Goal: Obtain resource: Download file/media

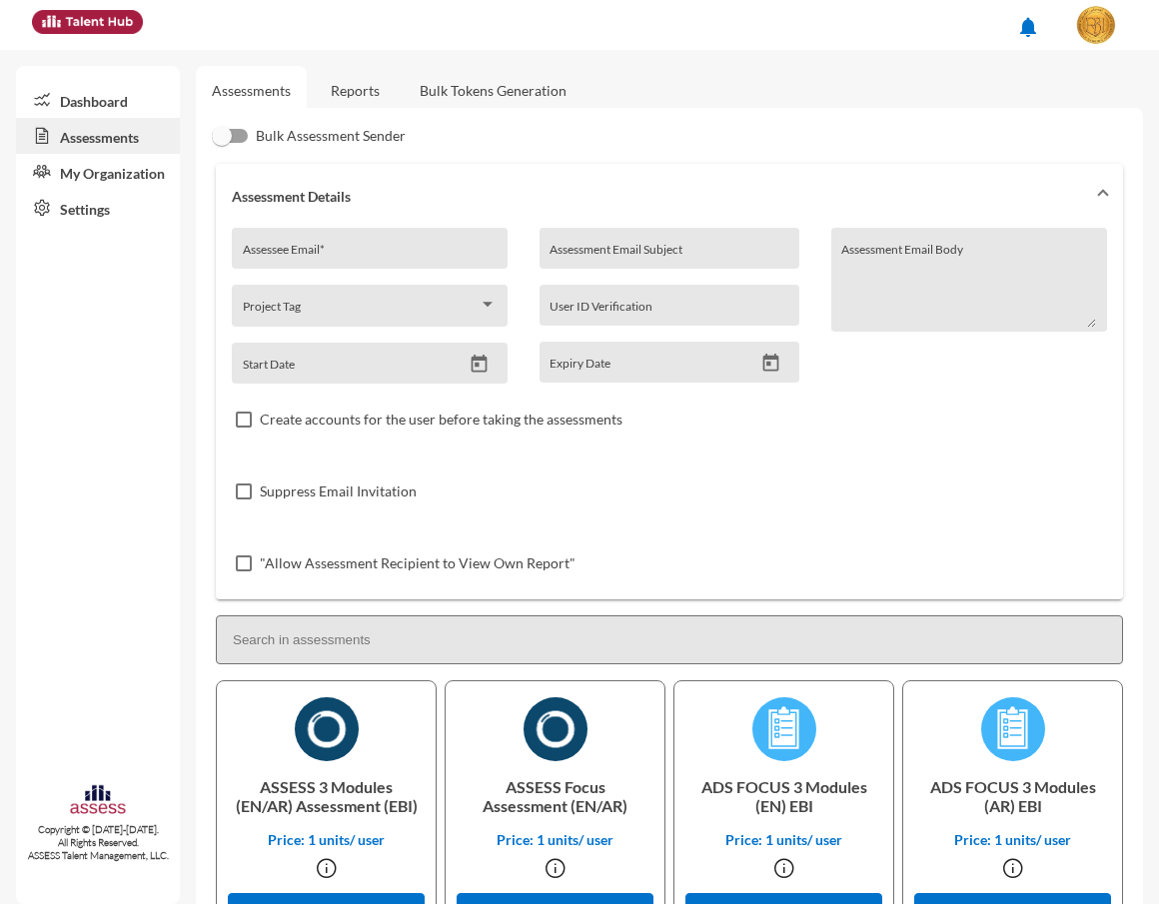
click at [353, 103] on link "Reports" at bounding box center [355, 90] width 81 height 49
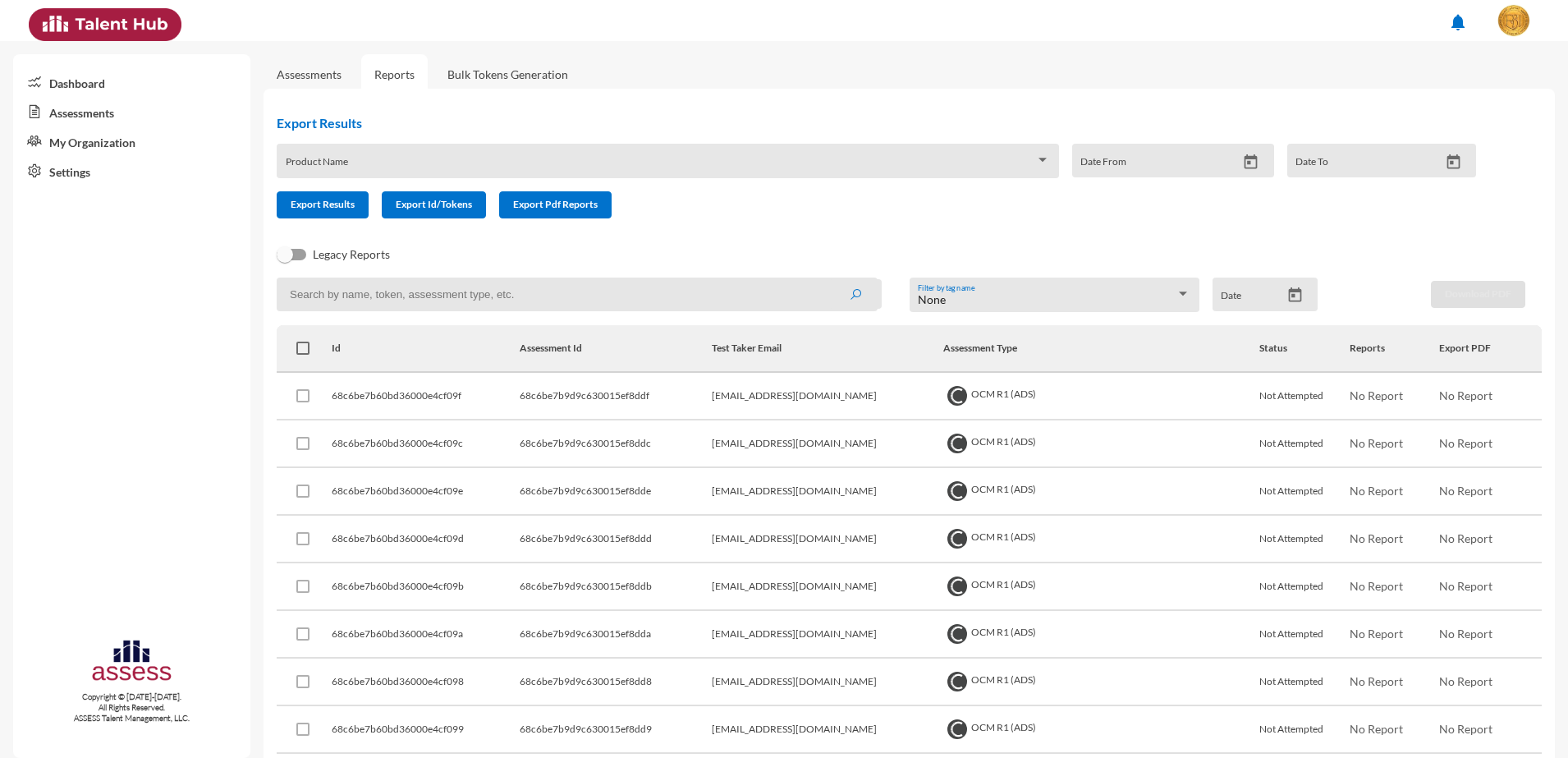
click at [457, 156] on div "Product Name" at bounding box center [668, 165] width 765 height 25
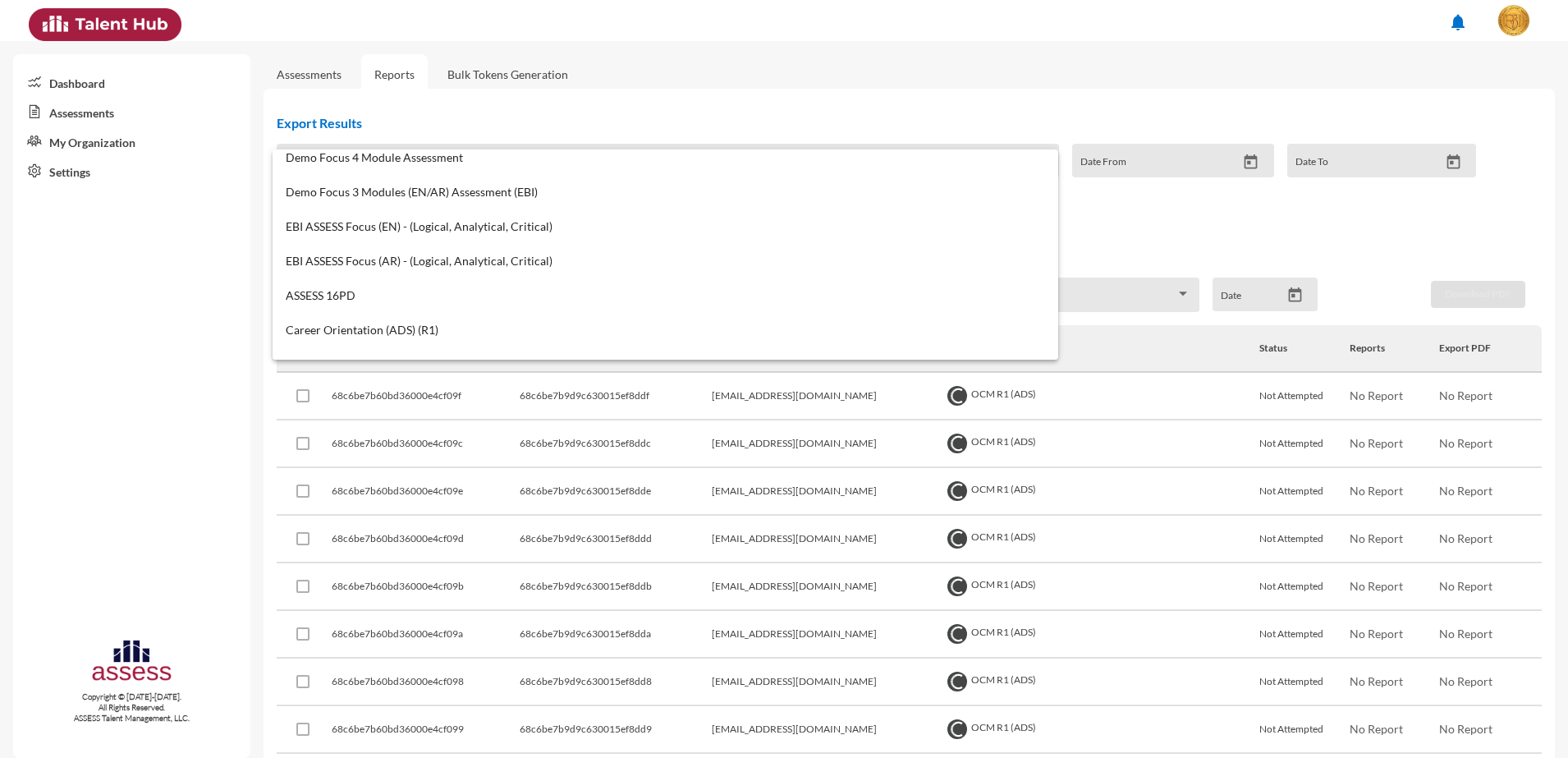
scroll to position [616, 0]
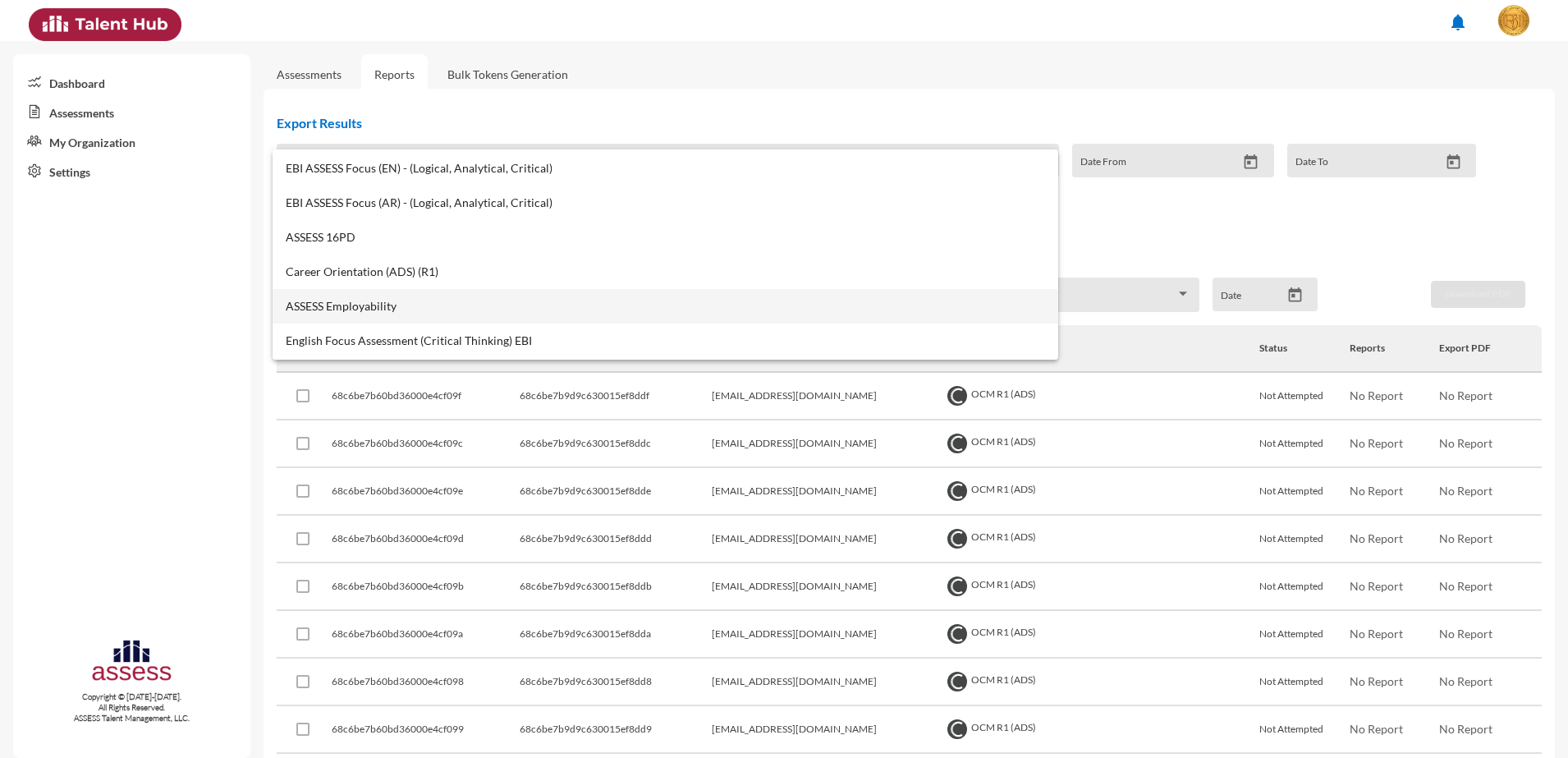
click at [454, 307] on span "ASSESS Employability" at bounding box center [666, 307] width 759 height 13
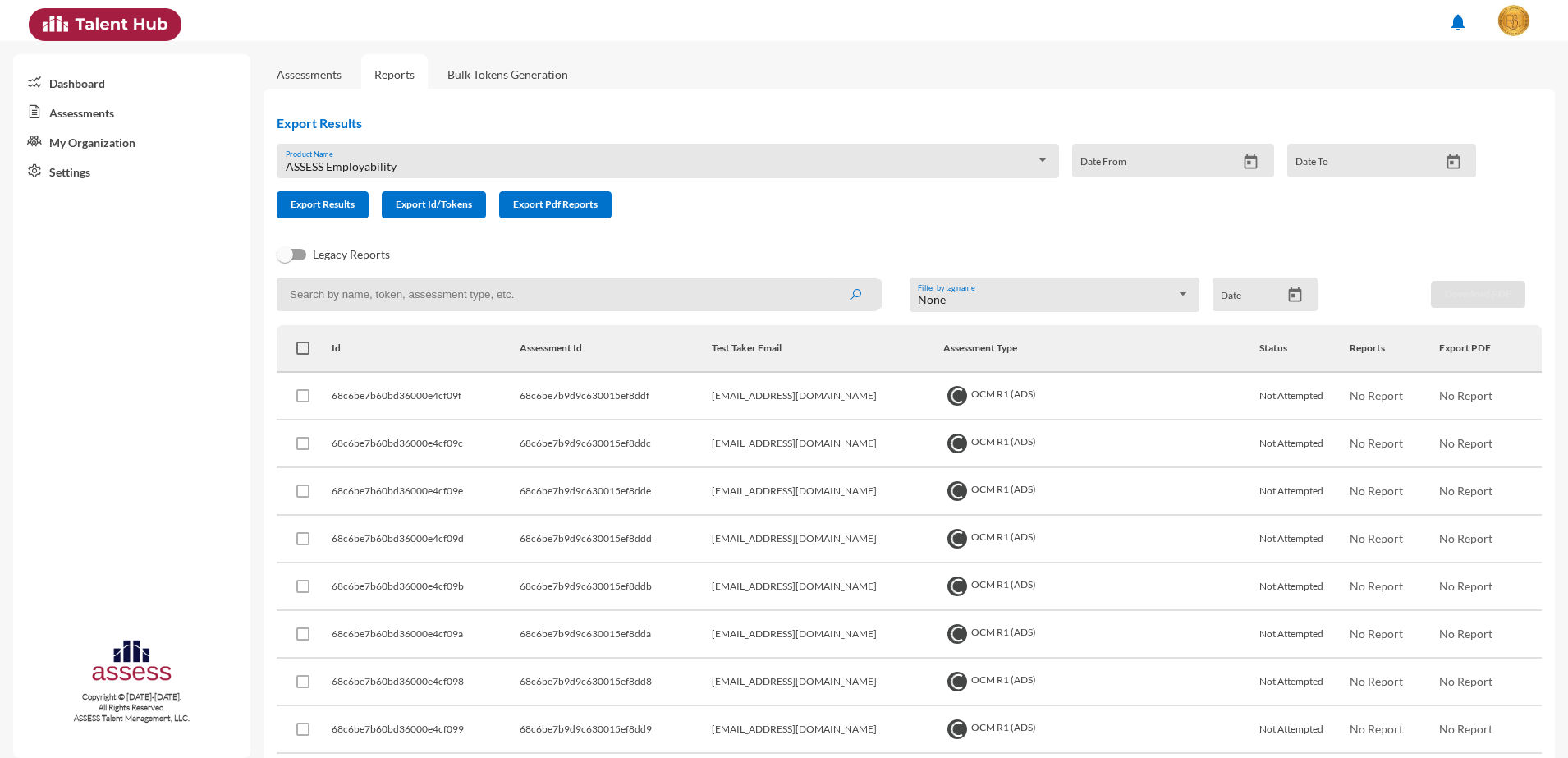
click at [505, 297] on input at bounding box center [577, 294] width 601 height 34
paste input "68c2be5e3c293a0015583b80"
type input "68c2be5e3c293a0015583b80"
click at [829, 280] on button "submit" at bounding box center [855, 294] width 53 height 30
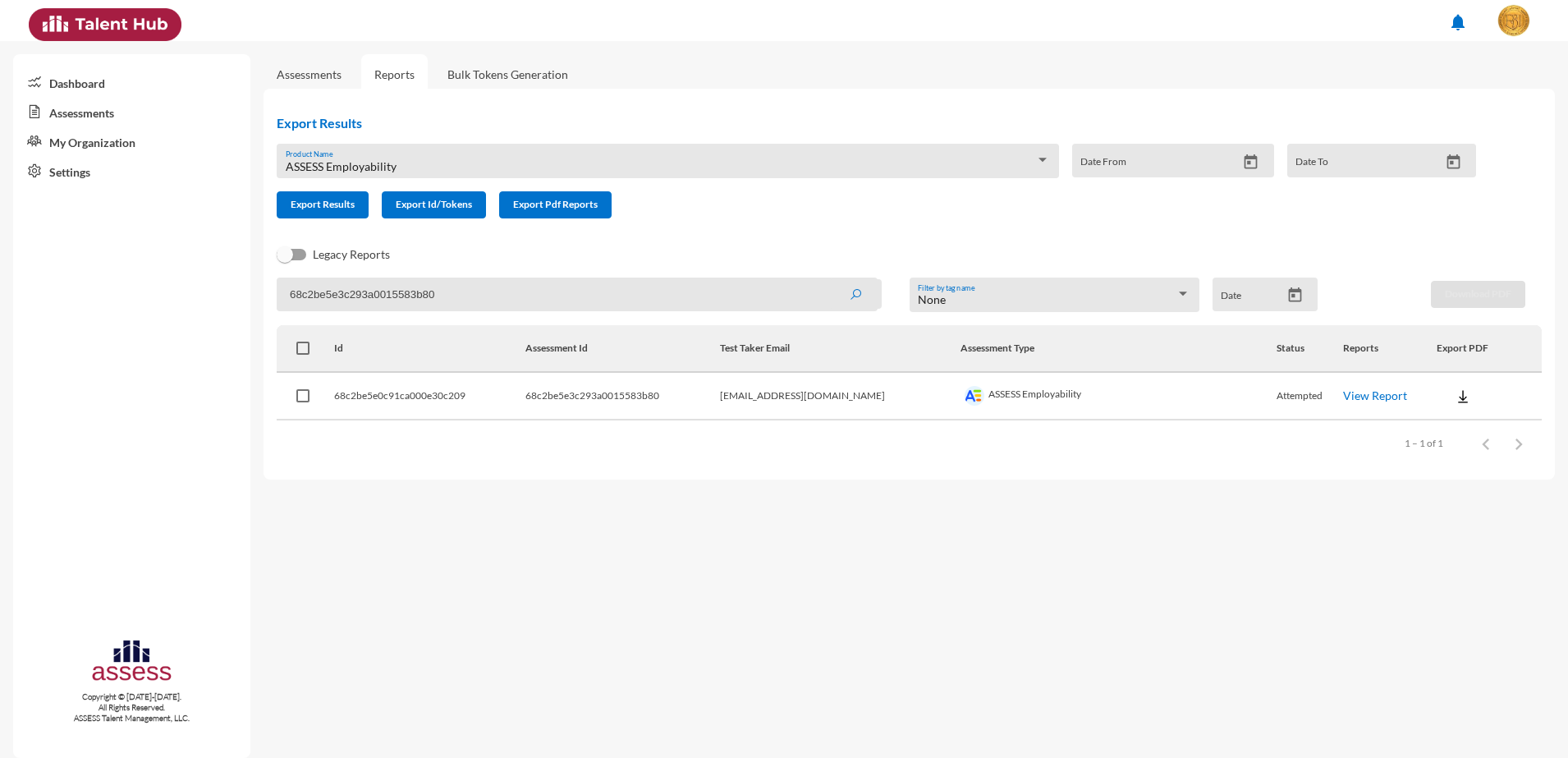
click at [952, 390] on button at bounding box center [1463, 395] width 53 height 30
click at [952, 422] on button "Employability / EN" at bounding box center [1496, 426] width 144 height 31
click at [691, 159] on div "ASSESS Employability Product Name" at bounding box center [668, 165] width 765 height 25
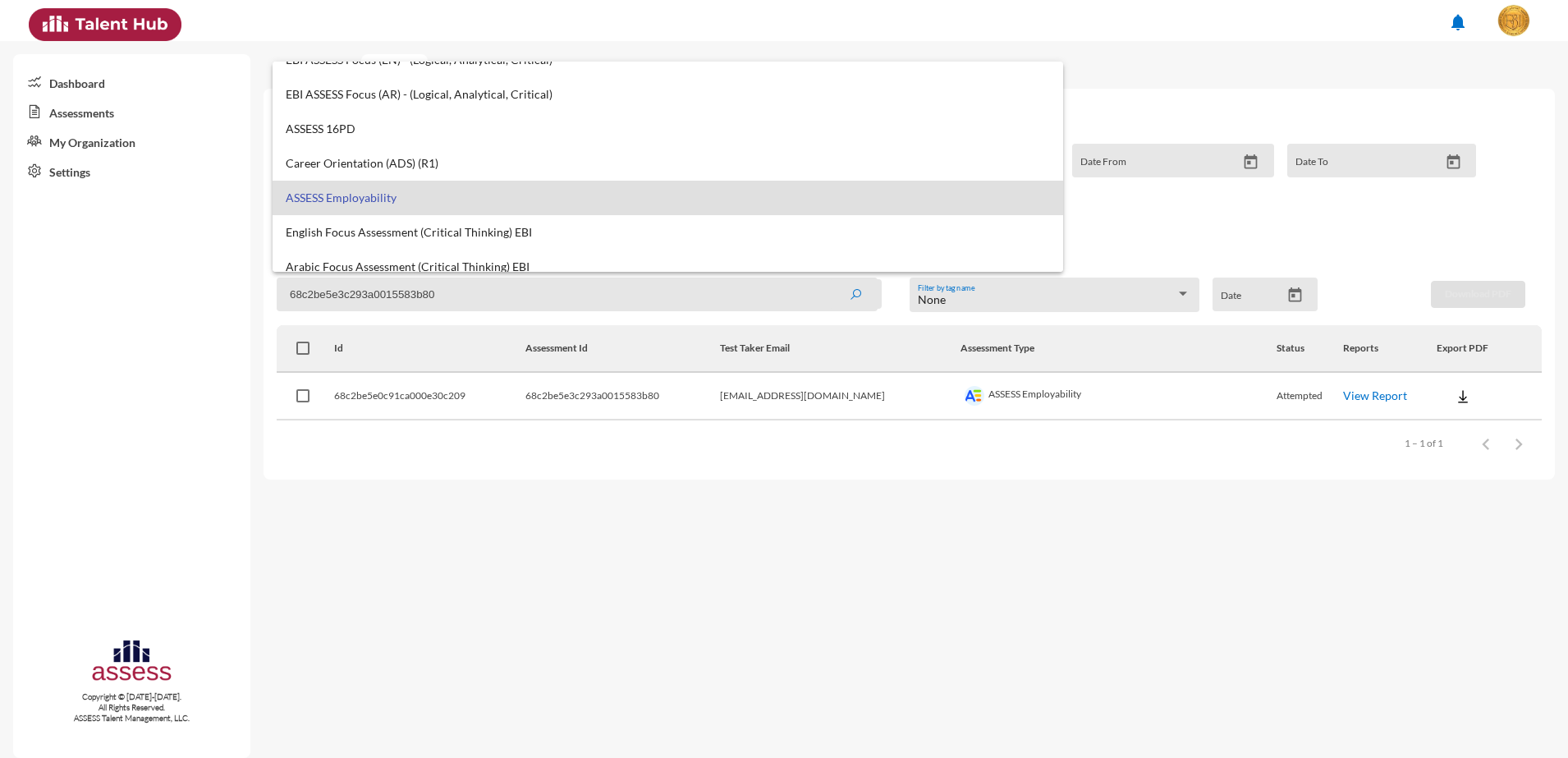
scroll to position [0, 0]
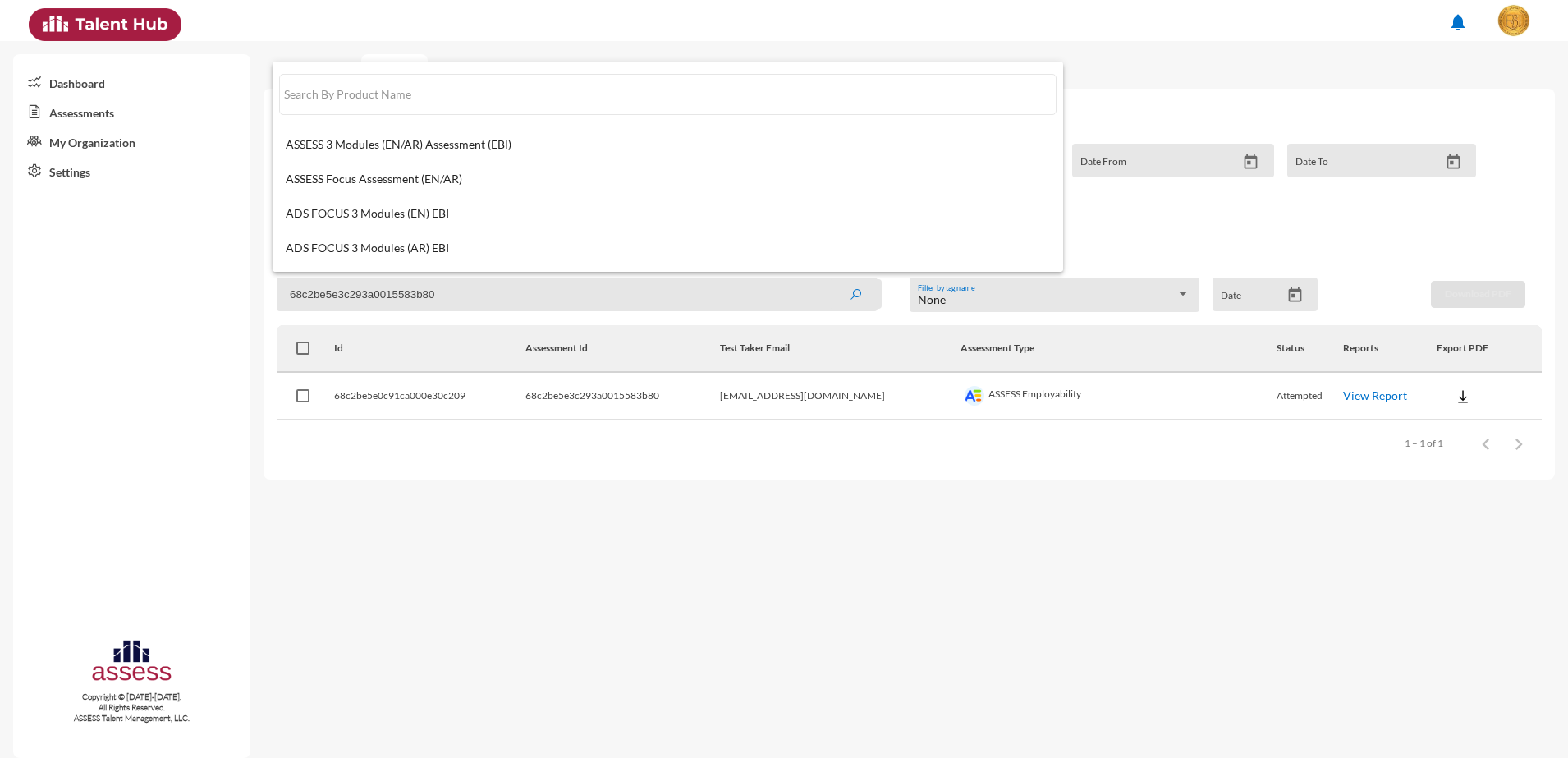
click at [455, 87] on input "text" at bounding box center [668, 95] width 778 height 41
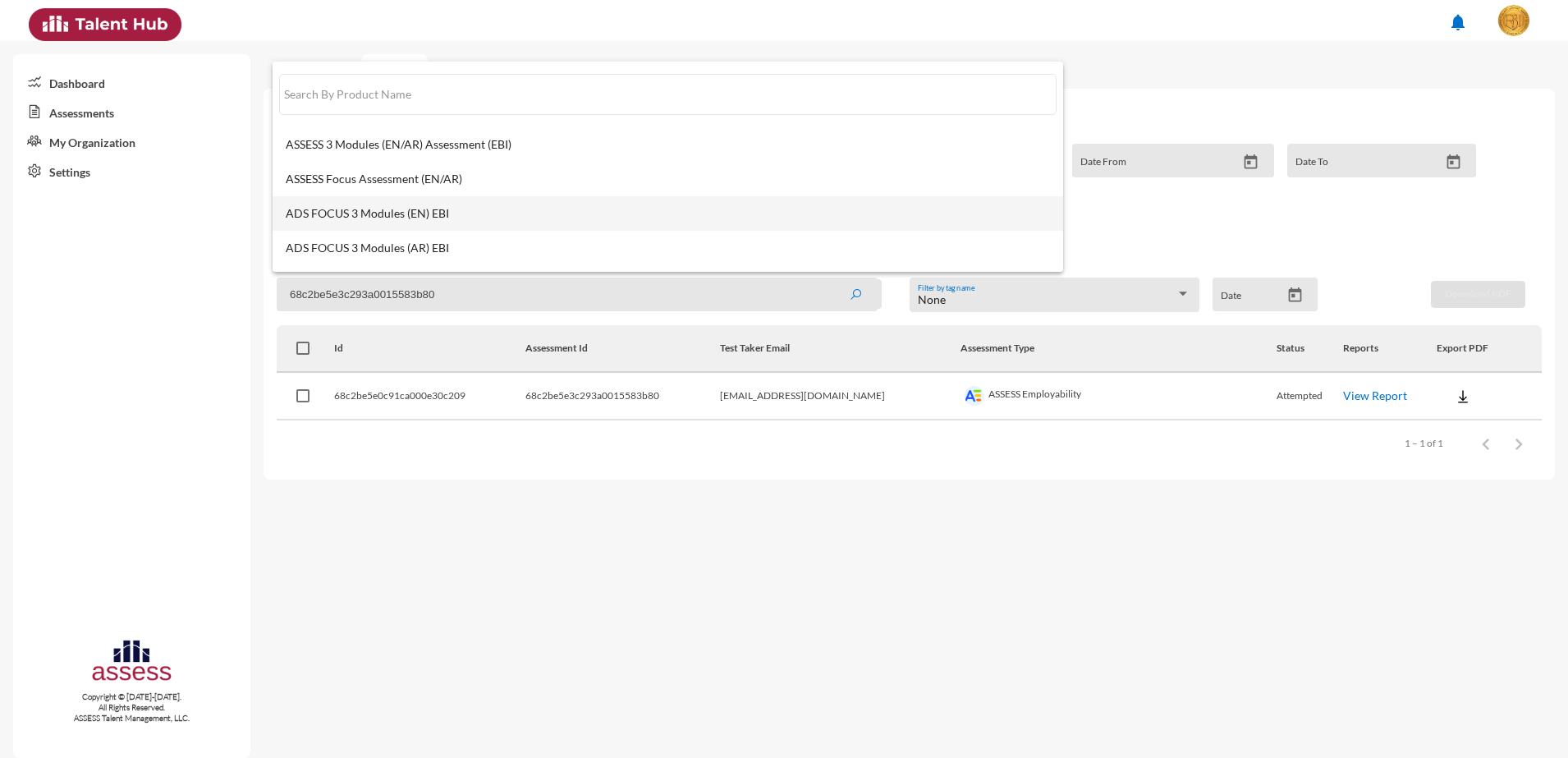
click at [663, 211] on span "ADS FOCUS 3 Modules (EN) EBI" at bounding box center [668, 214] width 765 height 13
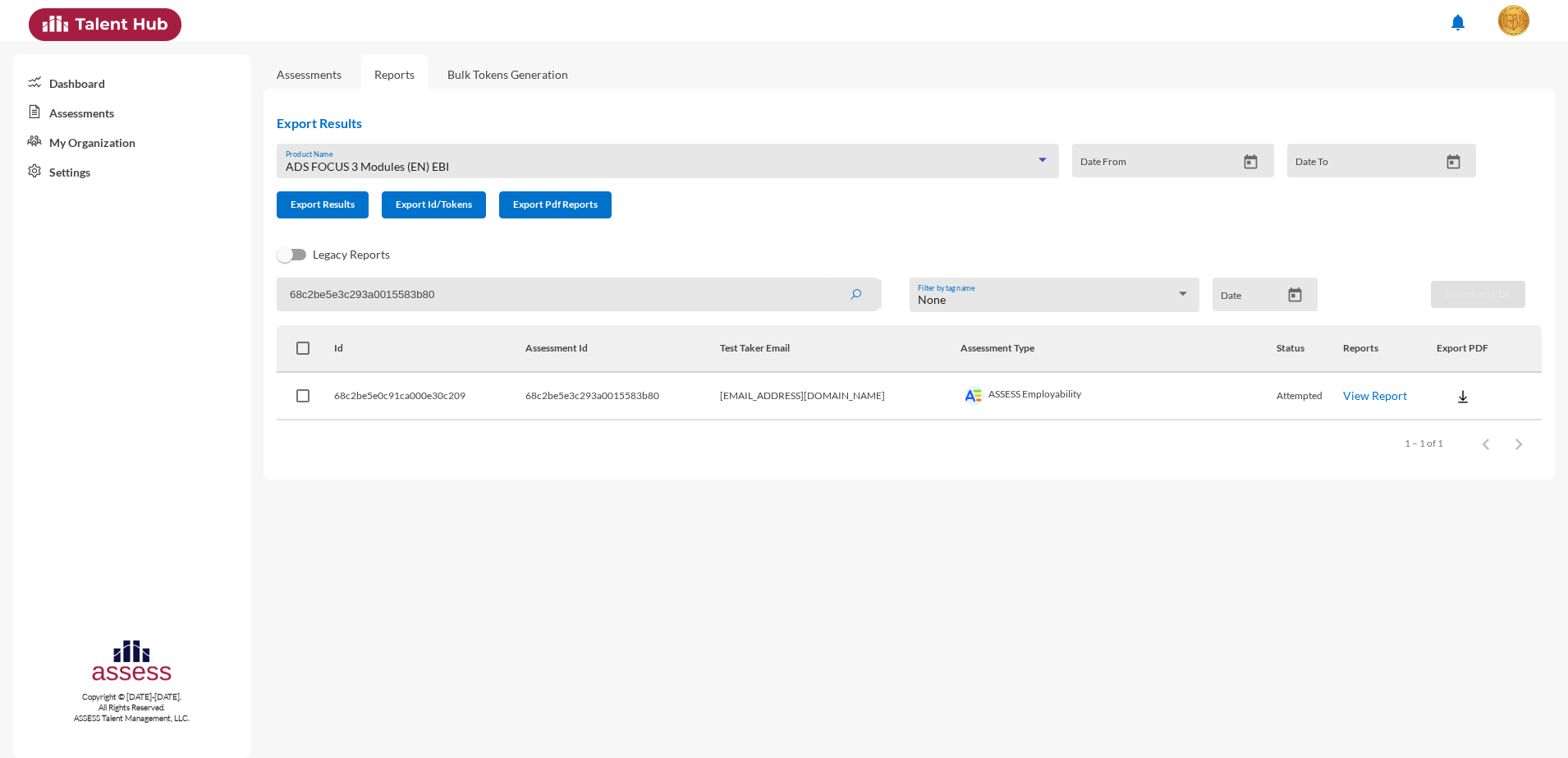
click at [952, 290] on icon "Open calendar" at bounding box center [1294, 295] width 13 height 15
click at [952, 476] on div "9" at bounding box center [1301, 478] width 30 height 30
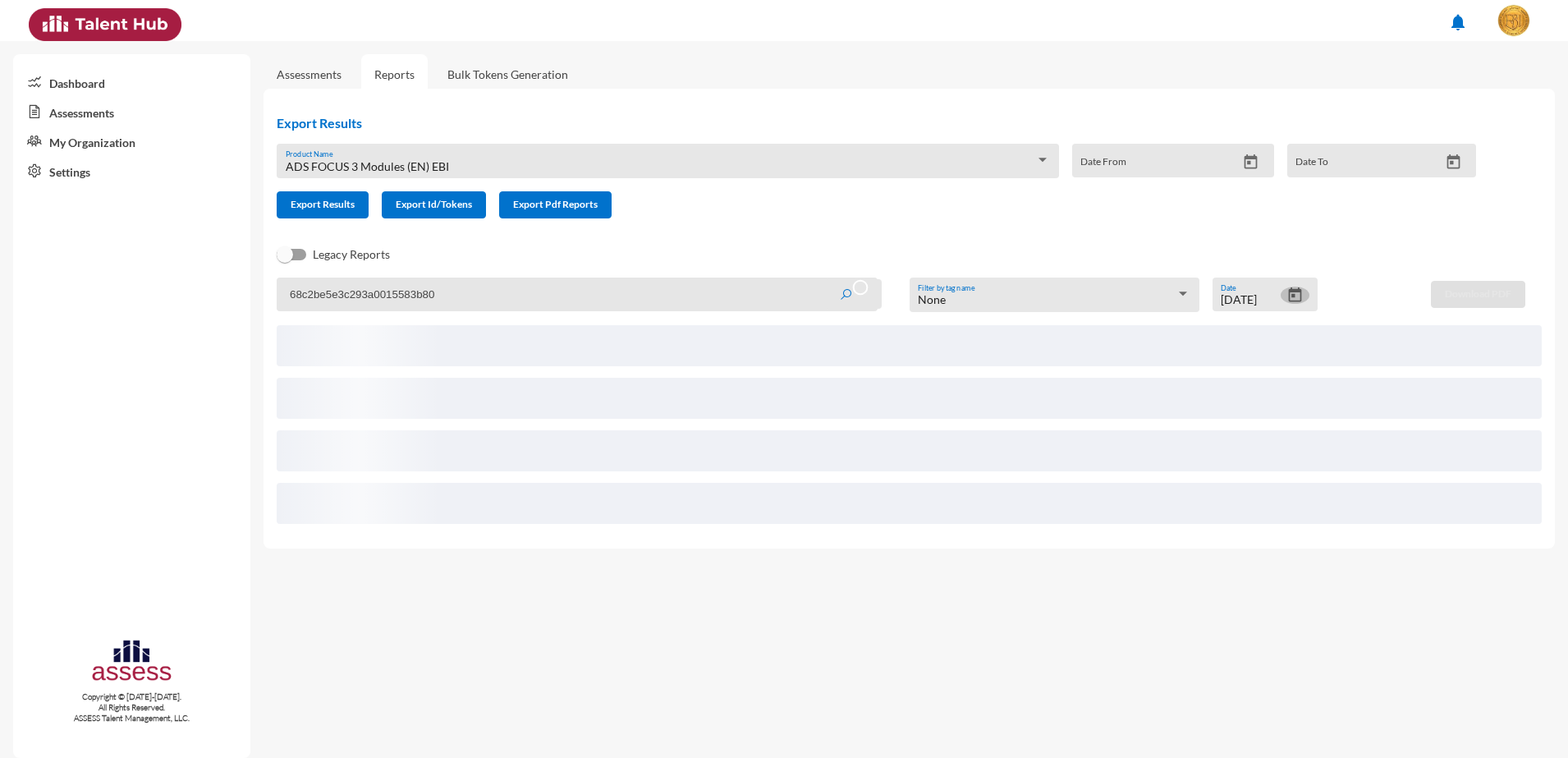
click at [952, 292] on button "Open calendar" at bounding box center [1294, 295] width 29 height 17
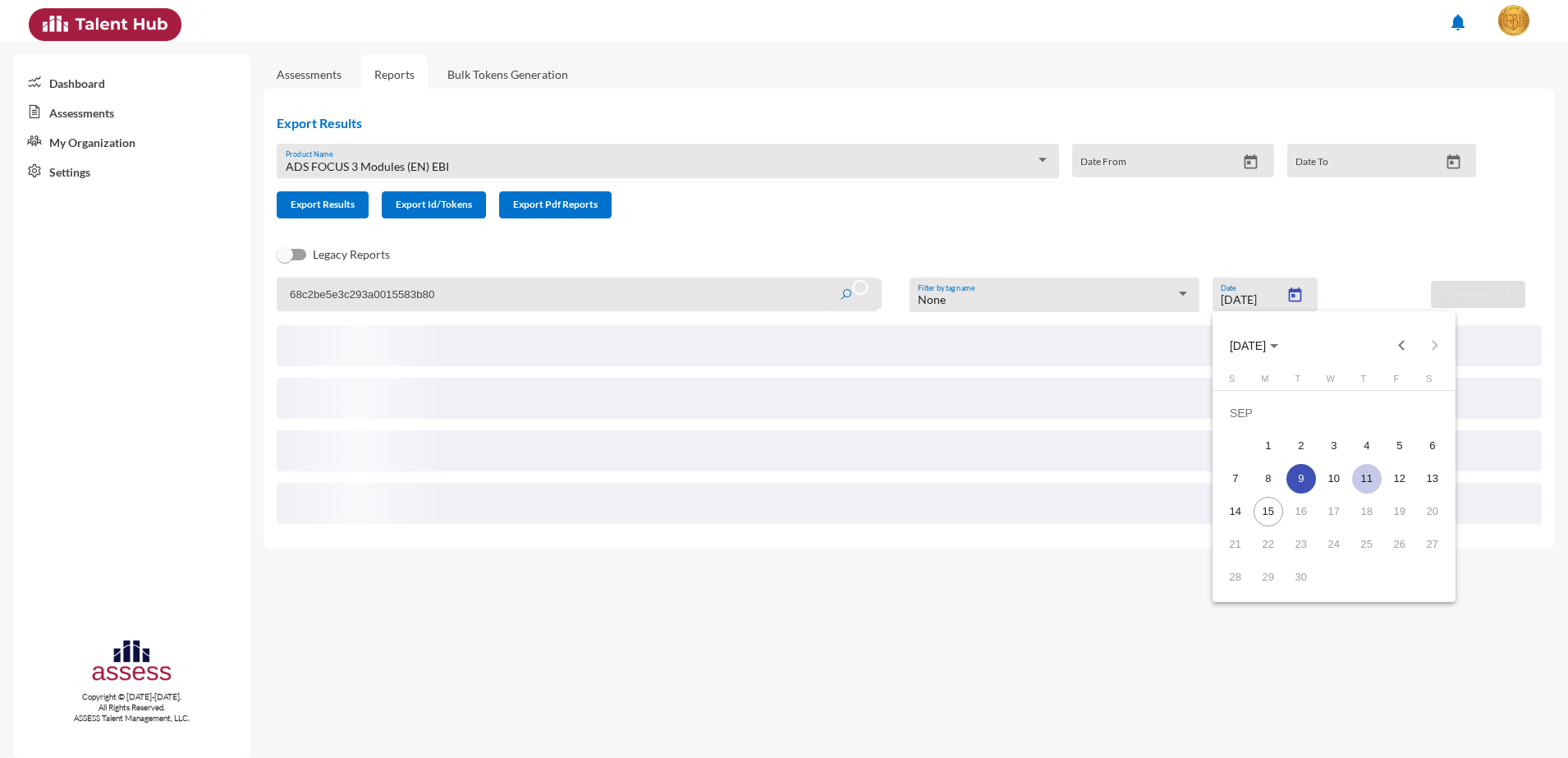
click at [952, 471] on div "11" at bounding box center [1367, 478] width 30 height 30
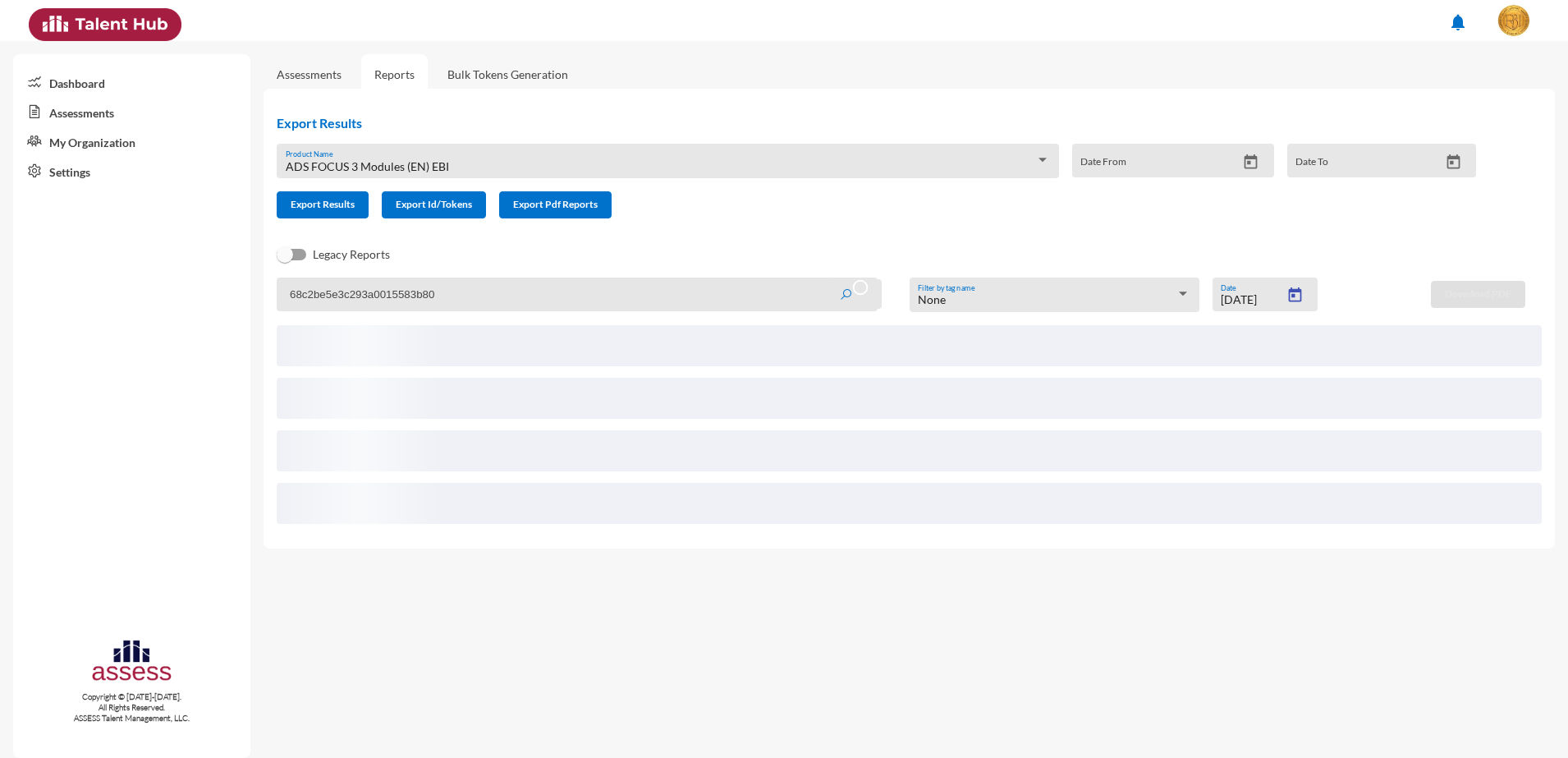
type input "9/11/2025"
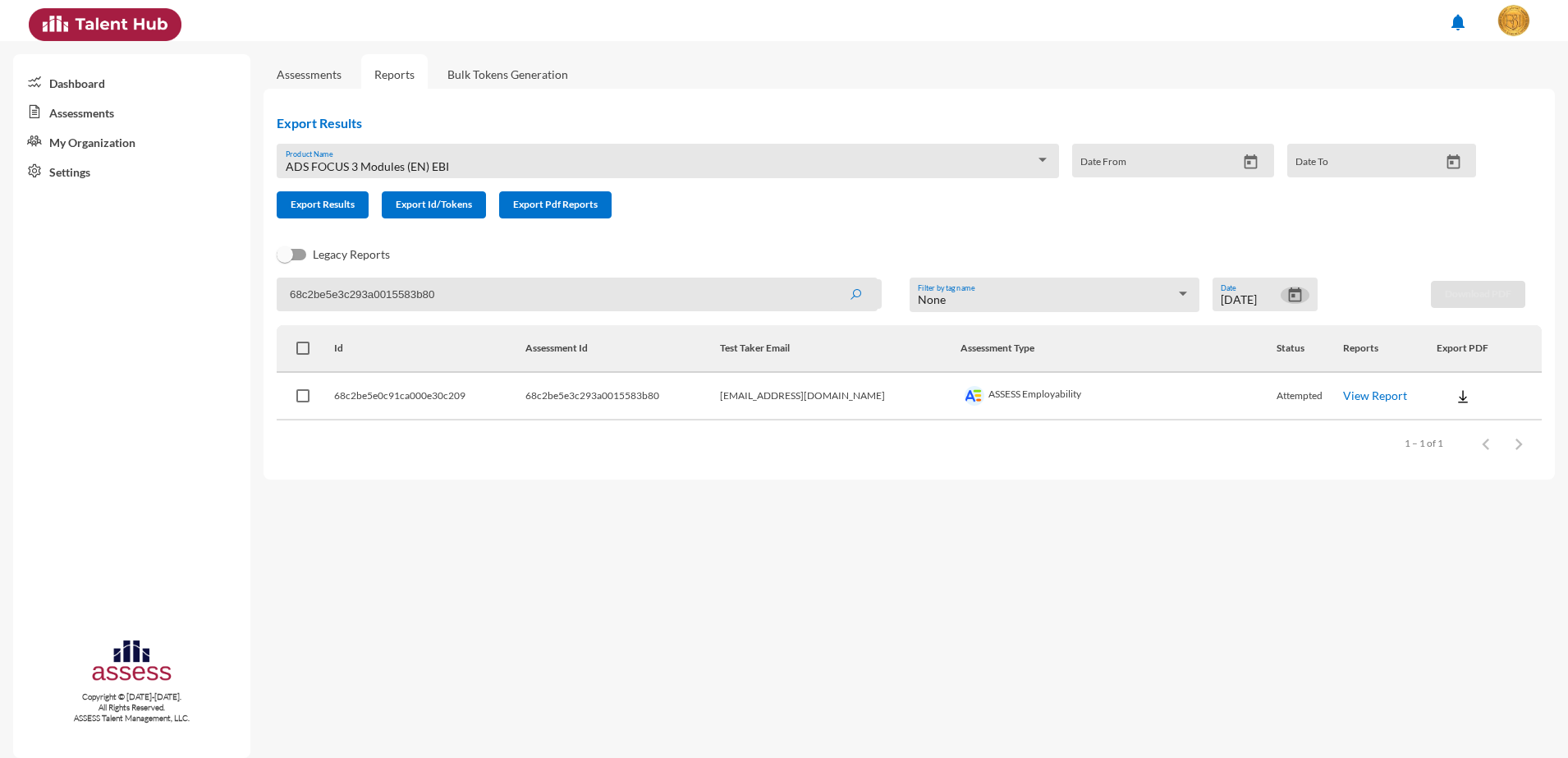
click at [745, 146] on div "ADS FOCUS 3 Modules (EN) EBI Product Name" at bounding box center [668, 161] width 782 height 35
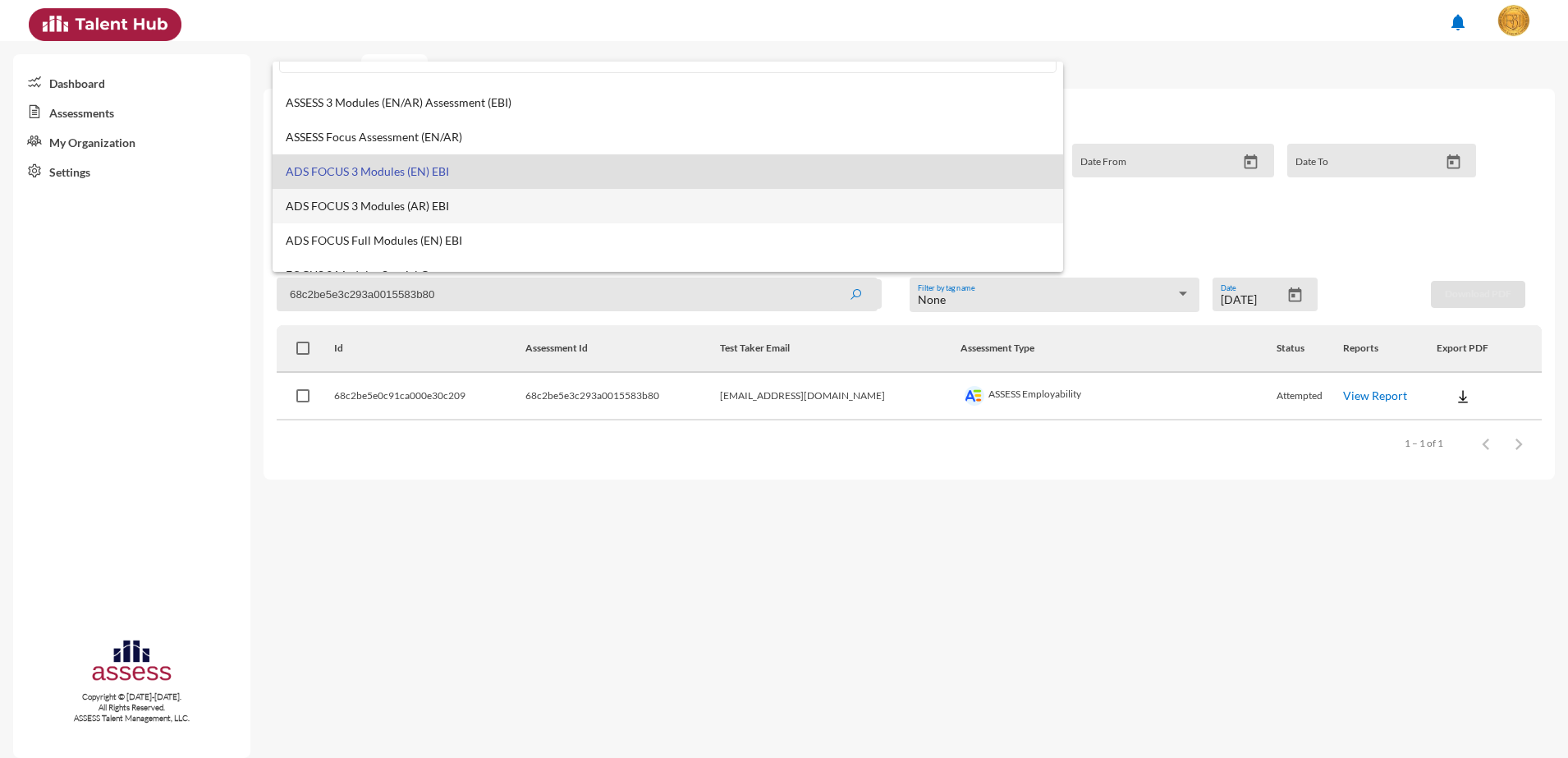
scroll to position [12, 0]
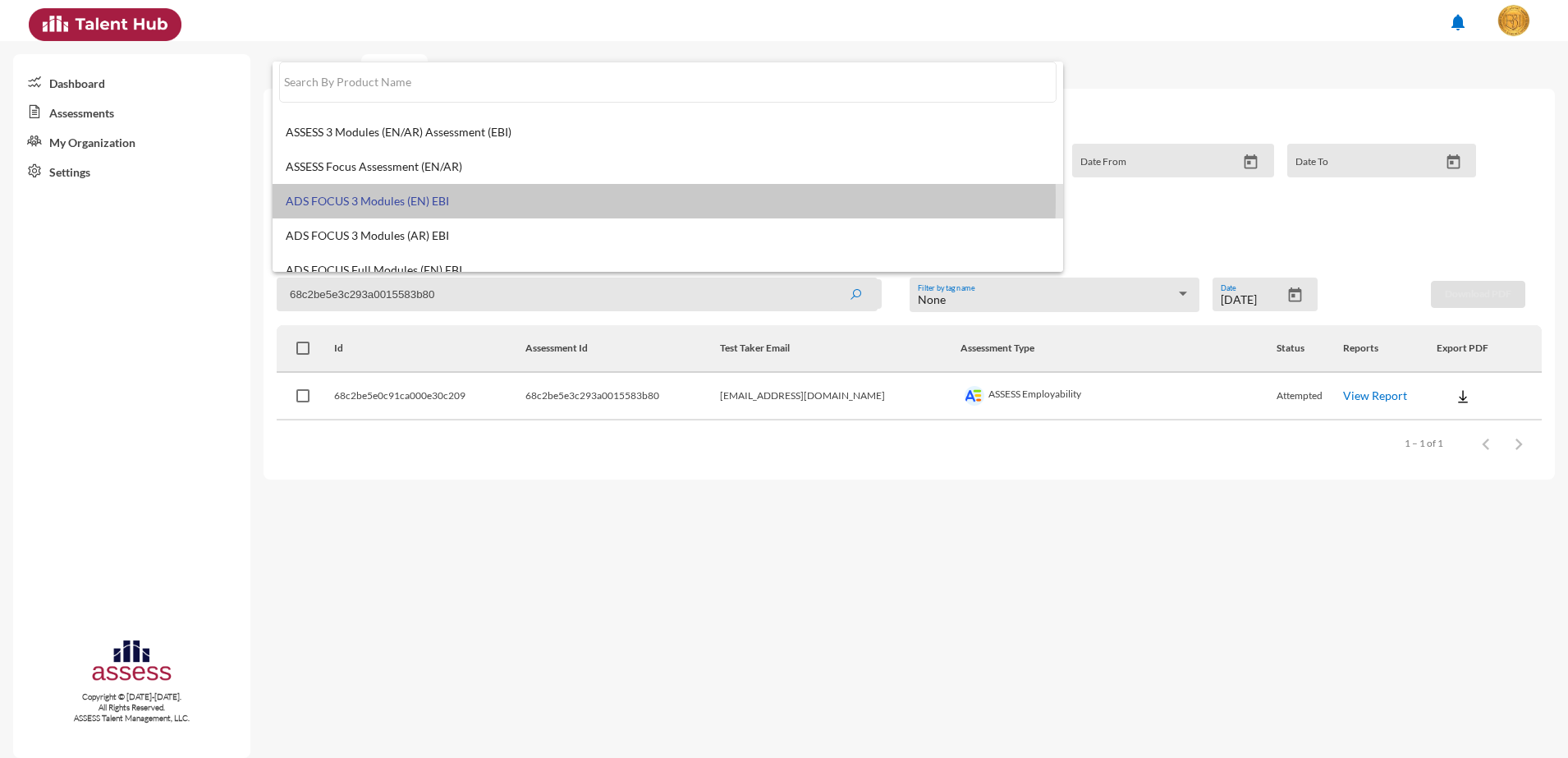
click at [447, 199] on span "ADS FOCUS 3 Modules (EN) EBI" at bounding box center [668, 201] width 765 height 13
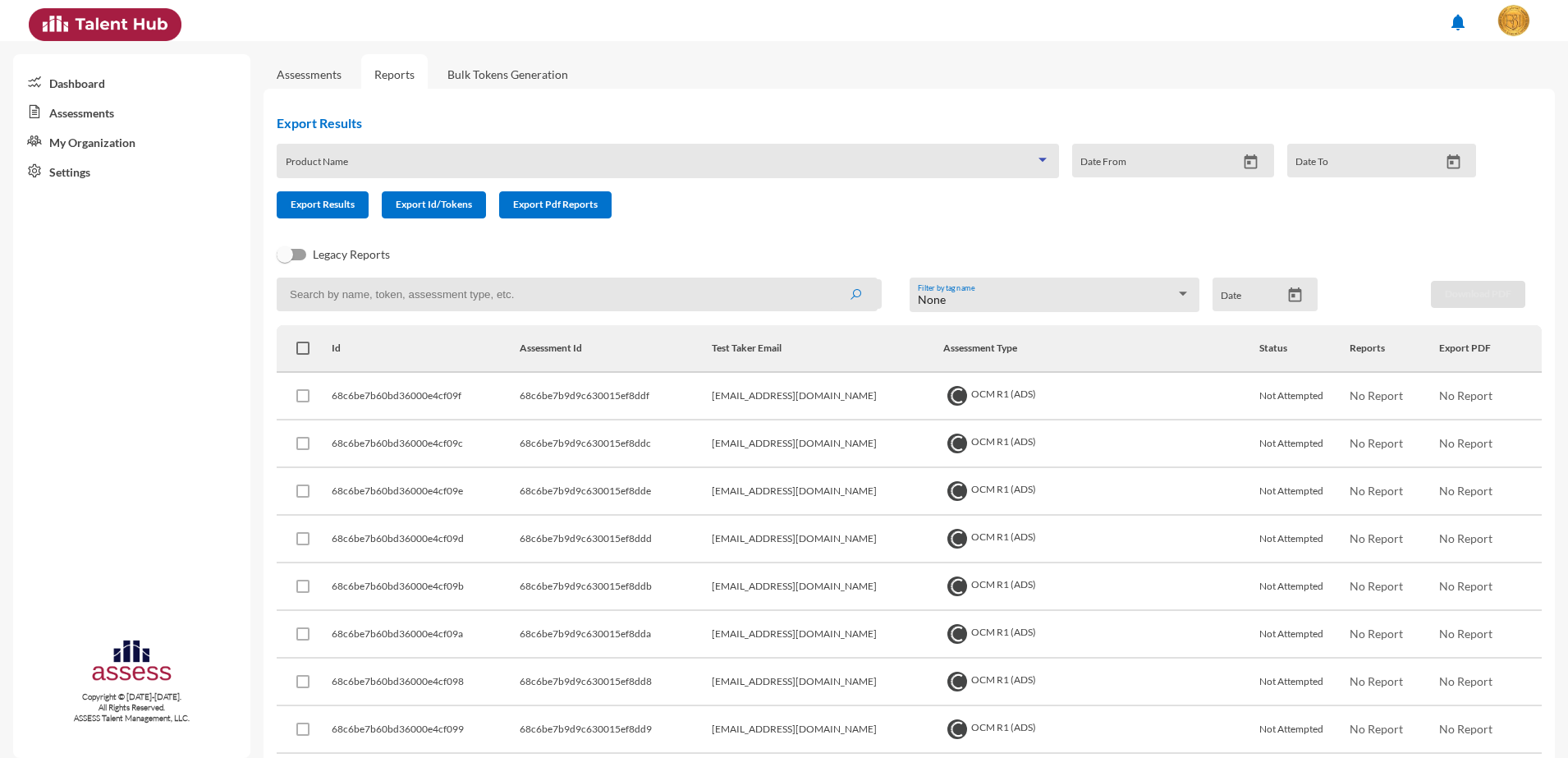
click at [523, 160] on span at bounding box center [661, 167] width 750 height 13
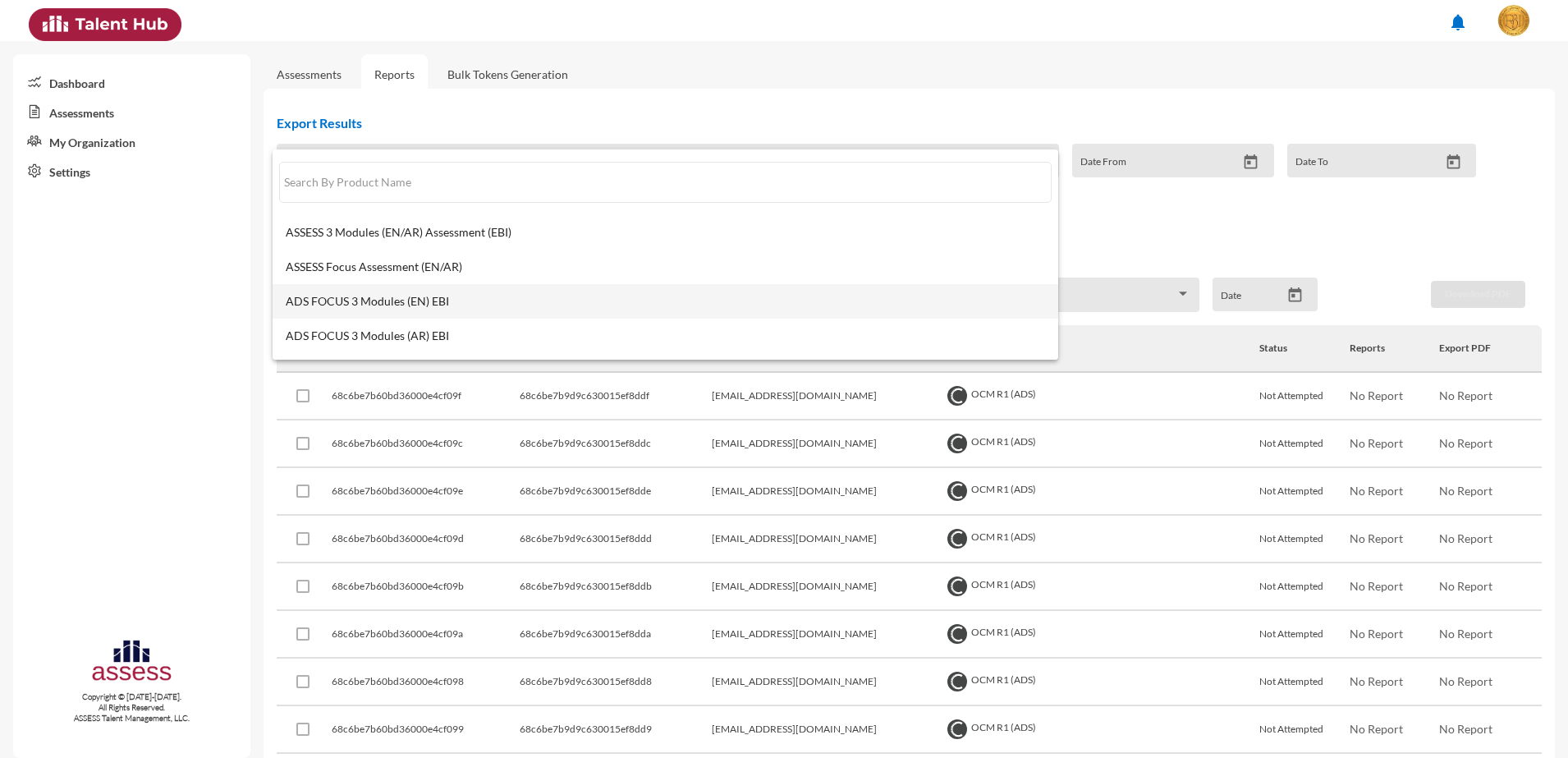
click at [497, 309] on mat-option "ADS FOCUS 3 Modules (EN) EBI" at bounding box center [666, 302] width 786 height 35
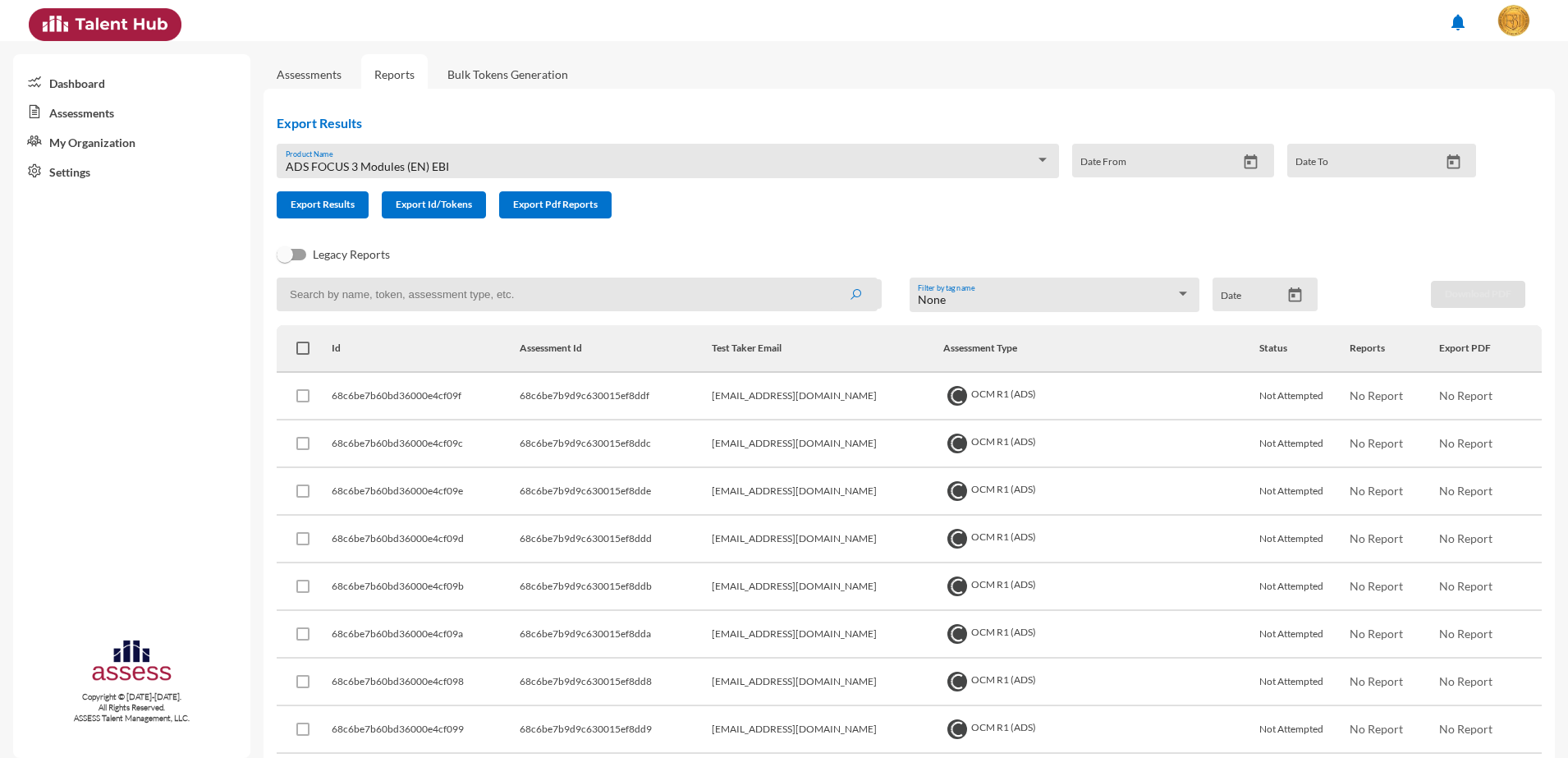
click at [933, 261] on div "Legacy Reports" at bounding box center [896, 261] width 1265 height 33
click at [1288, 295] on icon "Open calendar" at bounding box center [1294, 295] width 13 height 15
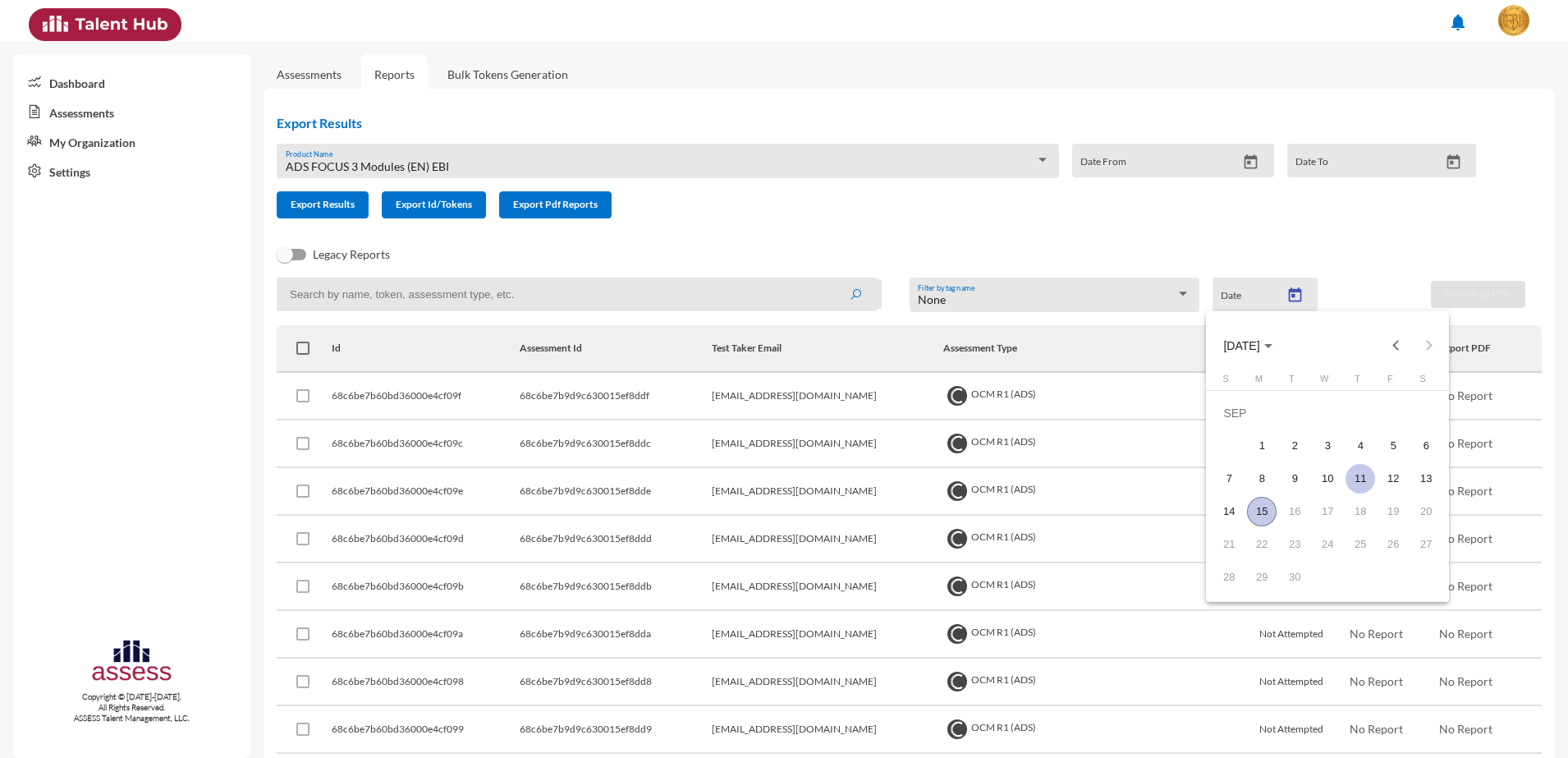
click at [1359, 474] on div "11" at bounding box center [1360, 478] width 30 height 30
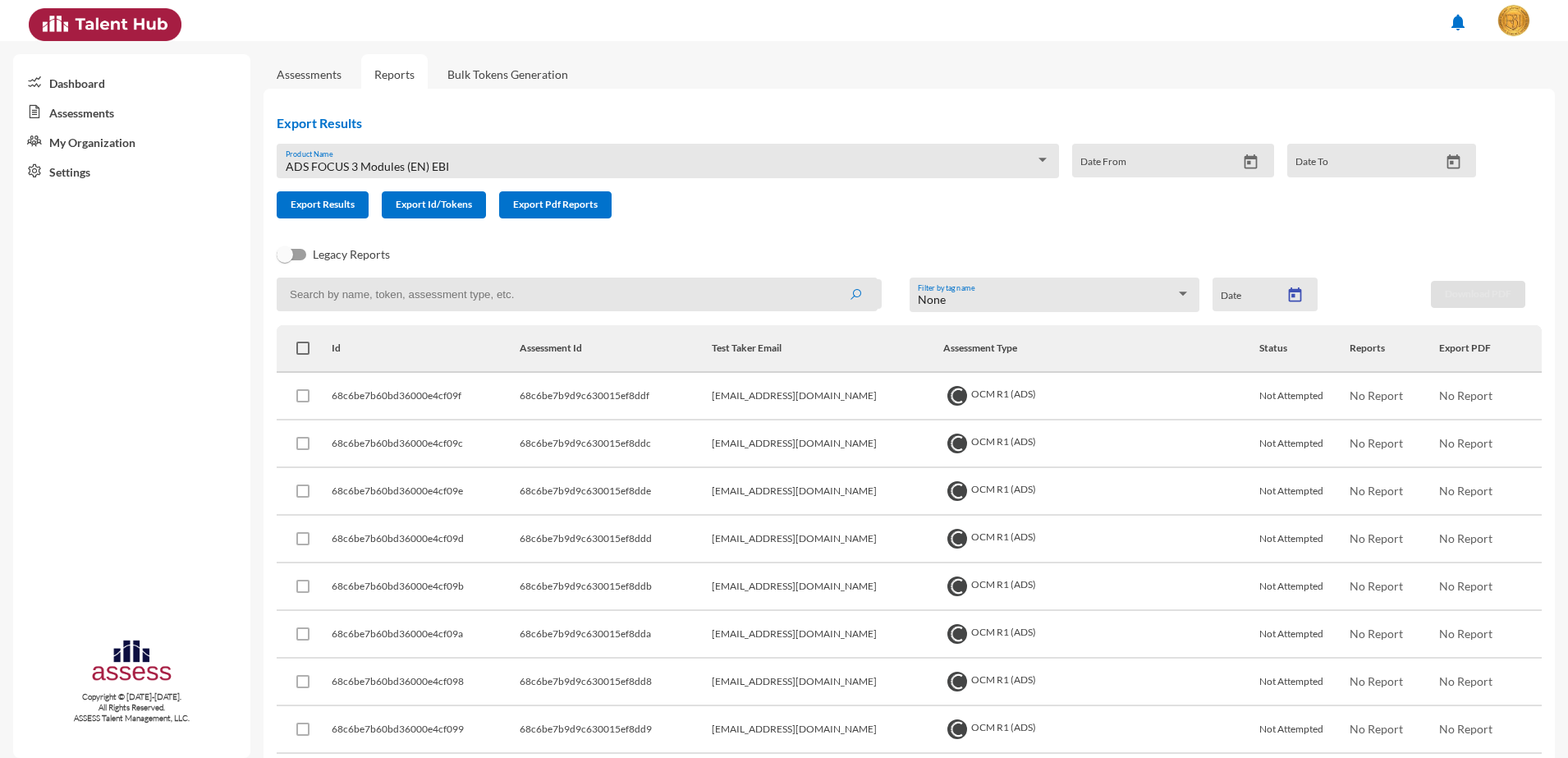
type input "9/11/2025"
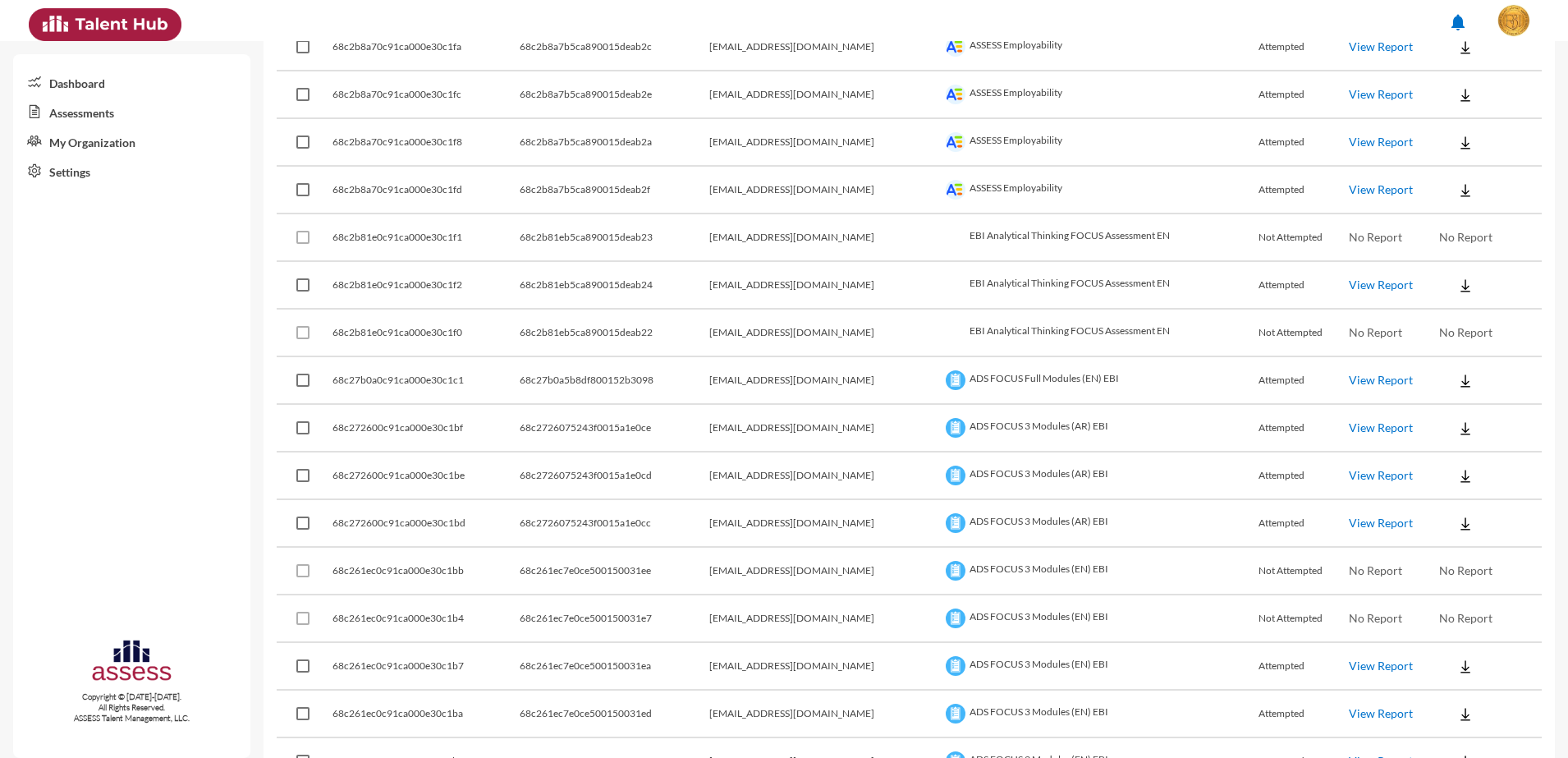
scroll to position [1745, 0]
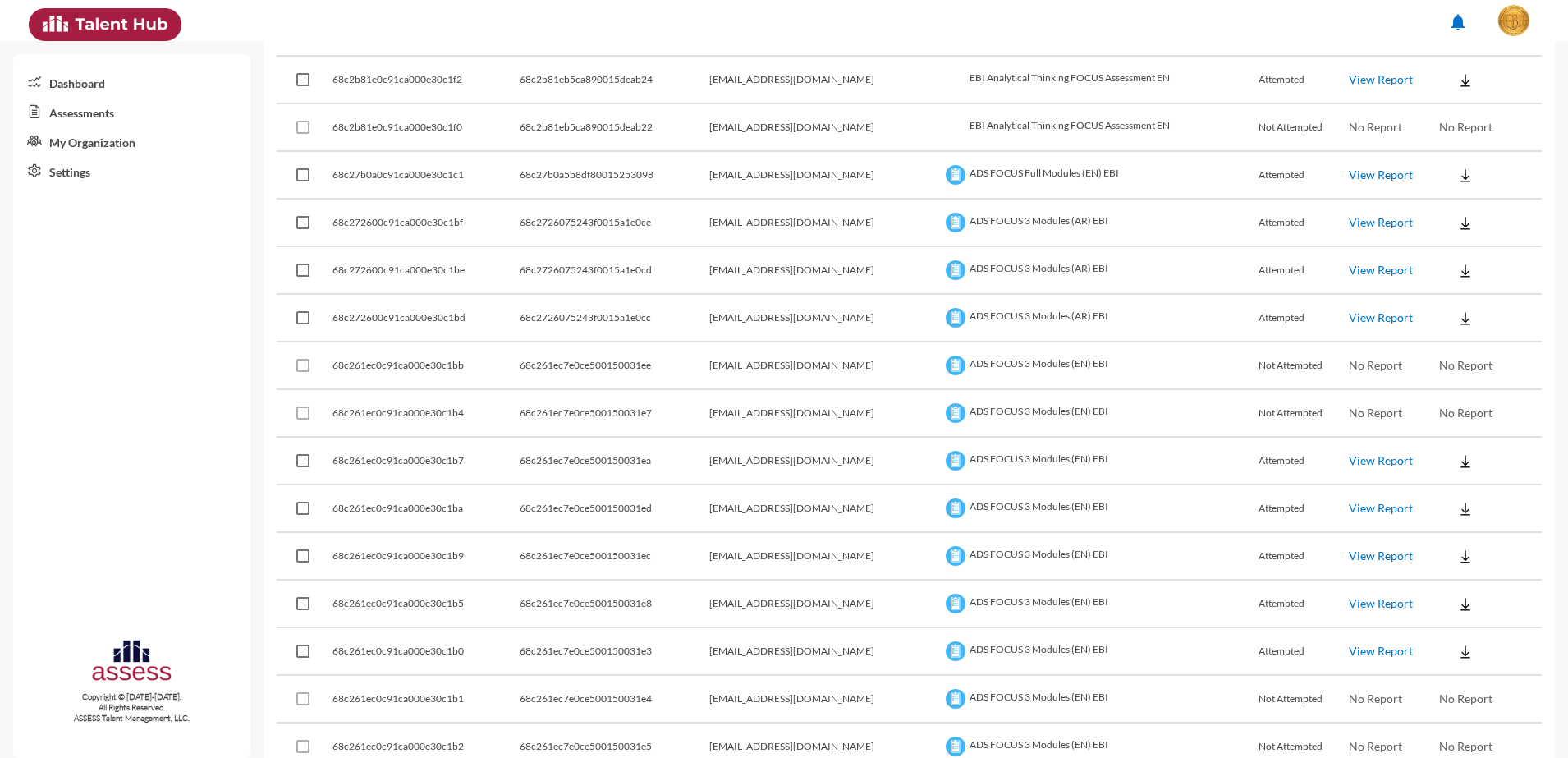
click at [1439, 173] on button at bounding box center [1465, 175] width 53 height 30
click at [1437, 204] on button "EN" at bounding box center [1467, 206] width 92 height 31
click at [1457, 224] on img at bounding box center [1465, 224] width 16 height 16
click at [1437, 239] on button "EN" at bounding box center [1467, 253] width 92 height 31
click at [1457, 263] on img at bounding box center [1465, 271] width 16 height 16
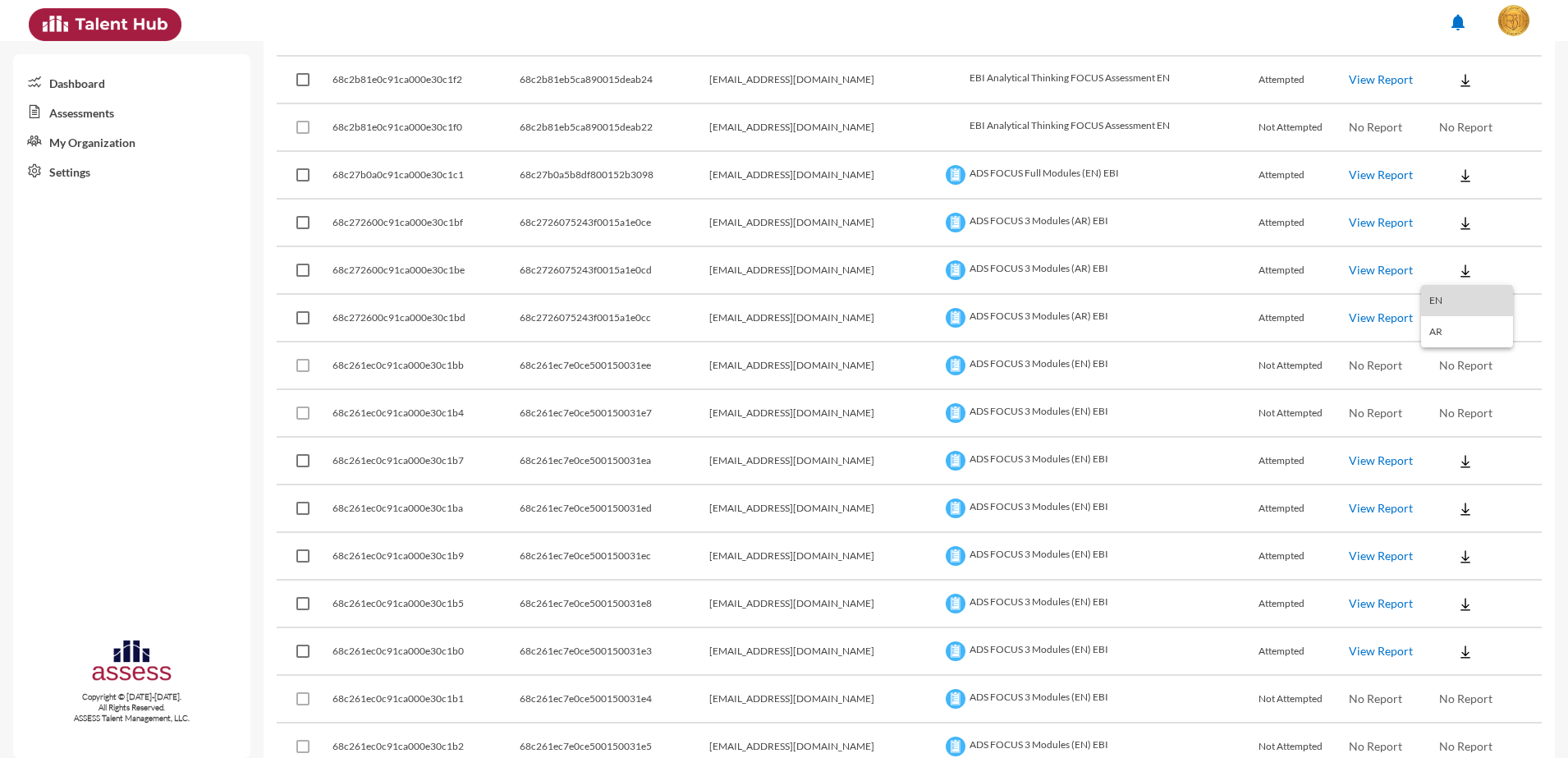
click at [1442, 291] on button "EN" at bounding box center [1467, 301] width 92 height 31
click at [1457, 312] on img at bounding box center [1465, 319] width 16 height 16
click at [1450, 340] on button "EN" at bounding box center [1467, 349] width 92 height 31
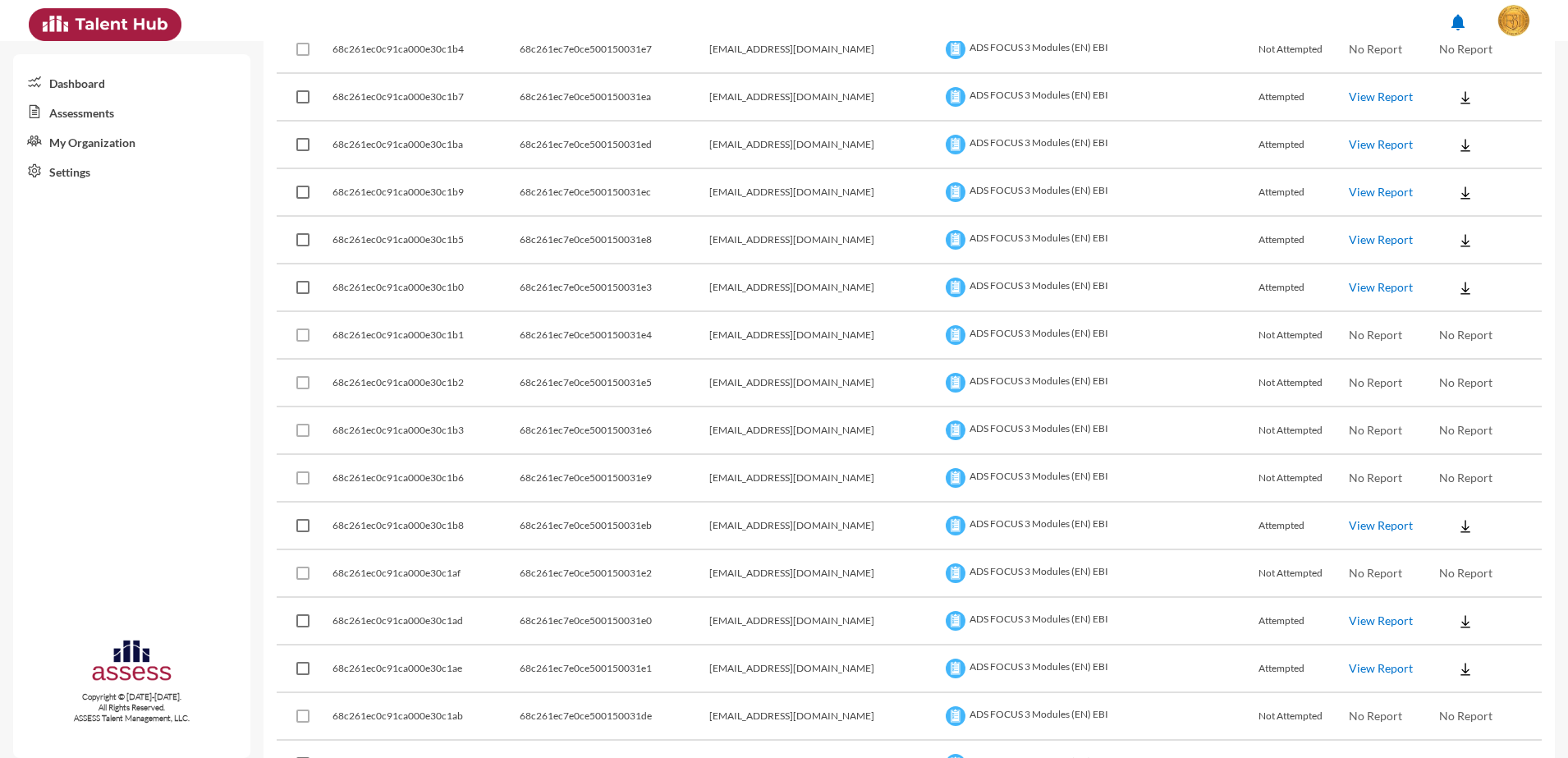
scroll to position [2156, 0]
click at [1457, 57] on img at bounding box center [1465, 51] width 16 height 16
click at [1441, 80] on button "EN" at bounding box center [1467, 81] width 92 height 31
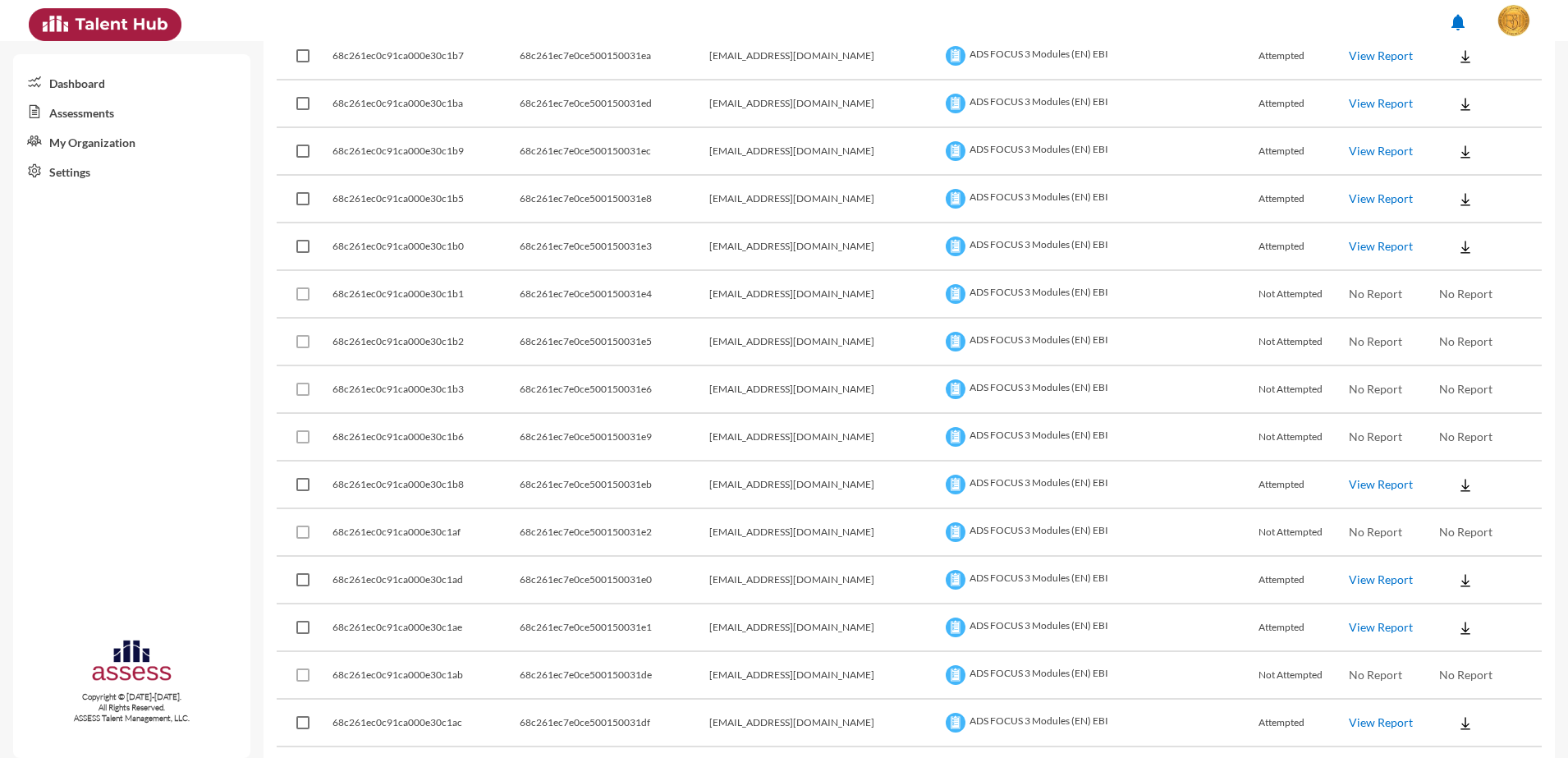
click at [1457, 97] on img at bounding box center [1465, 104] width 16 height 16
click at [1440, 130] on button "EN" at bounding box center [1467, 134] width 92 height 31
click at [1457, 150] on img at bounding box center [1465, 152] width 16 height 16
drag, startPoint x: 1496, startPoint y: 186, endPoint x: 1483, endPoint y: 186, distance: 13.0
click at [1496, 186] on button "EN" at bounding box center [1467, 182] width 92 height 31
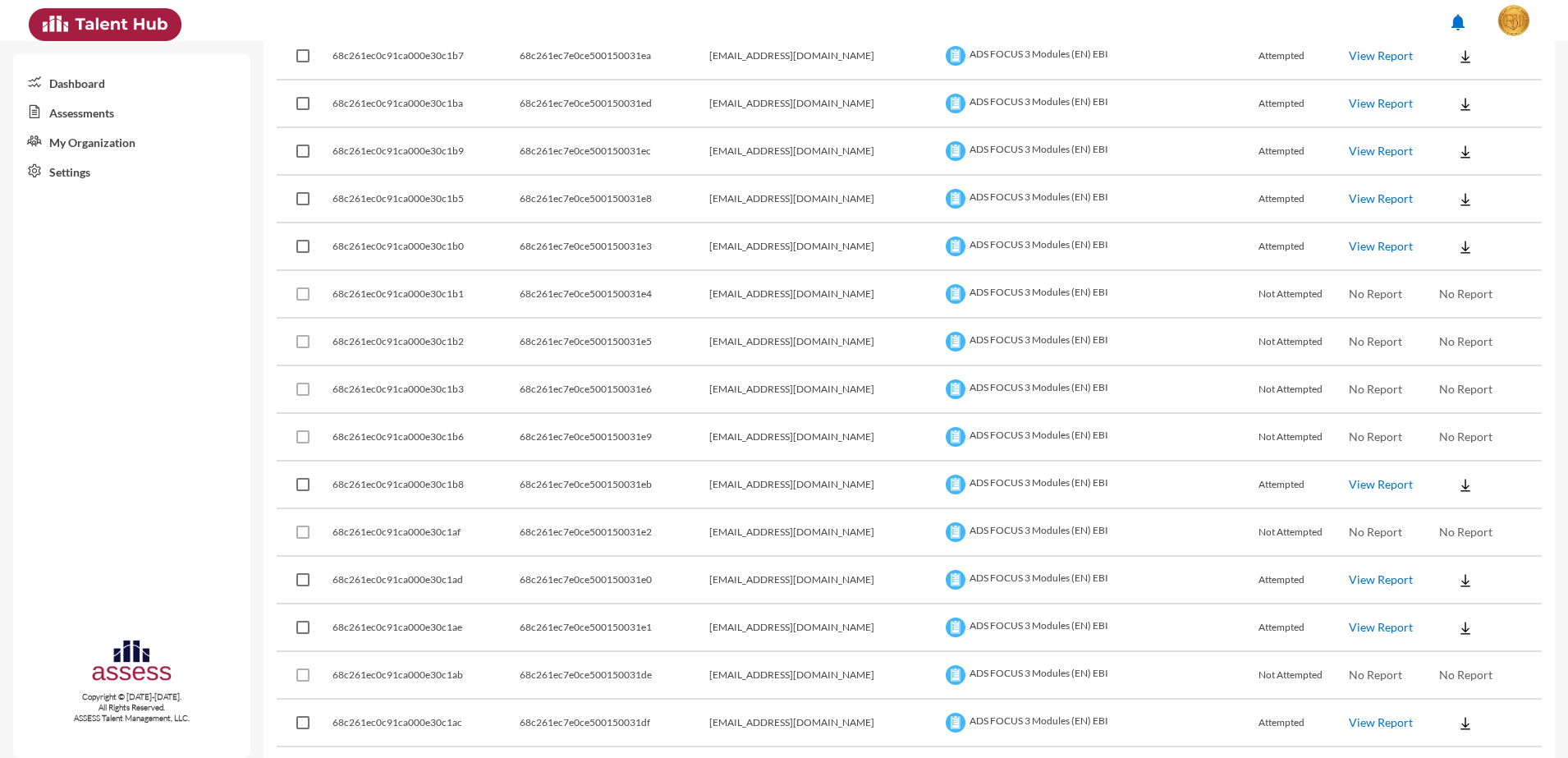
click at [1457, 204] on img at bounding box center [1465, 200] width 16 height 16
click at [1448, 224] on button "EN" at bounding box center [1467, 229] width 92 height 31
click at [1457, 243] on img at bounding box center [1465, 247] width 16 height 16
click at [1442, 277] on button "EN" at bounding box center [1467, 277] width 92 height 31
click at [1457, 477] on img at bounding box center [1465, 485] width 16 height 16
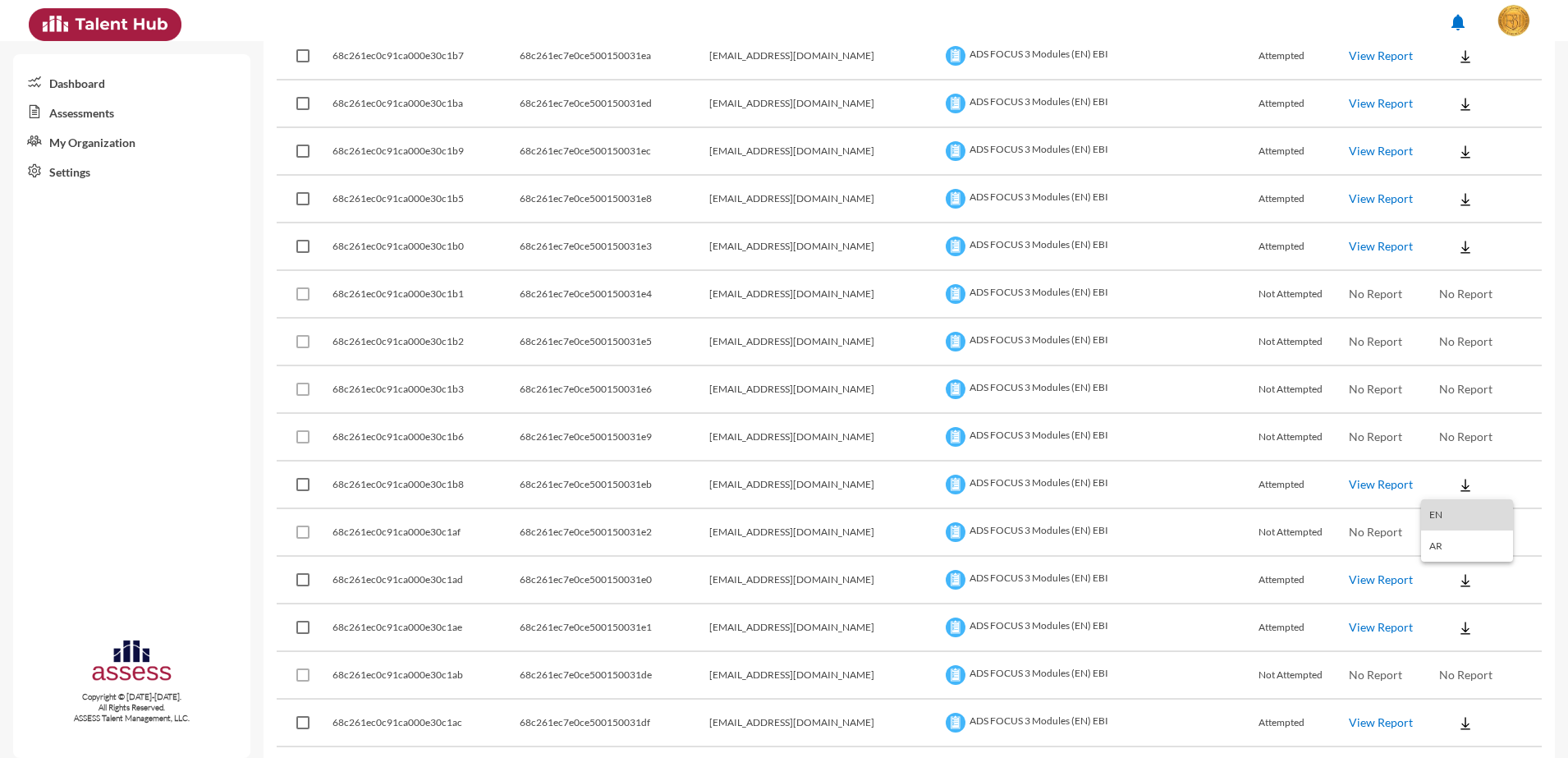
click at [1443, 506] on button "EN" at bounding box center [1467, 515] width 92 height 31
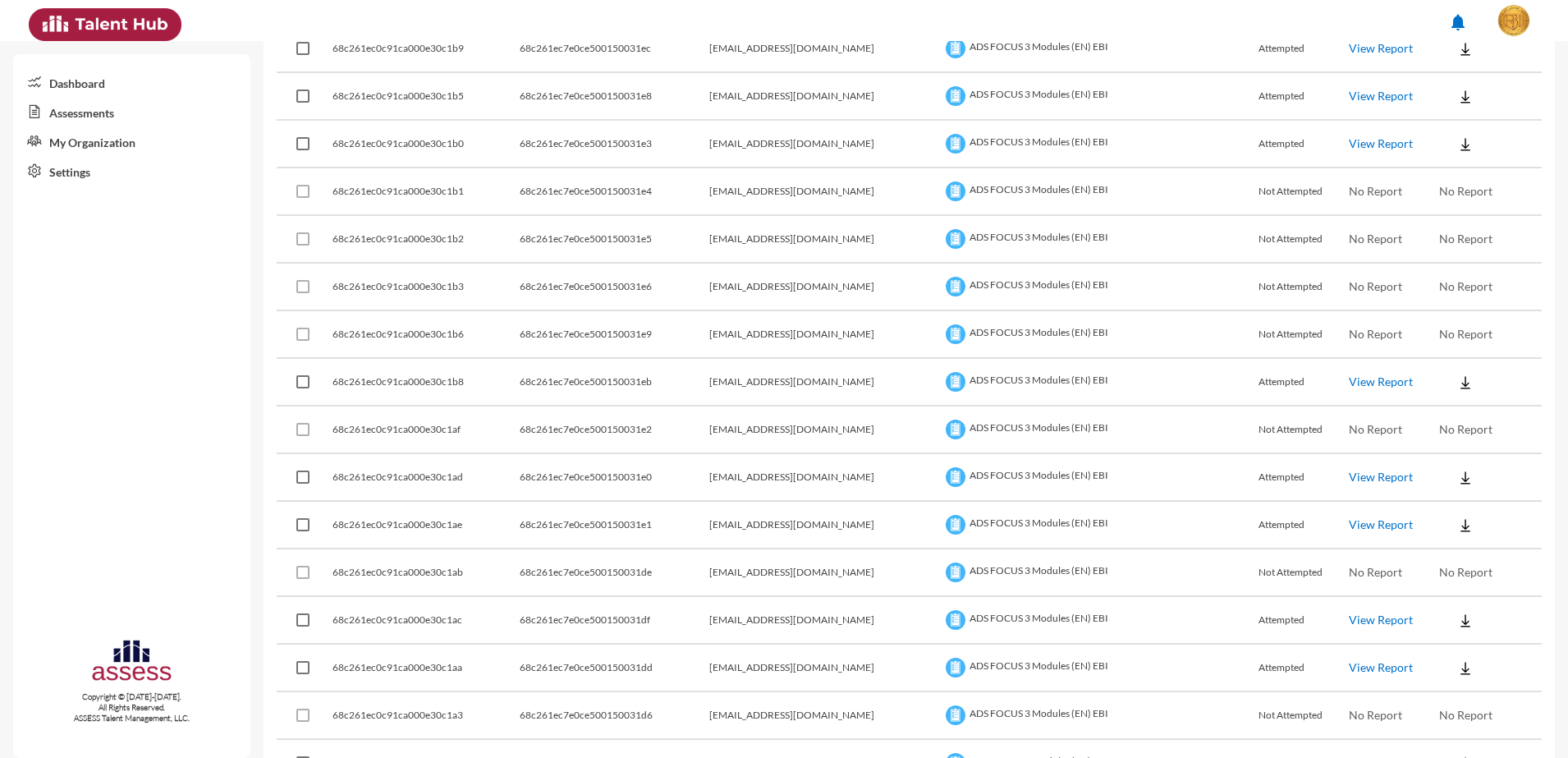
click at [1449, 467] on button at bounding box center [1465, 477] width 53 height 30
click at [1450, 501] on button "EN" at bounding box center [1467, 507] width 92 height 31
click at [1457, 517] on img at bounding box center [1465, 525] width 16 height 16
click at [1446, 544] on button "EN" at bounding box center [1467, 555] width 92 height 31
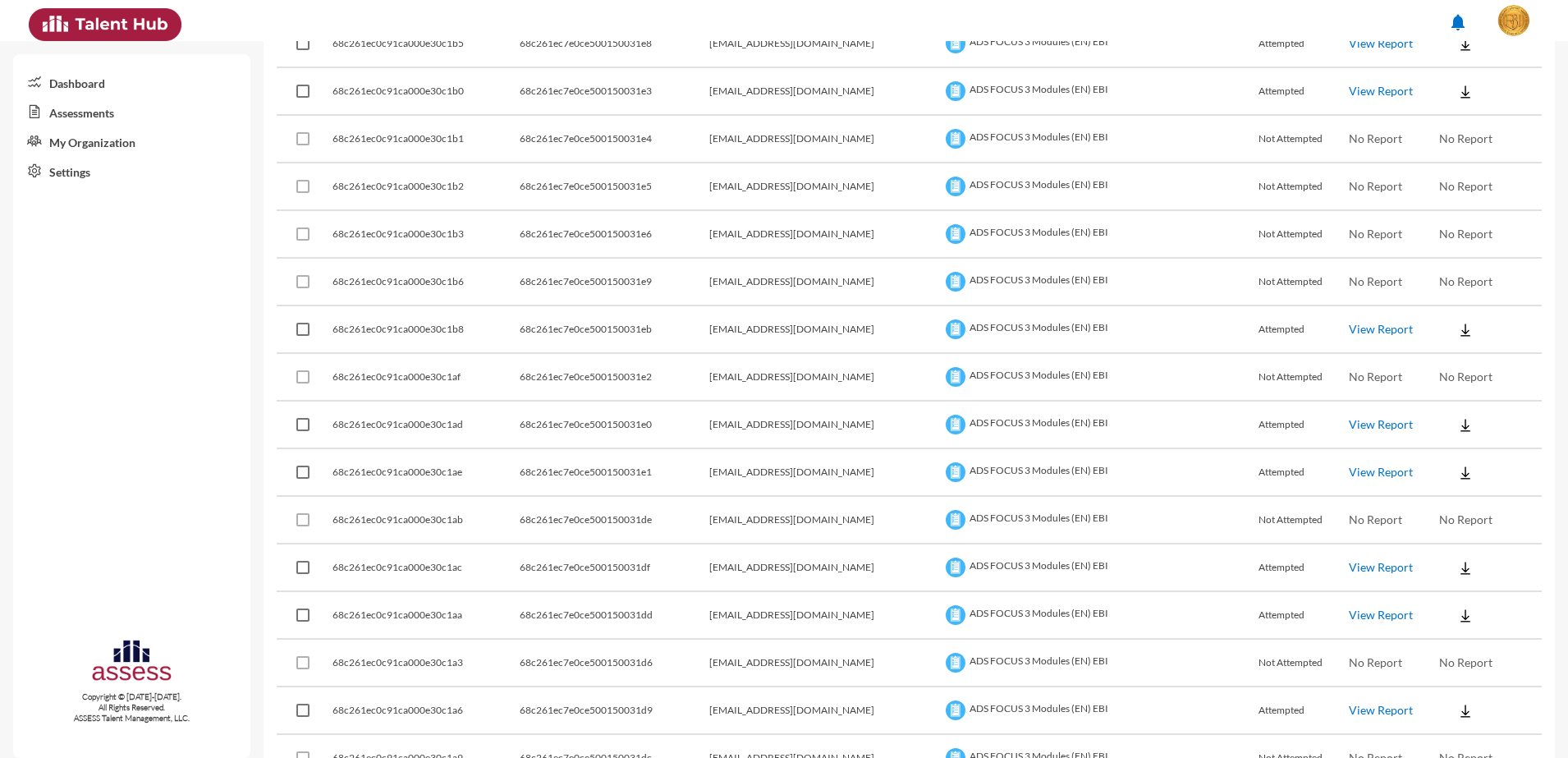
scroll to position [2355, 0]
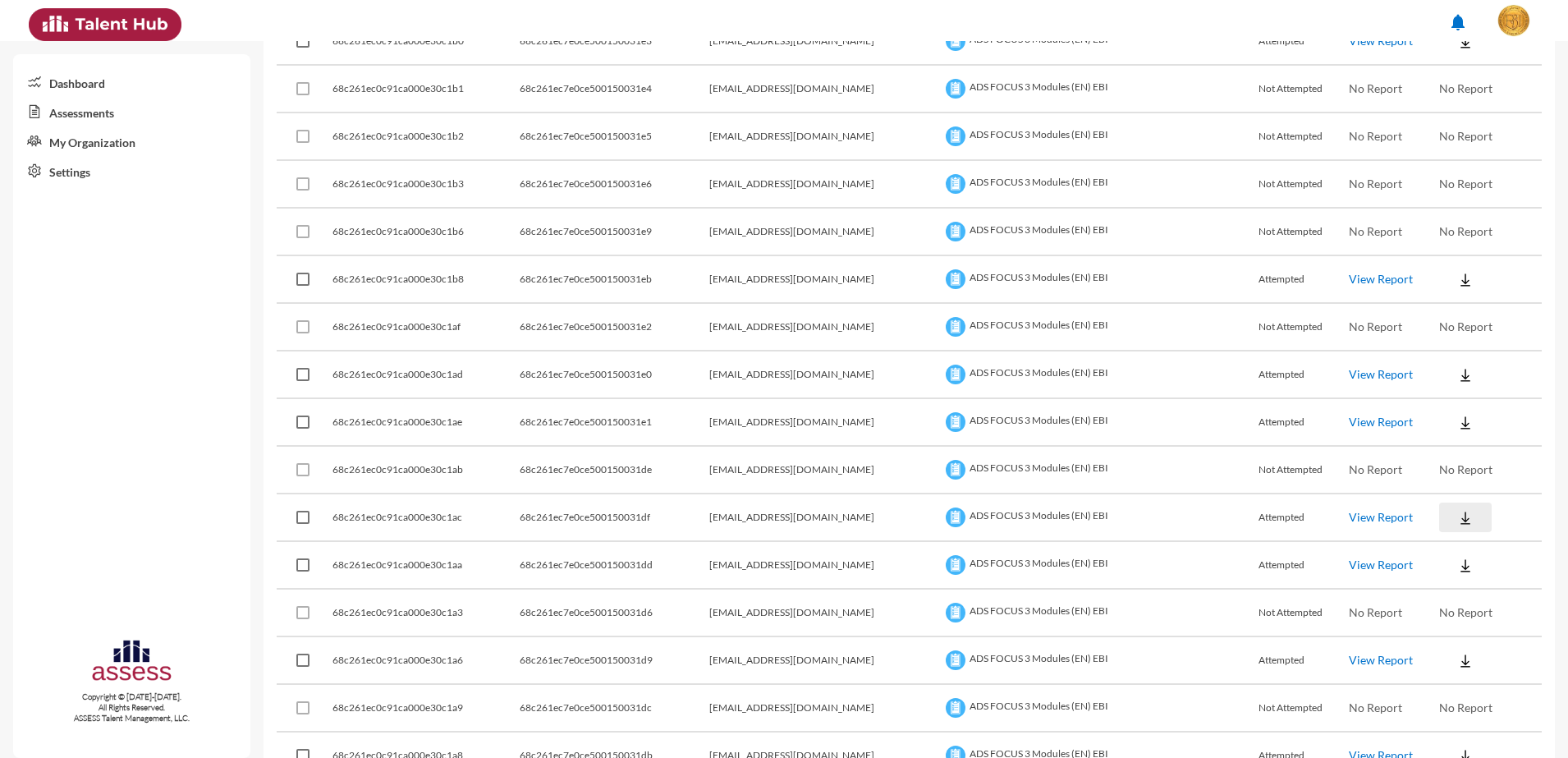
click at [1457, 515] on img at bounding box center [1465, 518] width 16 height 16
click at [1450, 537] on button "EN" at bounding box center [1467, 548] width 92 height 31
click at [1457, 561] on img at bounding box center [1465, 566] width 16 height 16
click at [1438, 592] on button "EN" at bounding box center [1467, 595] width 92 height 31
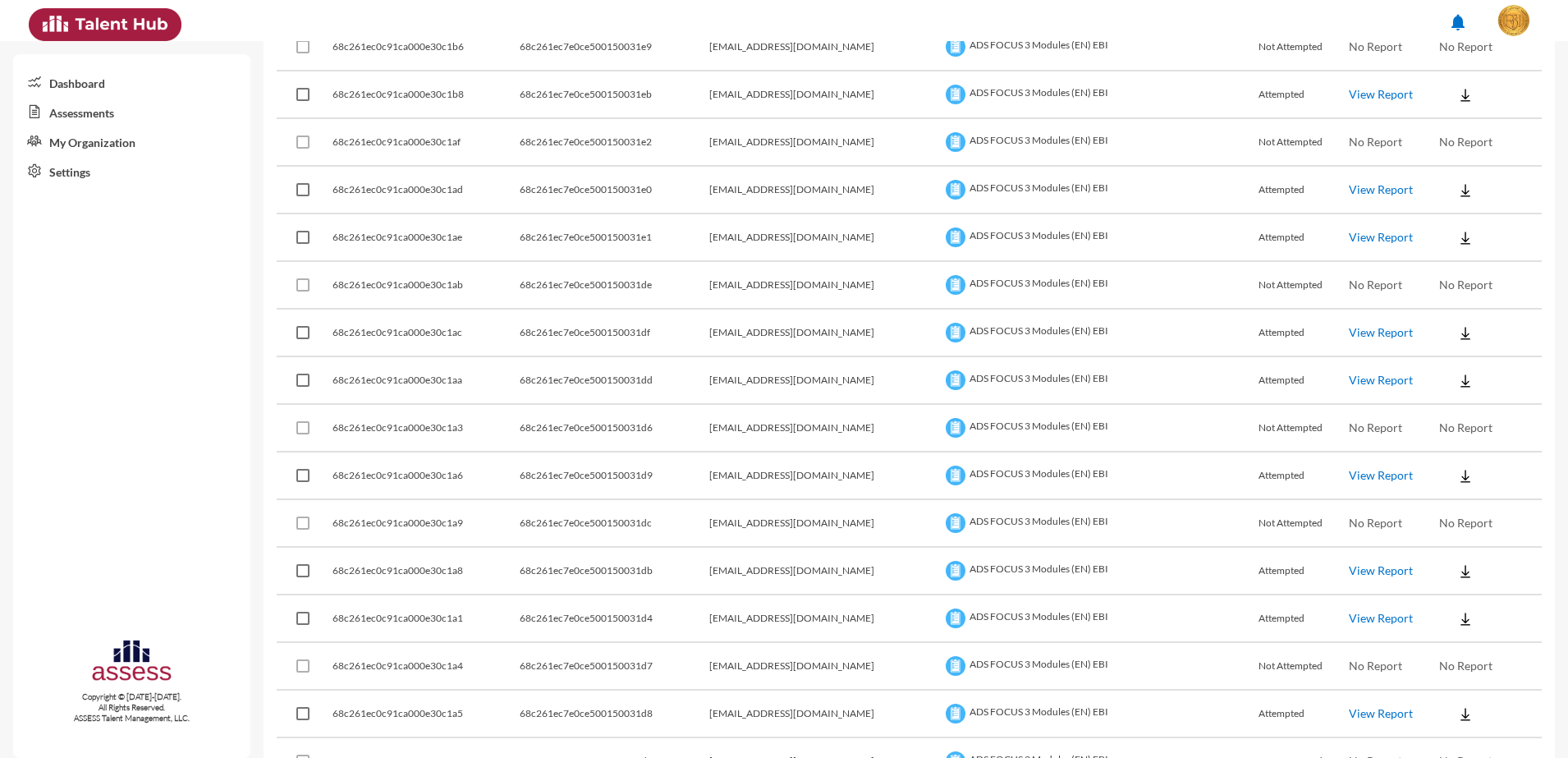
scroll to position [2560, 0]
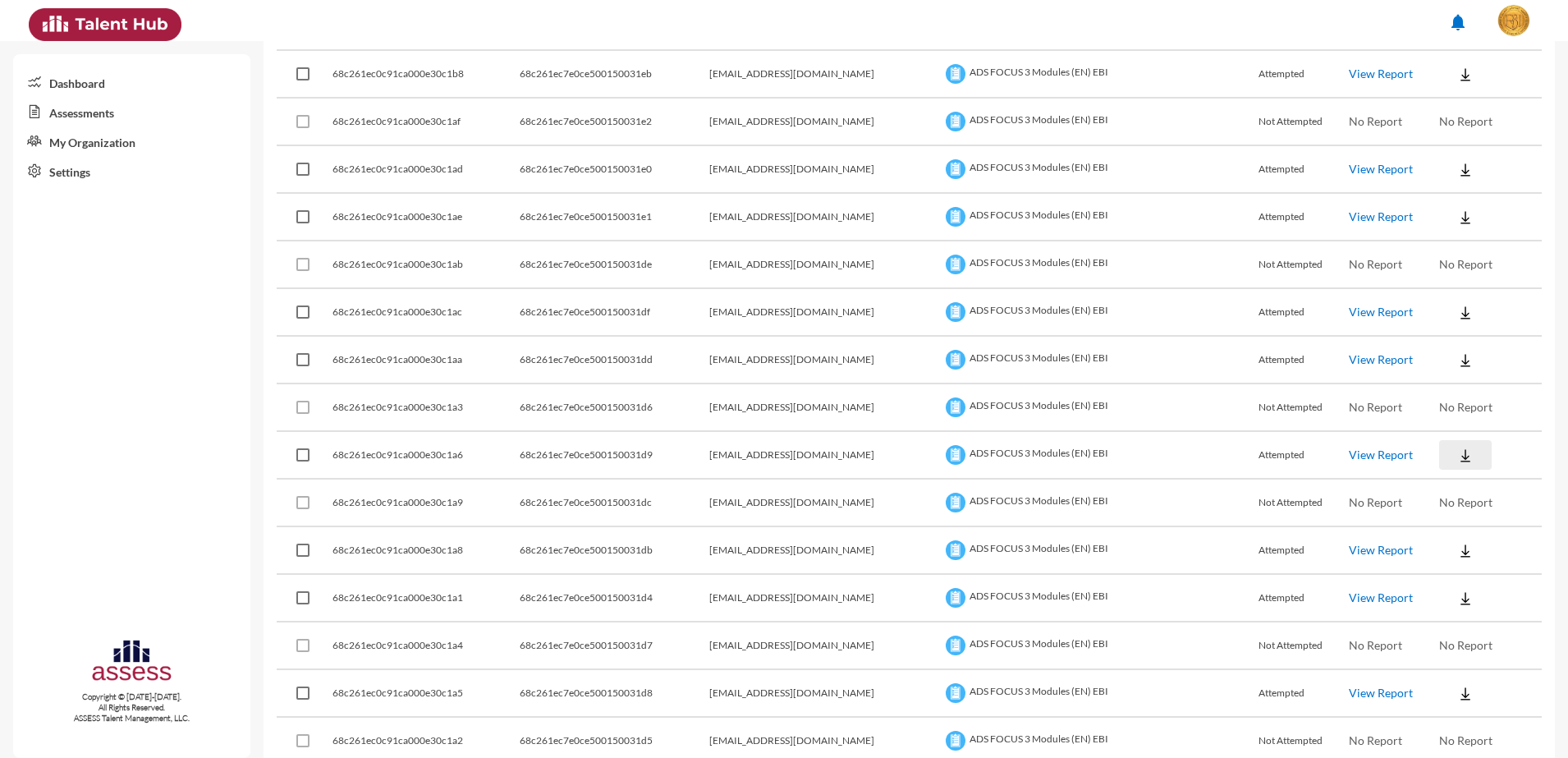
click at [1457, 451] on img at bounding box center [1465, 455] width 16 height 16
click at [1445, 480] on button "EN" at bounding box center [1467, 485] width 92 height 31
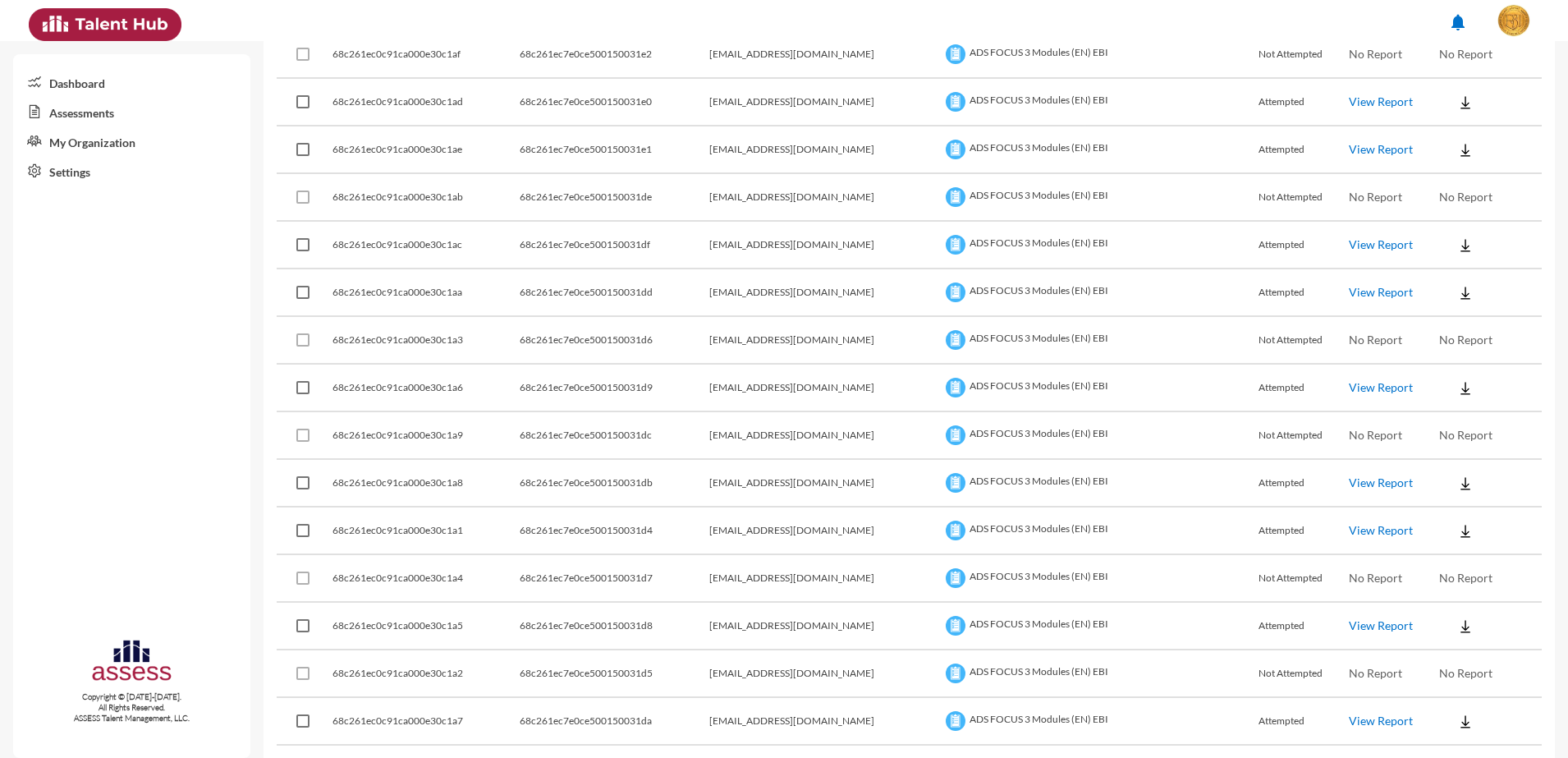
scroll to position [2663, 0]
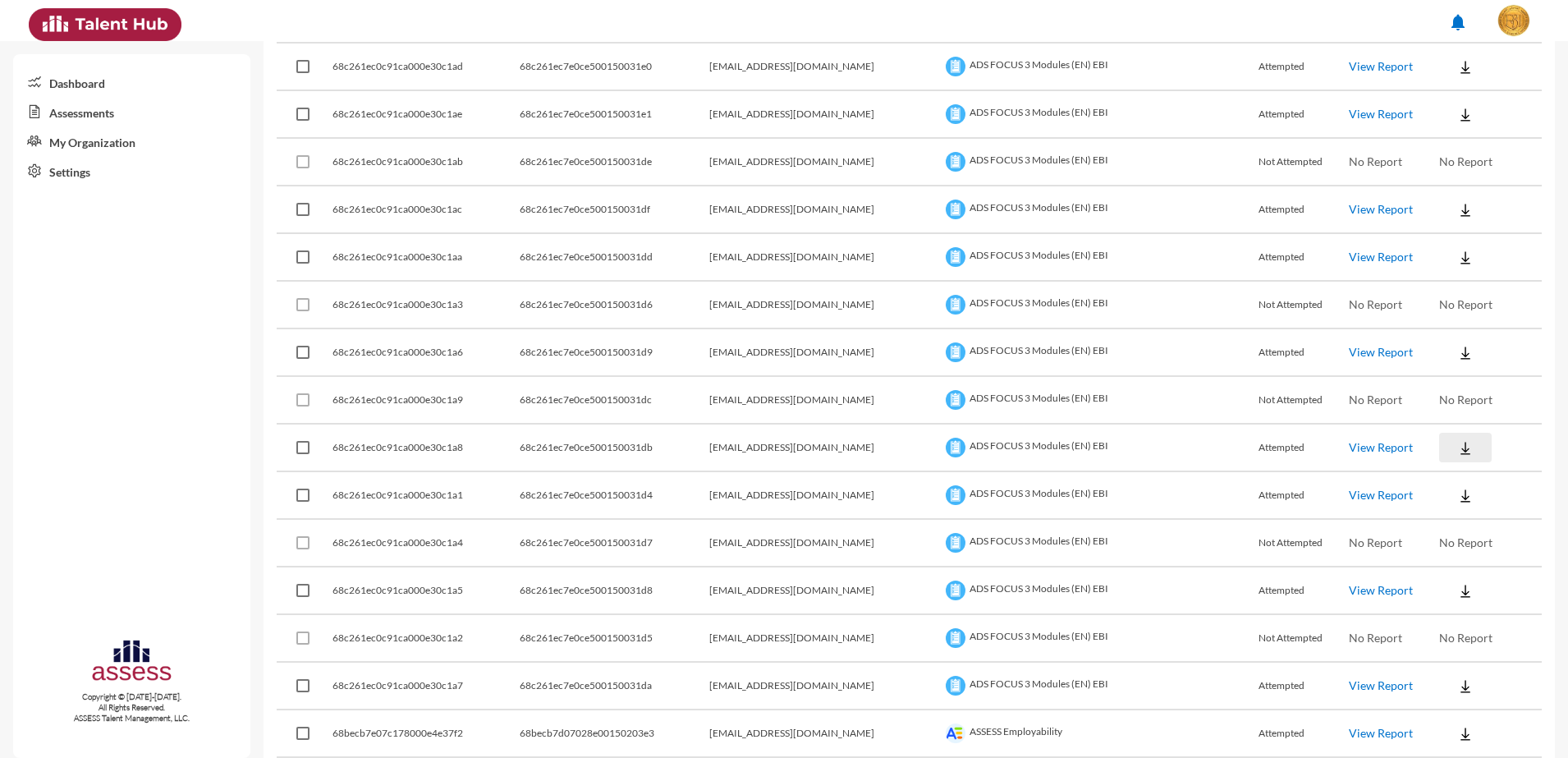
click at [1457, 452] on img at bounding box center [1465, 448] width 16 height 16
click at [1449, 478] on button "EN" at bounding box center [1467, 478] width 92 height 31
click at [1457, 488] on img at bounding box center [1465, 496] width 16 height 16
click at [1452, 515] on button "EN" at bounding box center [1467, 525] width 92 height 31
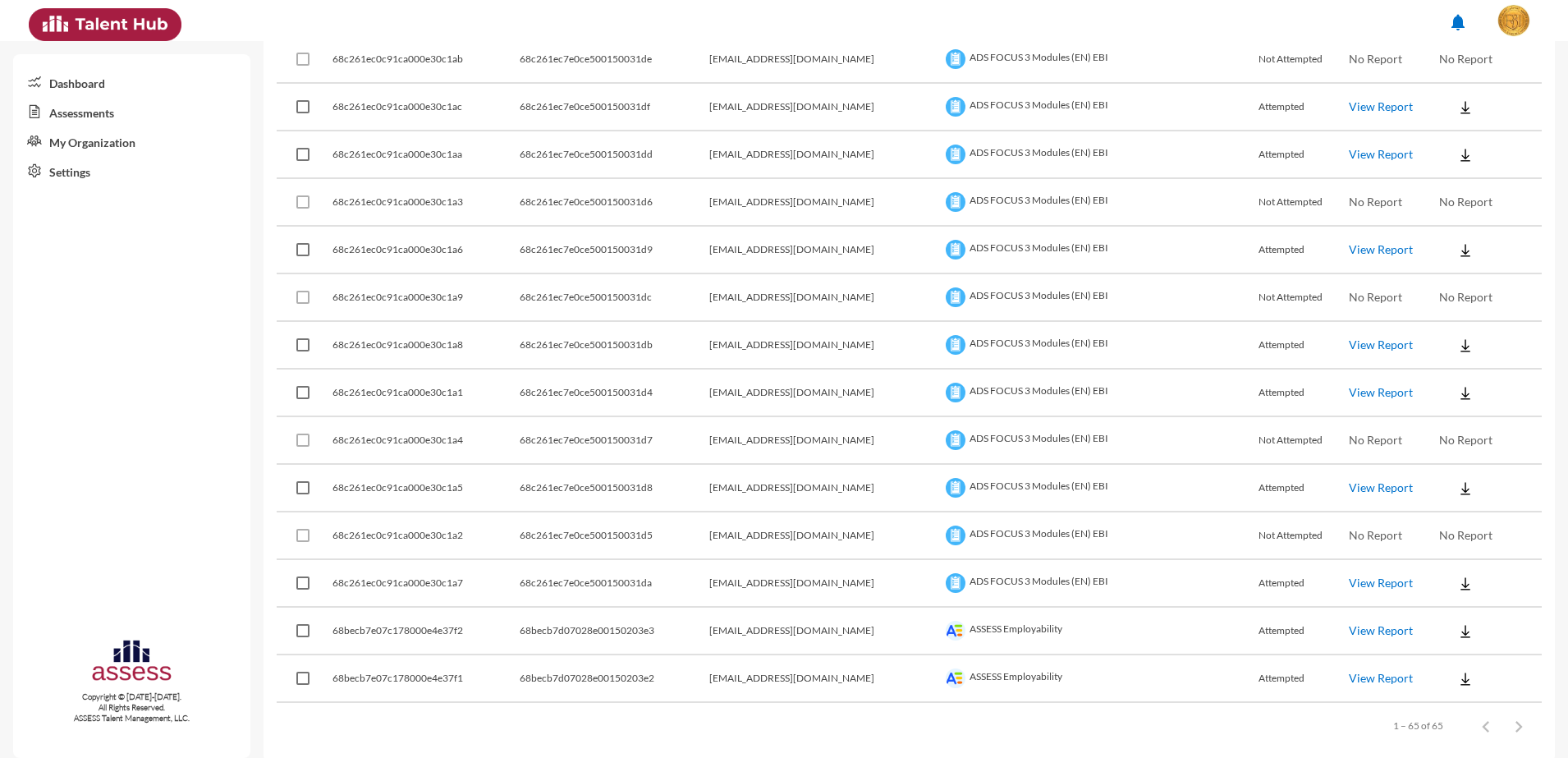
click at [1460, 483] on button at bounding box center [1465, 488] width 53 height 30
click at [1456, 525] on button "EN" at bounding box center [1467, 518] width 92 height 31
click at [1457, 582] on img at bounding box center [1465, 584] width 16 height 16
click at [1452, 604] on button "EN" at bounding box center [1467, 613] width 92 height 31
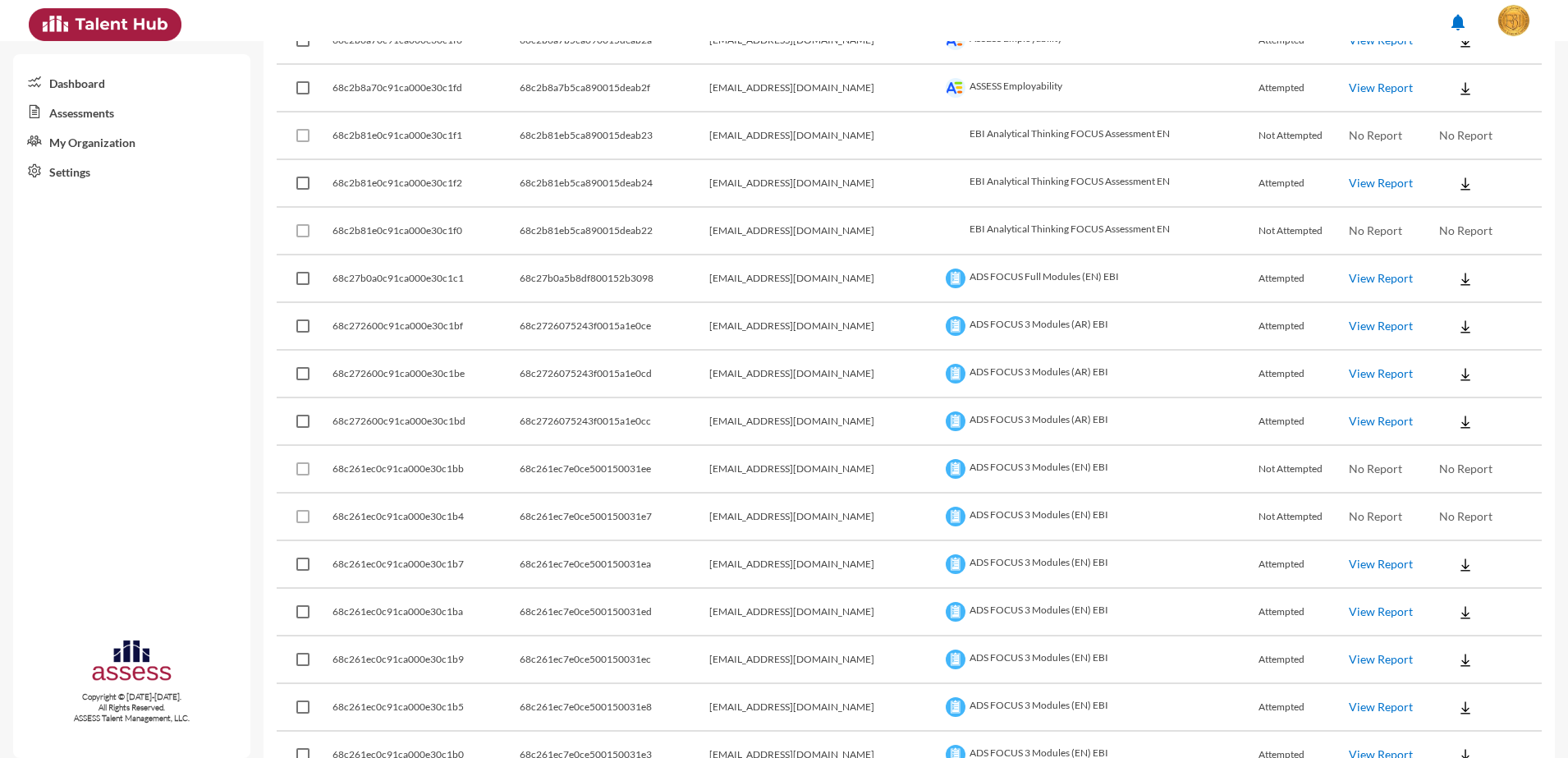
scroll to position [1643, 0]
click at [1365, 283] on link "View Report" at bounding box center [1381, 277] width 64 height 14
click at [1383, 326] on link "View Report" at bounding box center [1381, 325] width 64 height 14
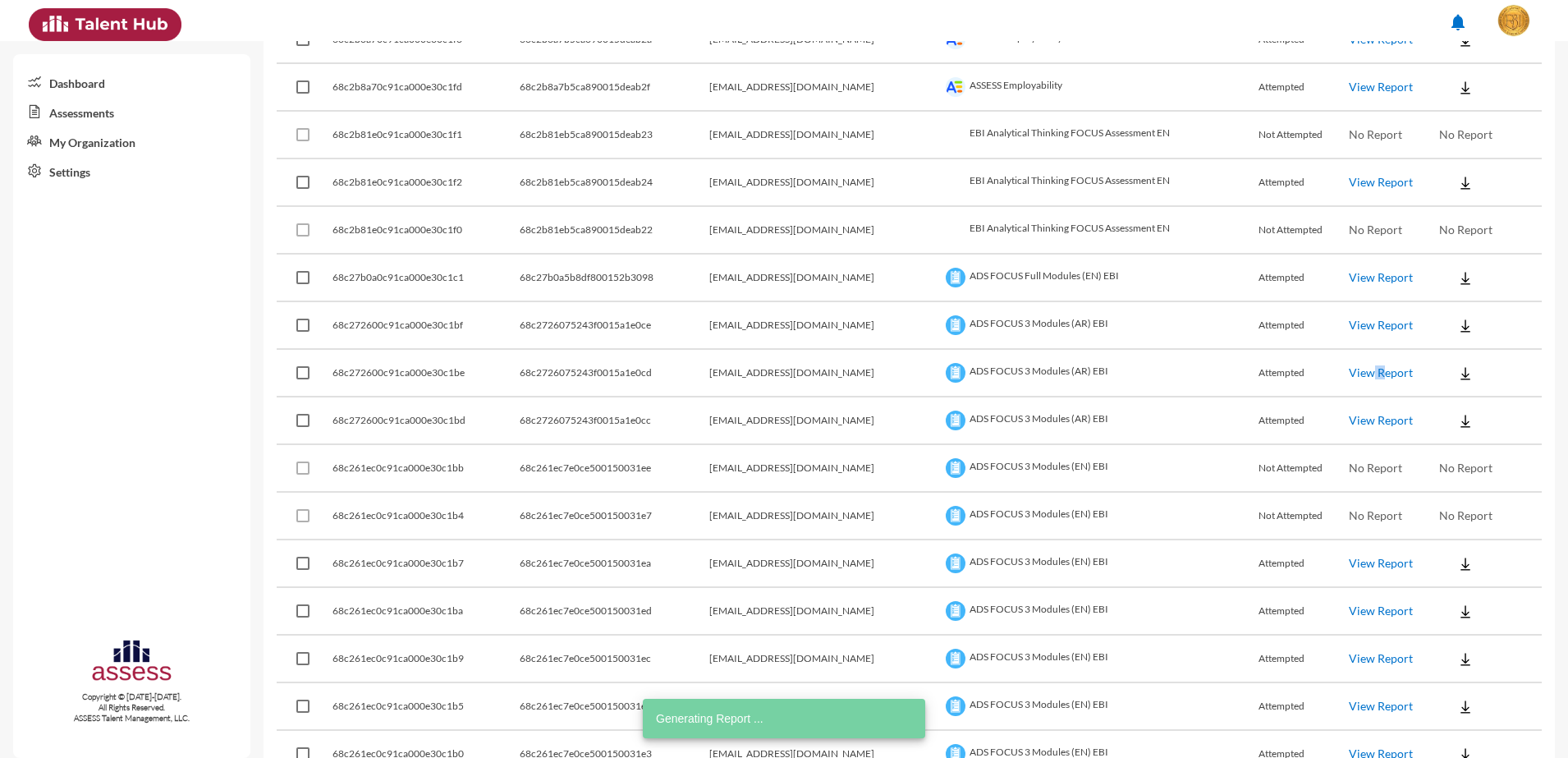
drag, startPoint x: 1343, startPoint y: 367, endPoint x: 1355, endPoint y: 374, distance: 13.9
click at [1355, 374] on link "View Report" at bounding box center [1381, 372] width 64 height 14
click at [1457, 367] on img at bounding box center [1465, 373] width 16 height 16
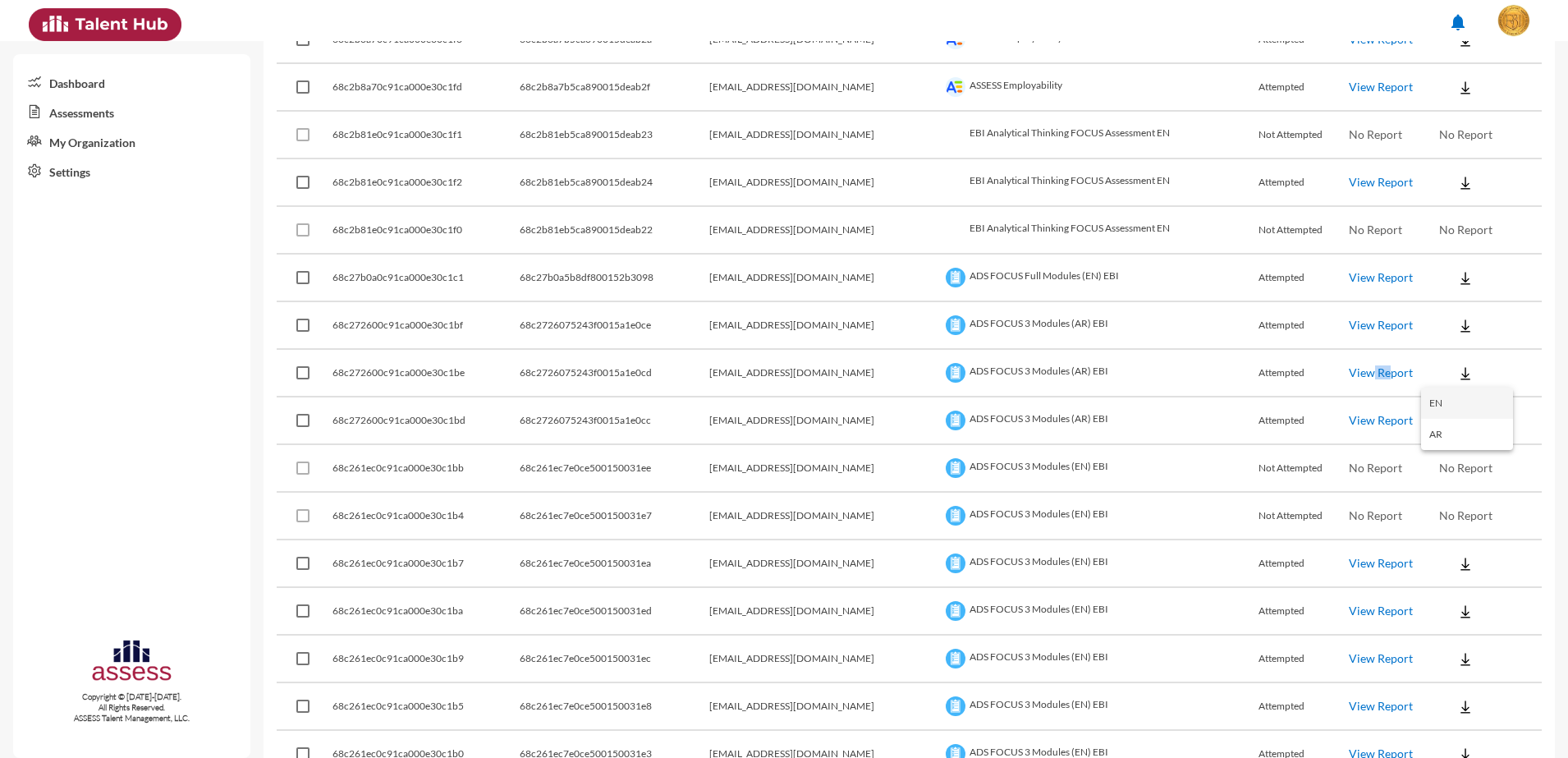
click at [1446, 404] on button "EN" at bounding box center [1467, 403] width 92 height 31
click at [1349, 418] on link "View Report" at bounding box center [1381, 419] width 64 height 14
click at [1364, 556] on link "View Report" at bounding box center [1381, 562] width 64 height 14
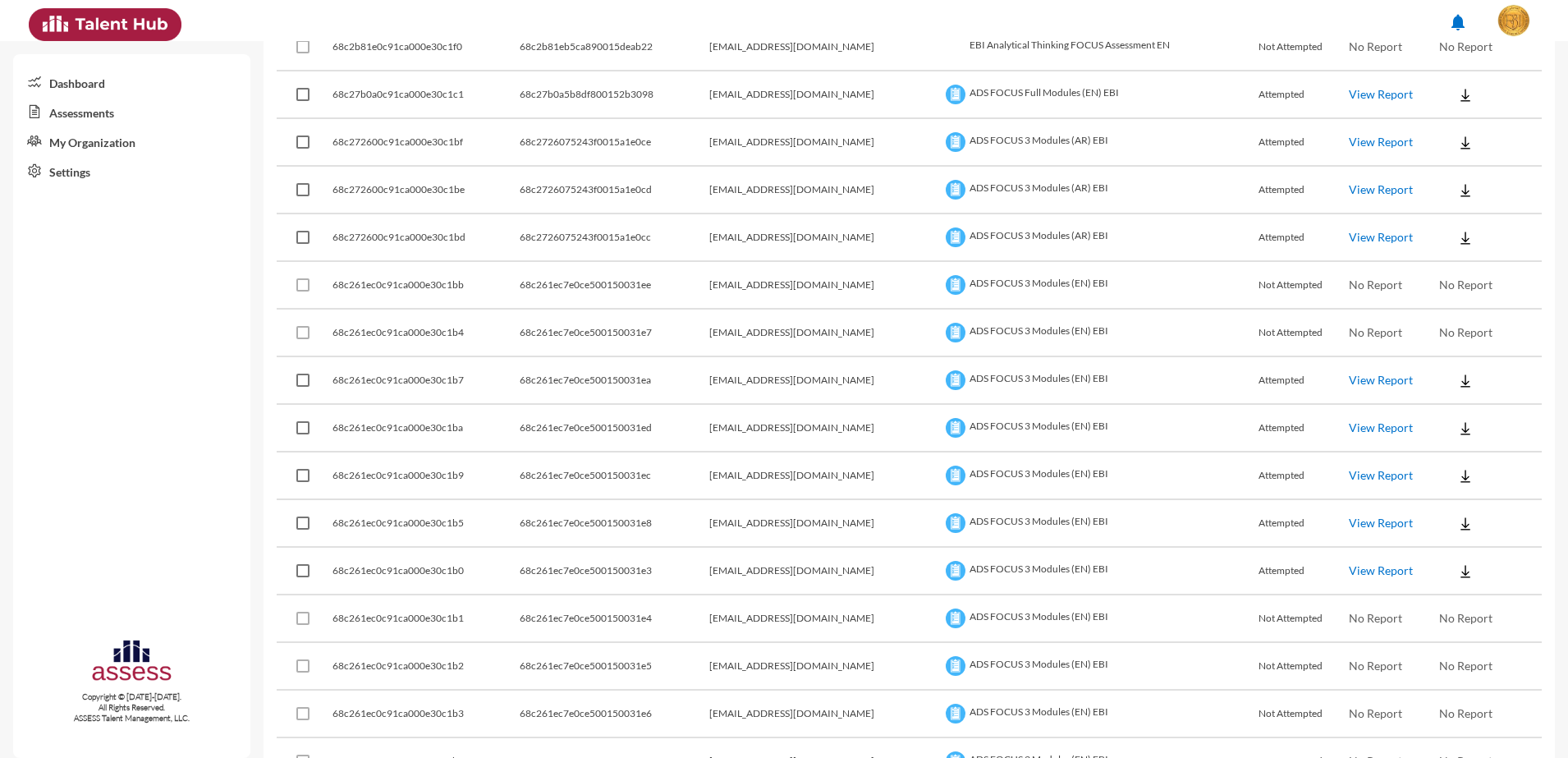
scroll to position [1847, 0]
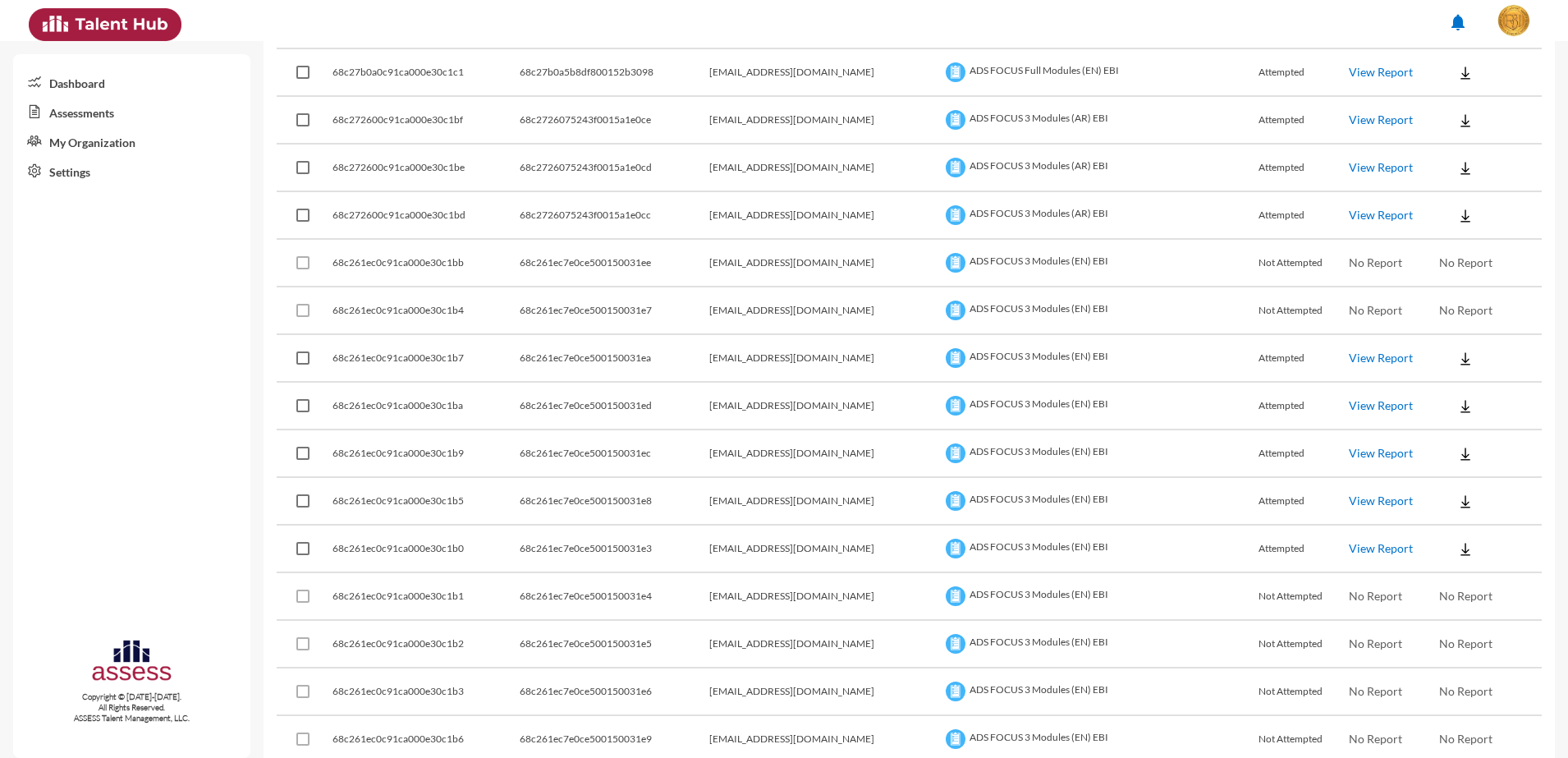
click at [1365, 404] on link "View Report" at bounding box center [1381, 404] width 64 height 14
click at [1353, 455] on link "View Report" at bounding box center [1381, 452] width 64 height 14
click at [1349, 546] on link "View Report" at bounding box center [1381, 548] width 64 height 14
click at [1457, 453] on img at bounding box center [1465, 454] width 16 height 16
click at [1362, 460] on div at bounding box center [784, 379] width 1568 height 758
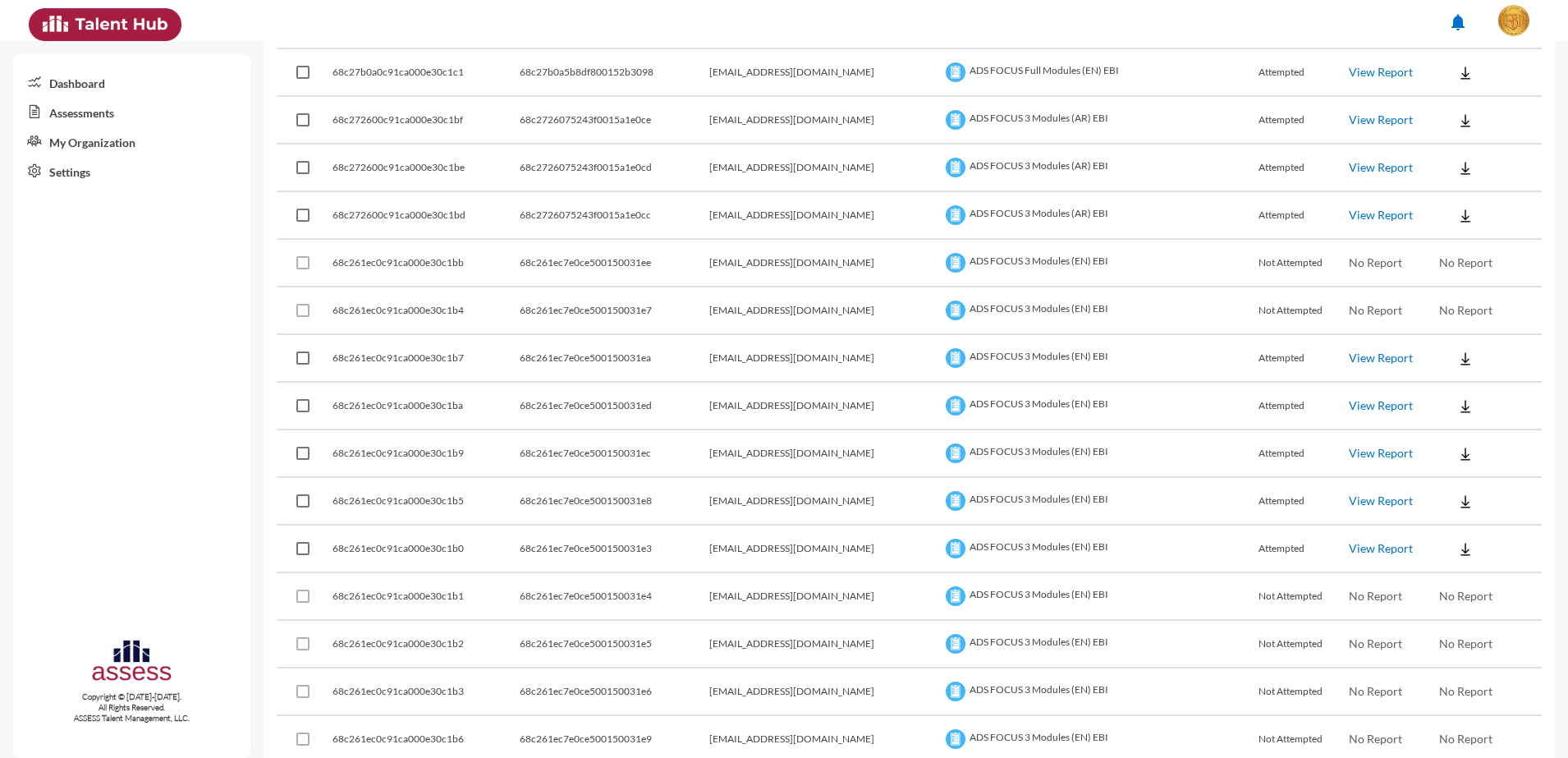
click at [1354, 450] on link "View Report" at bounding box center [1381, 452] width 64 height 14
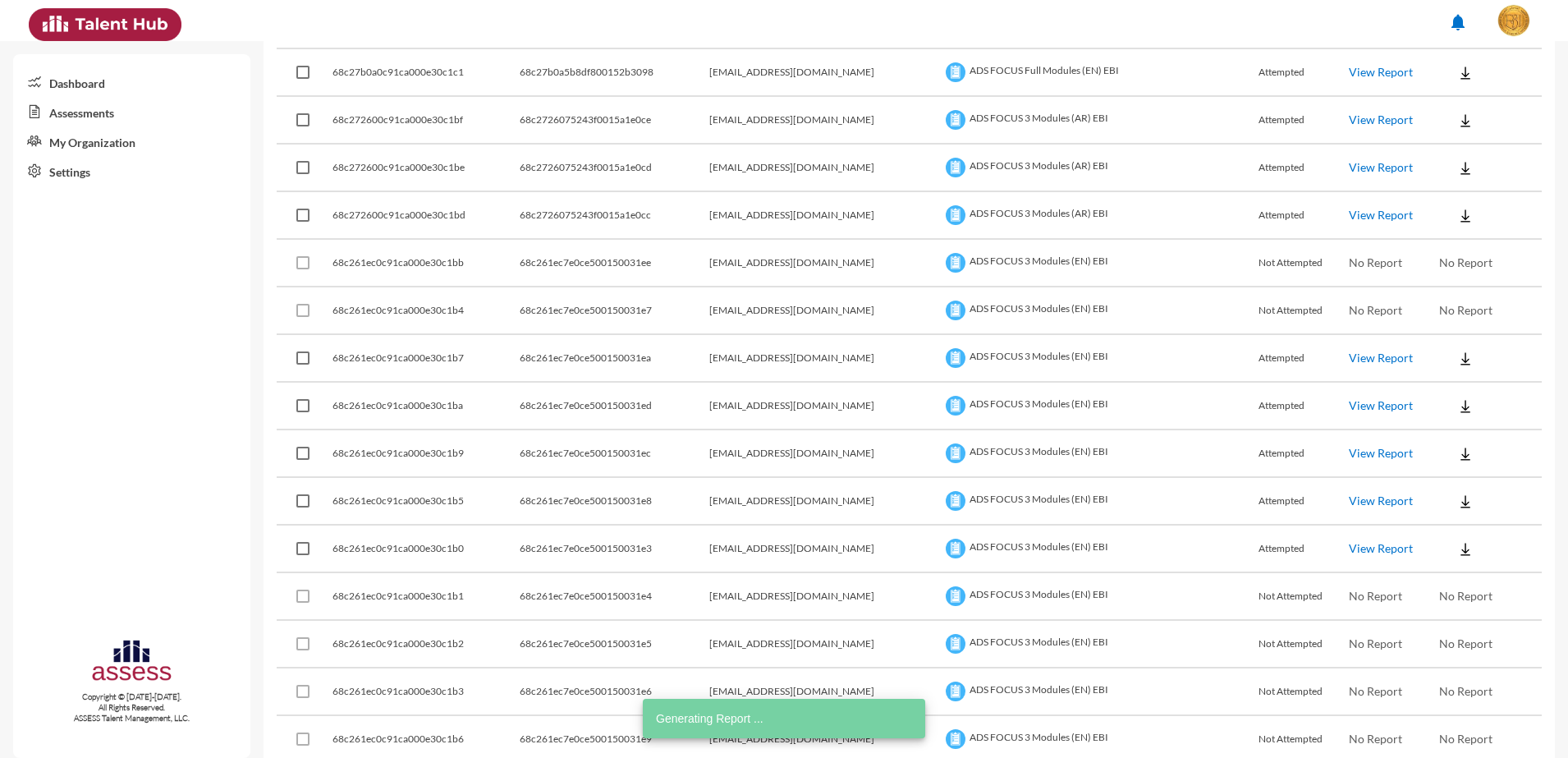
click at [1349, 398] on link "View Report" at bounding box center [1381, 404] width 64 height 14
click at [1354, 357] on link "View Report" at bounding box center [1381, 357] width 64 height 14
click at [1349, 541] on link "View Report" at bounding box center [1381, 548] width 64 height 14
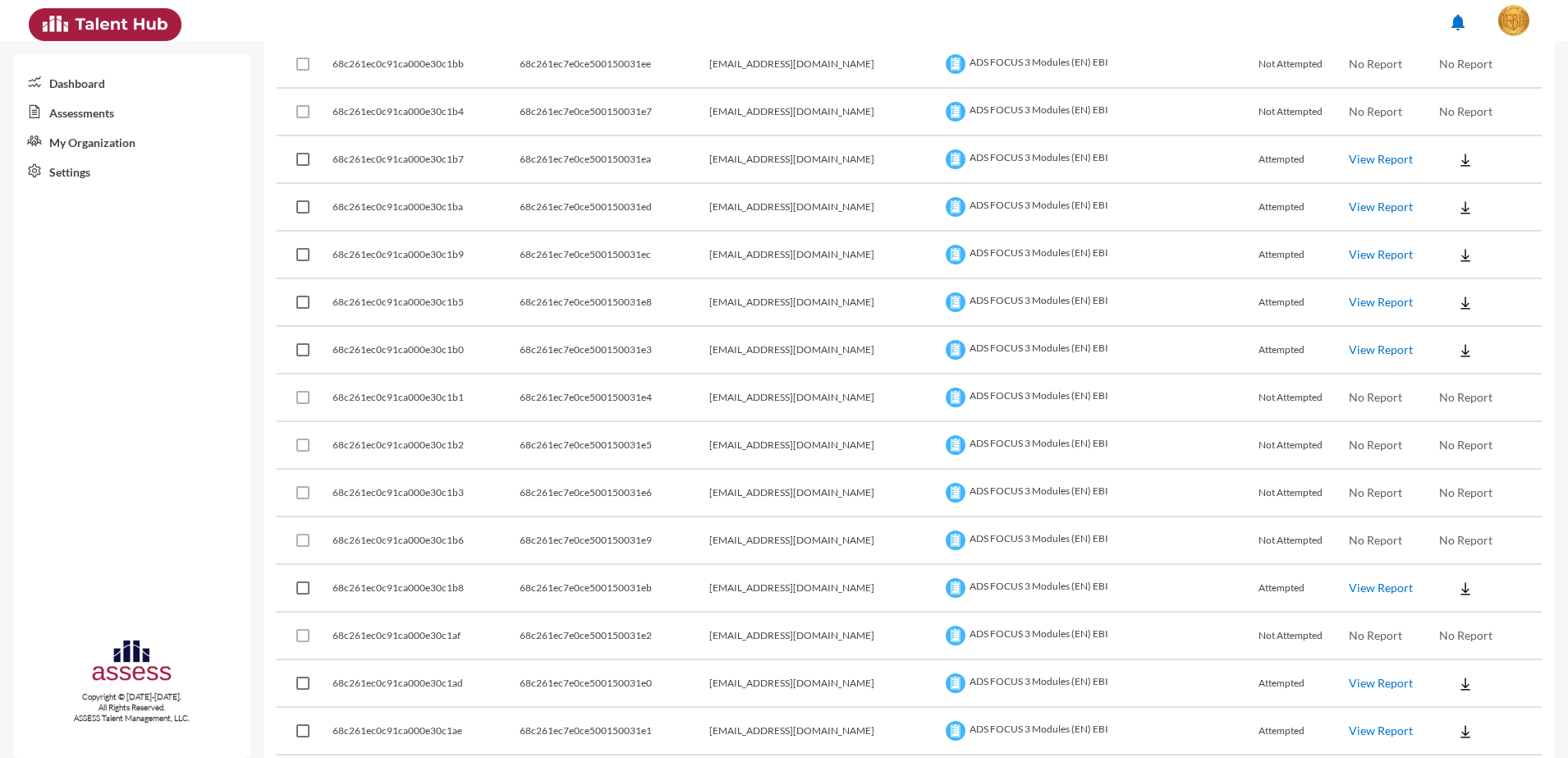
scroll to position [2053, 0]
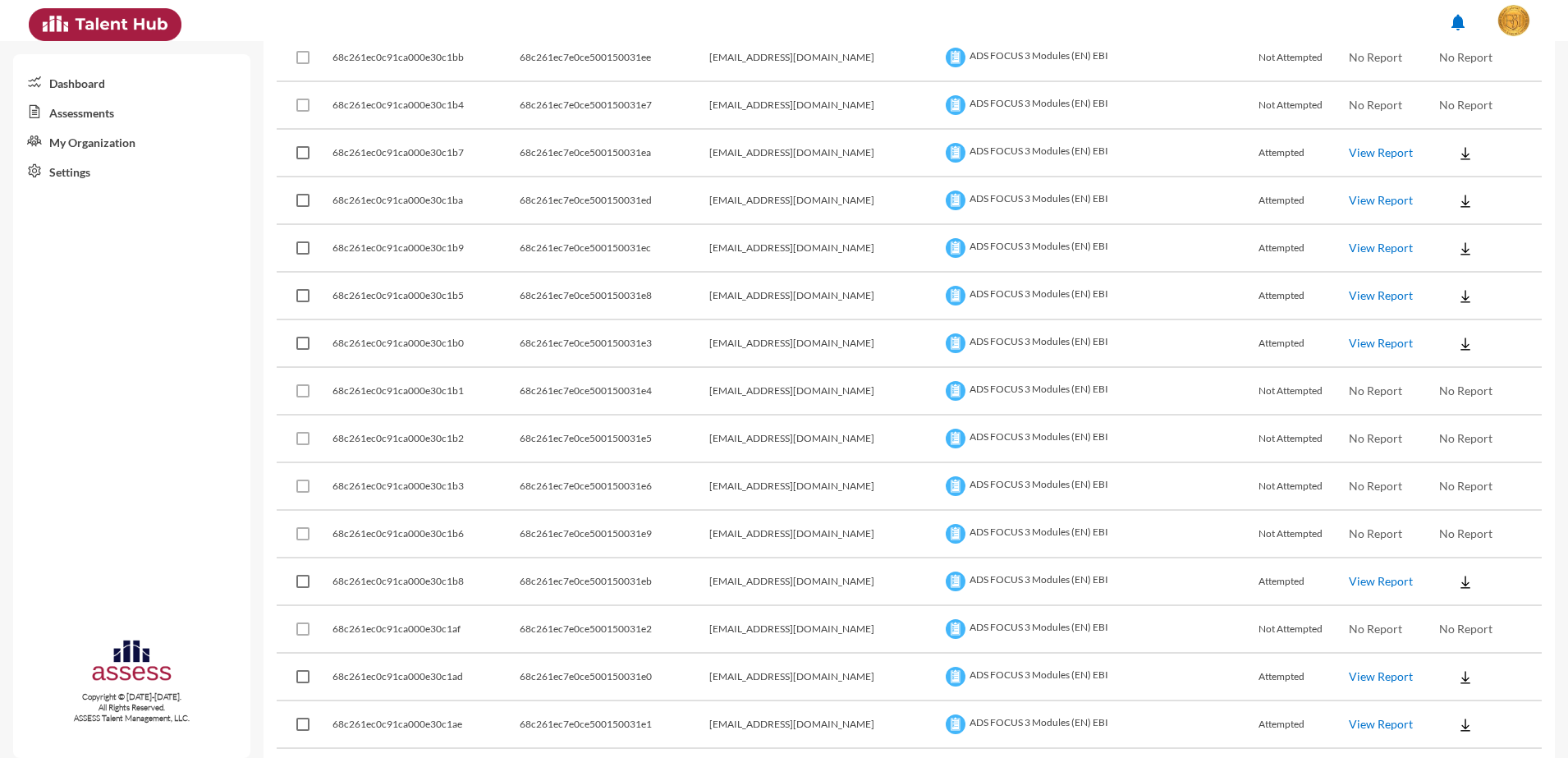
click at [1361, 584] on link "View Report" at bounding box center [1381, 580] width 64 height 14
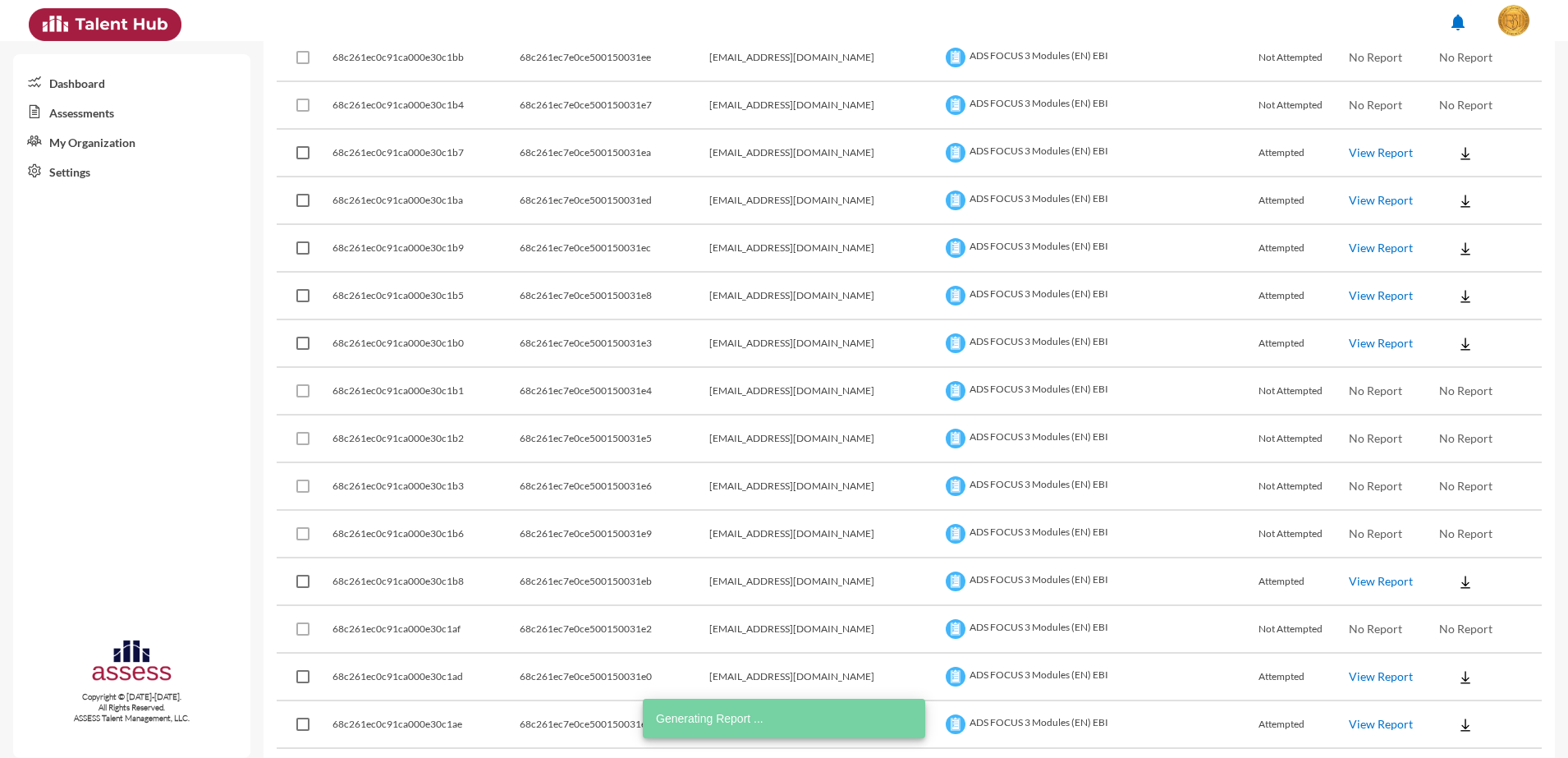
click at [1349, 681] on link "View Report" at bounding box center [1381, 676] width 64 height 14
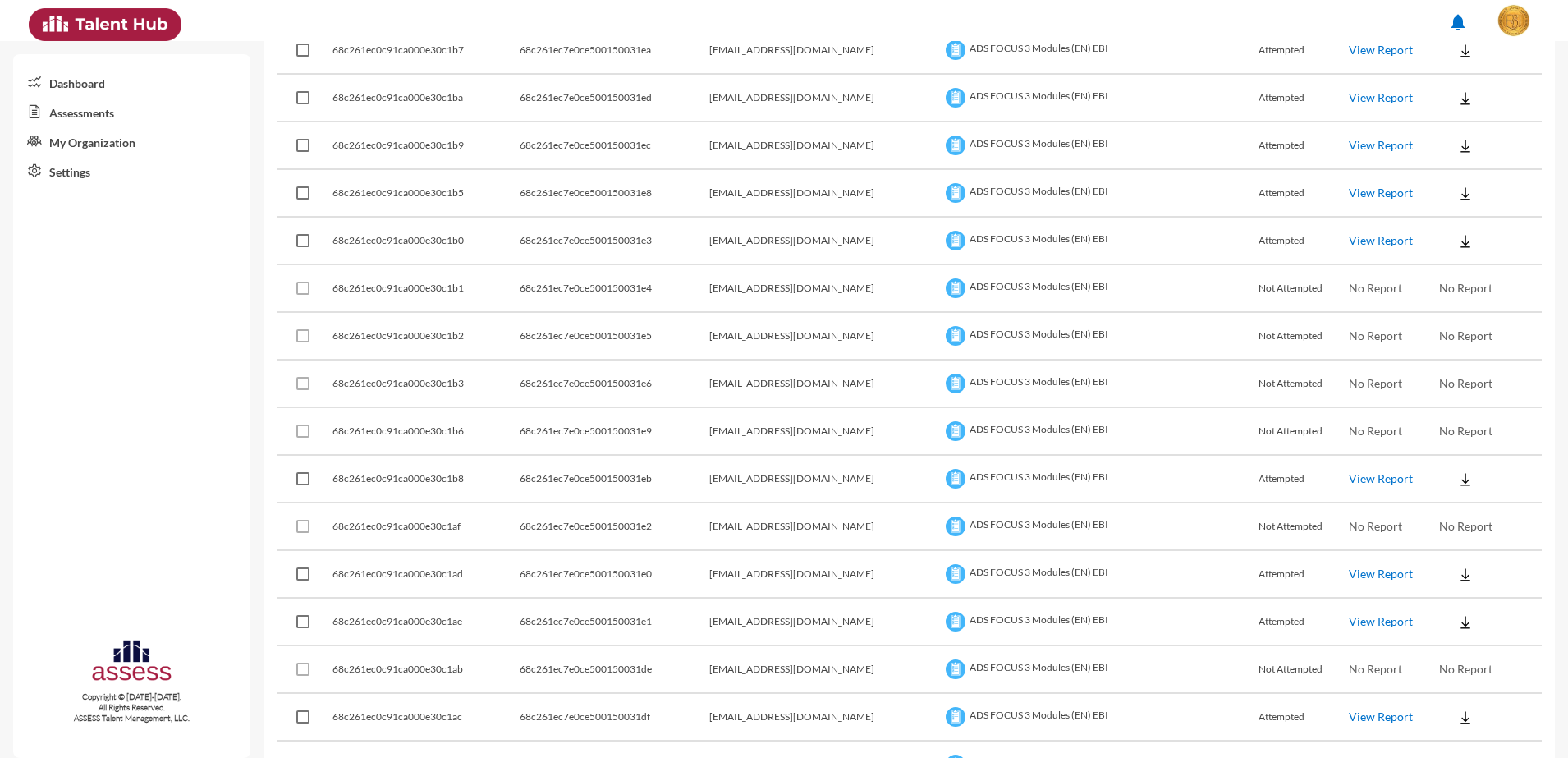
click at [1351, 612] on td "View Report" at bounding box center [1394, 622] width 90 height 48
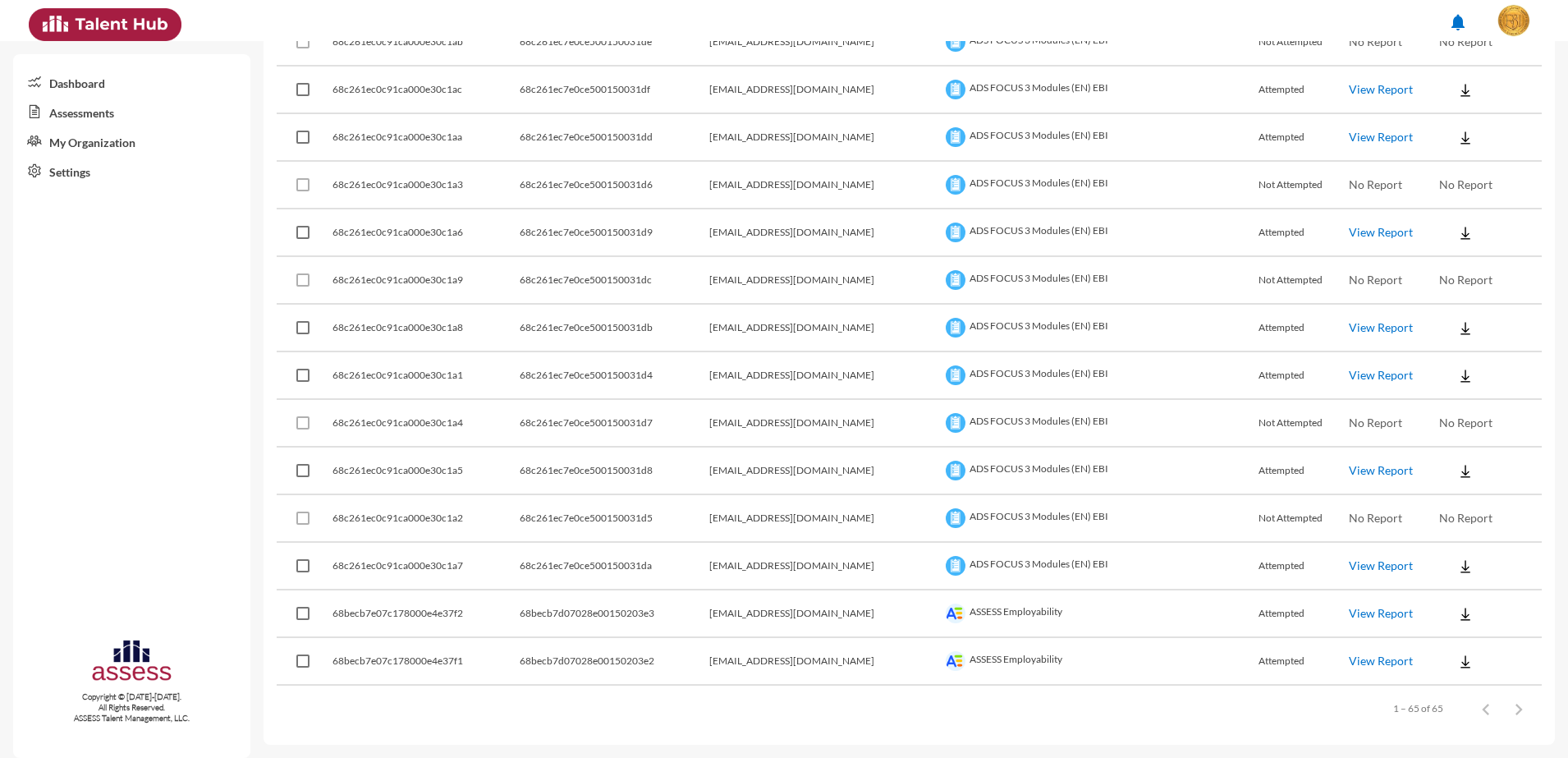
click at [1349, 234] on link "View Report" at bounding box center [1381, 232] width 64 height 14
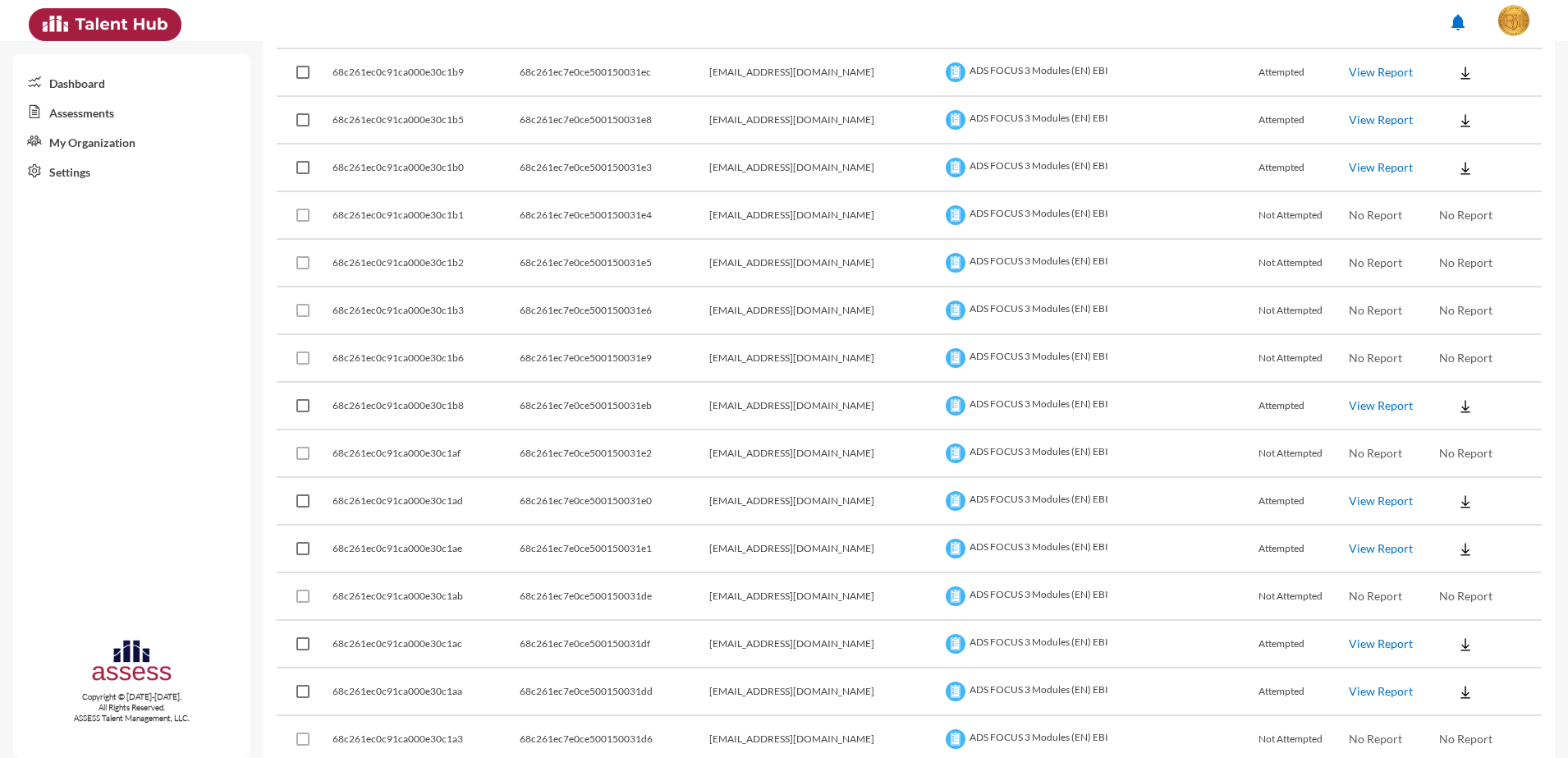
scroll to position [2258, 0]
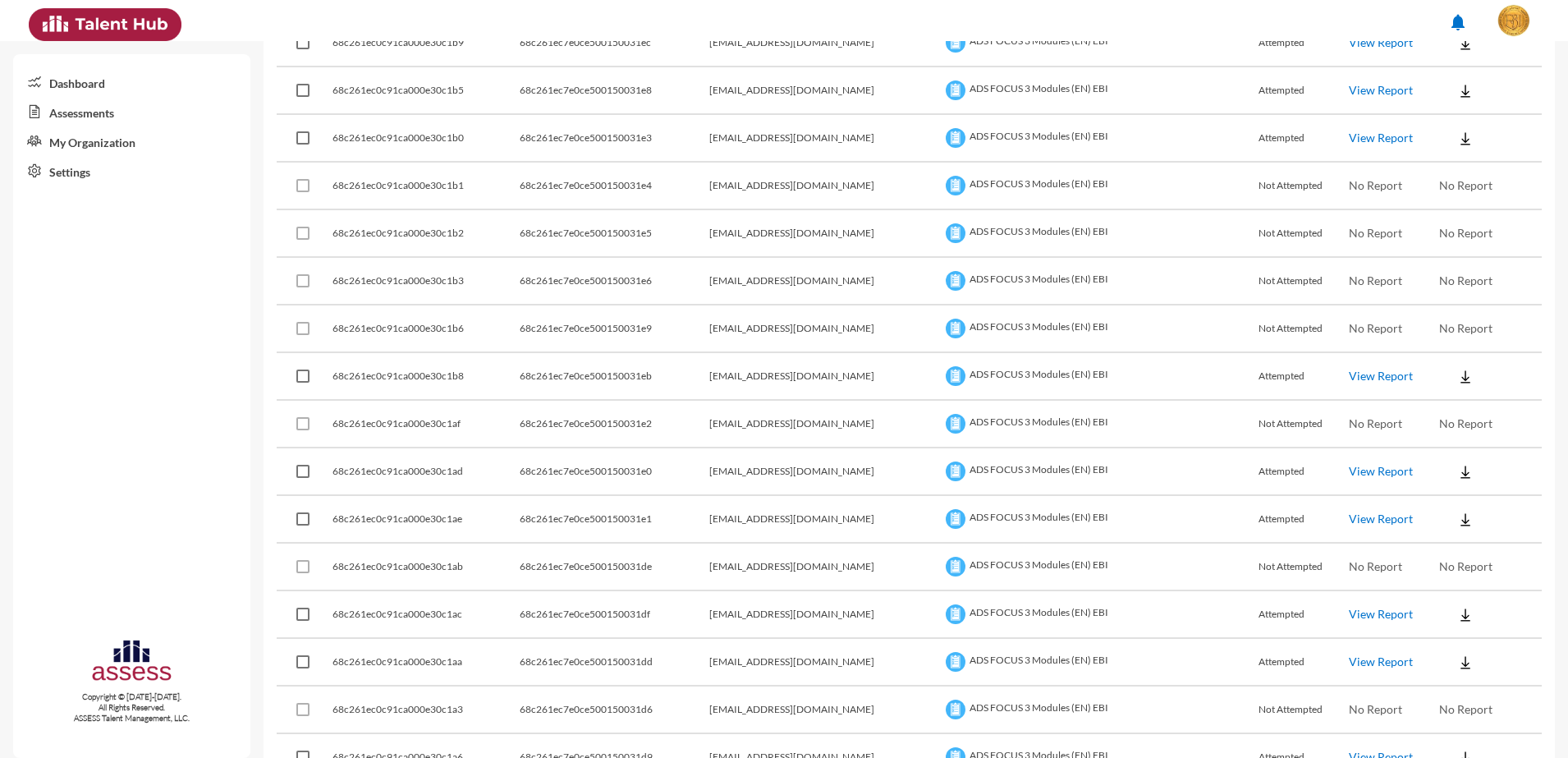
click at [1349, 469] on link "View Report" at bounding box center [1381, 470] width 64 height 14
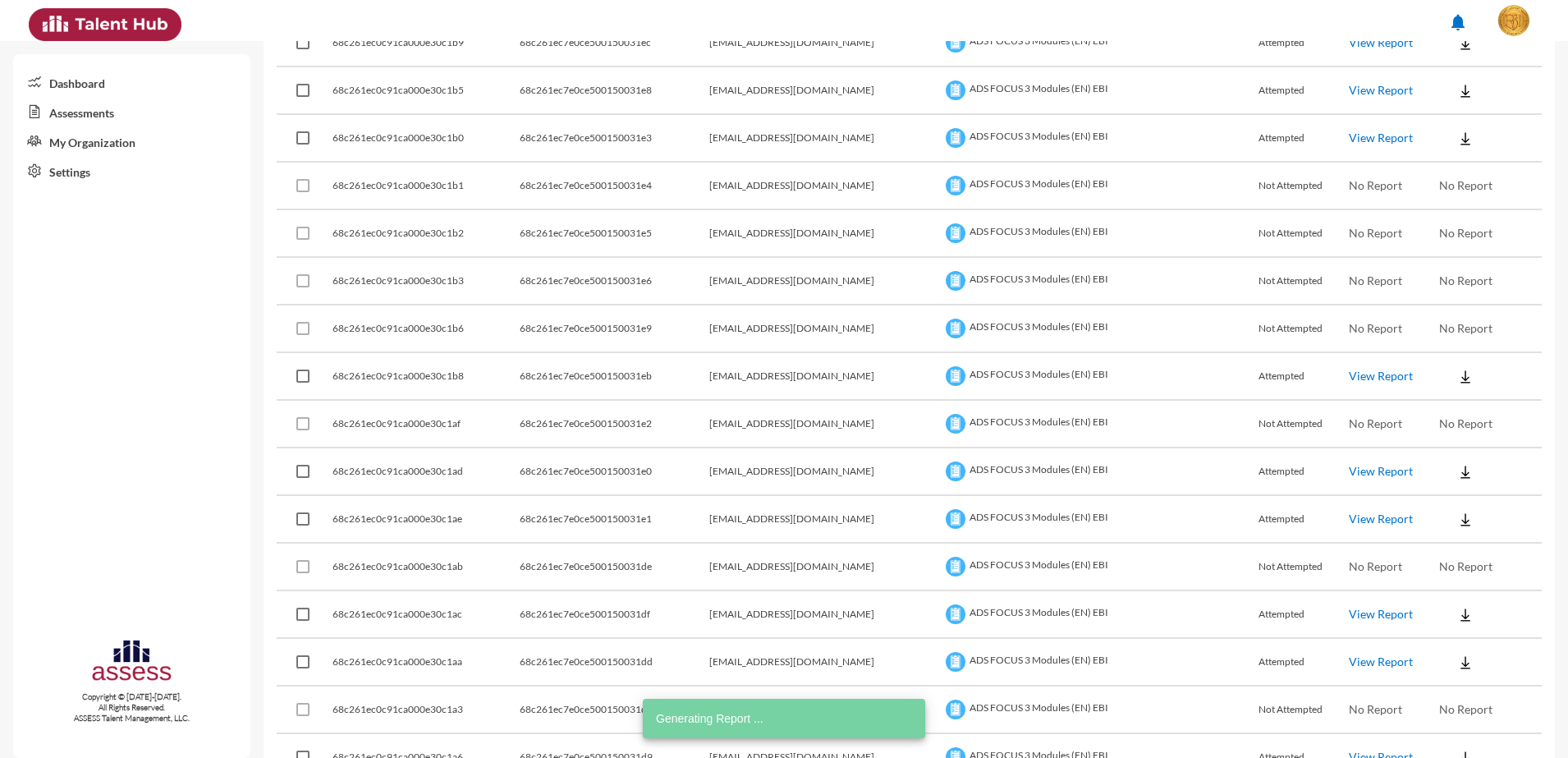
click at [1349, 520] on link "View Report" at bounding box center [1381, 518] width 64 height 14
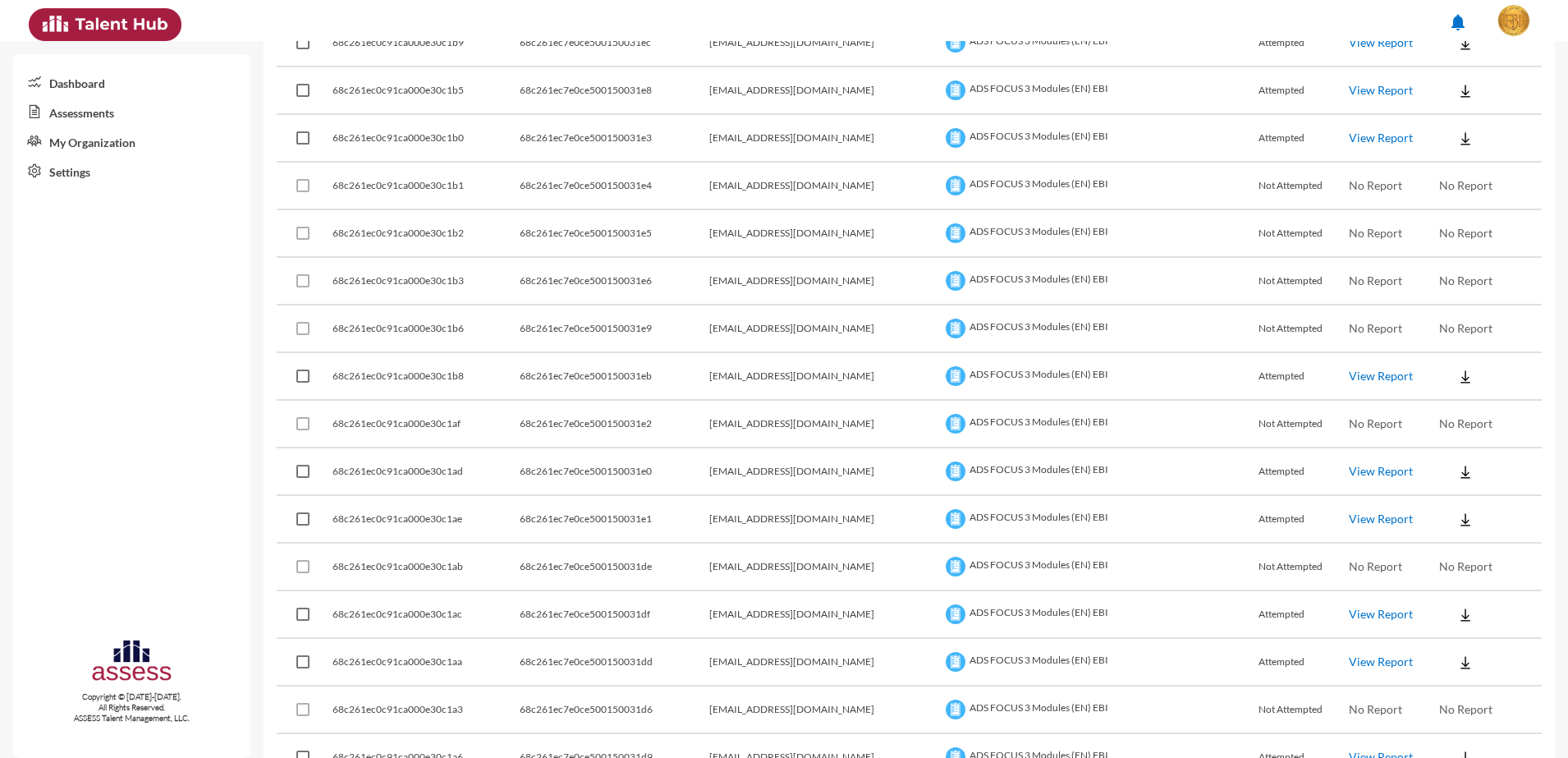
click at [1352, 610] on link "View Report" at bounding box center [1381, 613] width 64 height 14
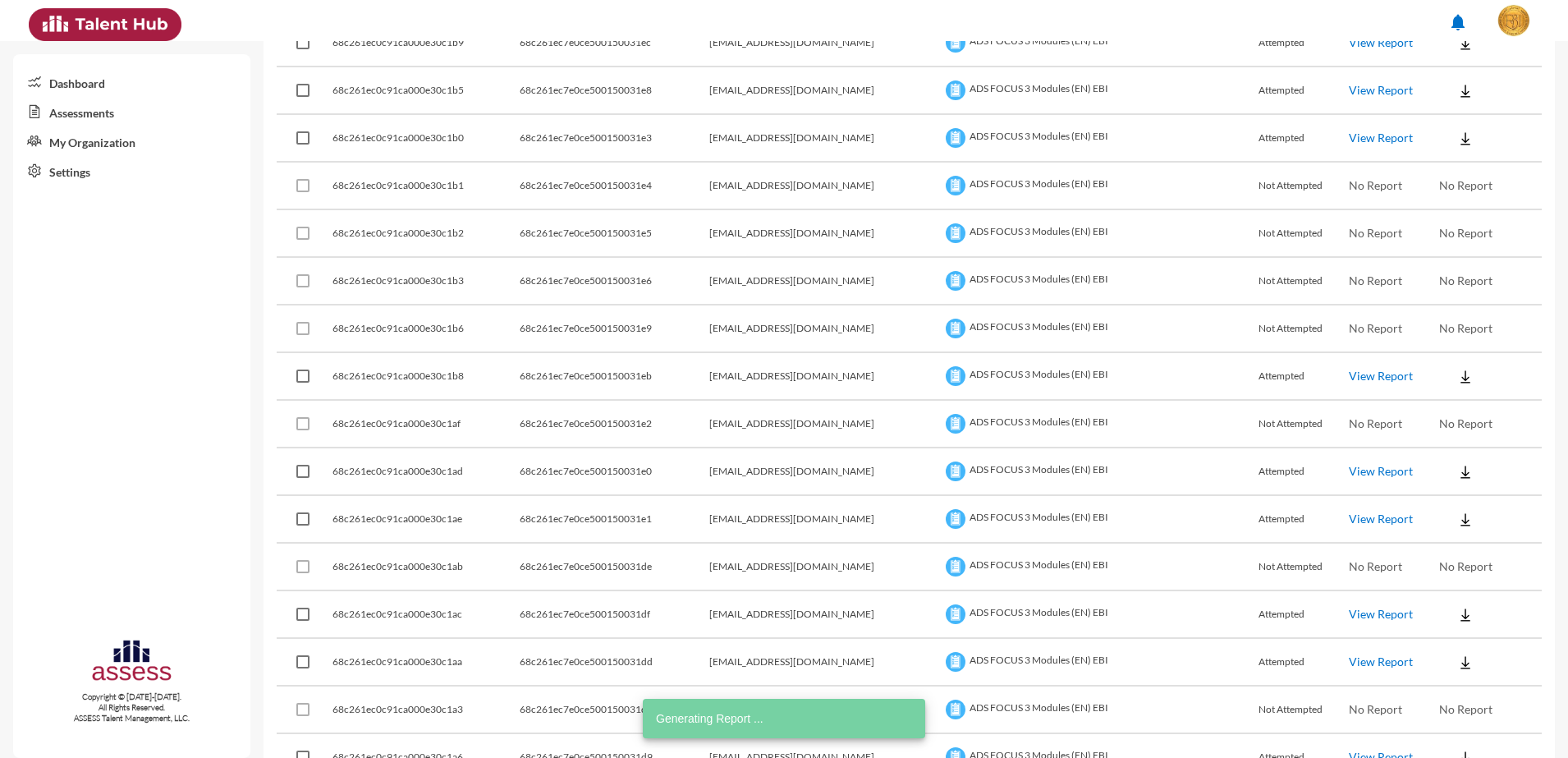
click at [1367, 664] on link "View Report" at bounding box center [1381, 661] width 64 height 14
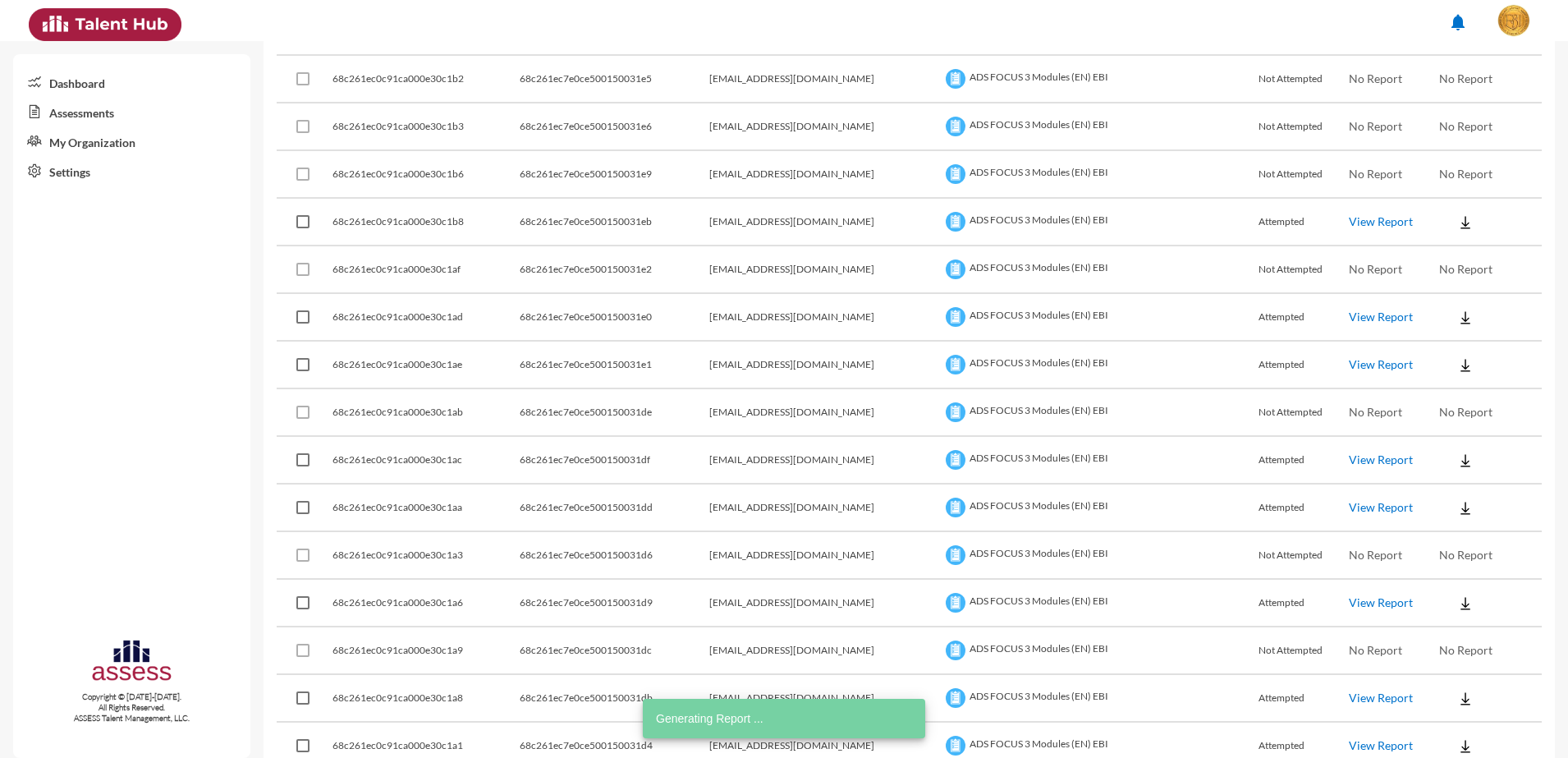
scroll to position [2463, 0]
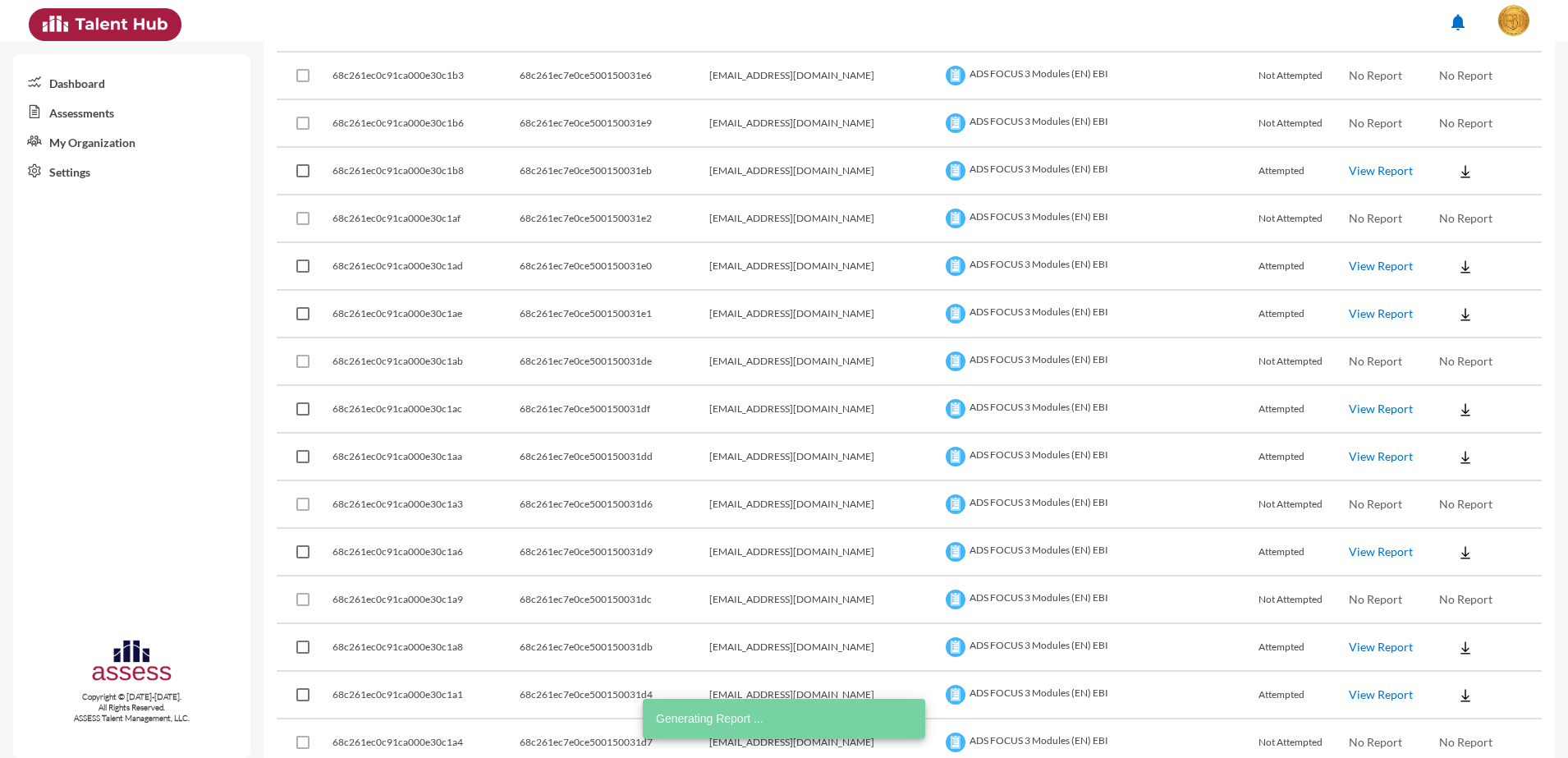
click at [1349, 552] on link "View Report" at bounding box center [1381, 551] width 64 height 14
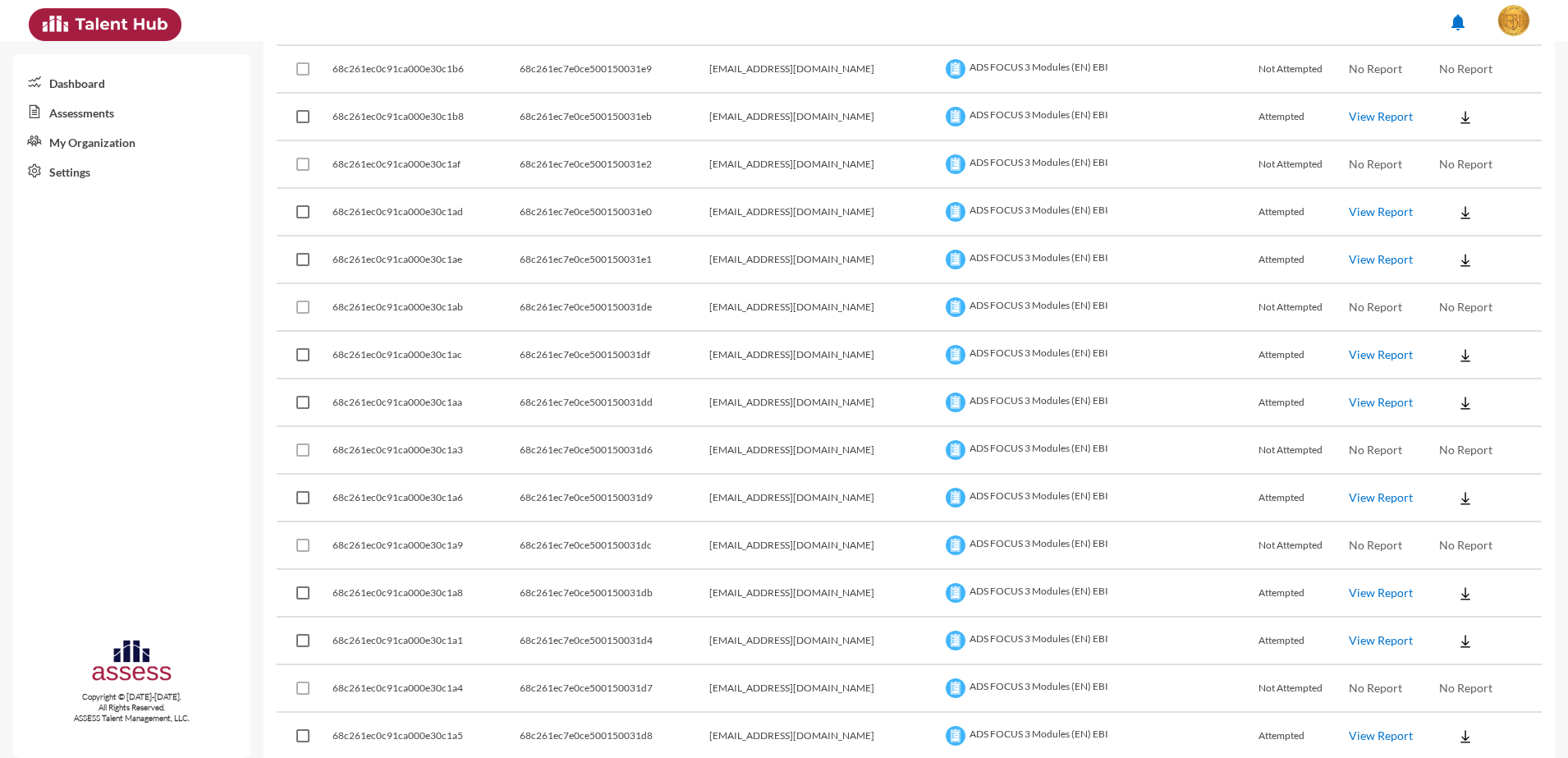
scroll to position [2566, 0]
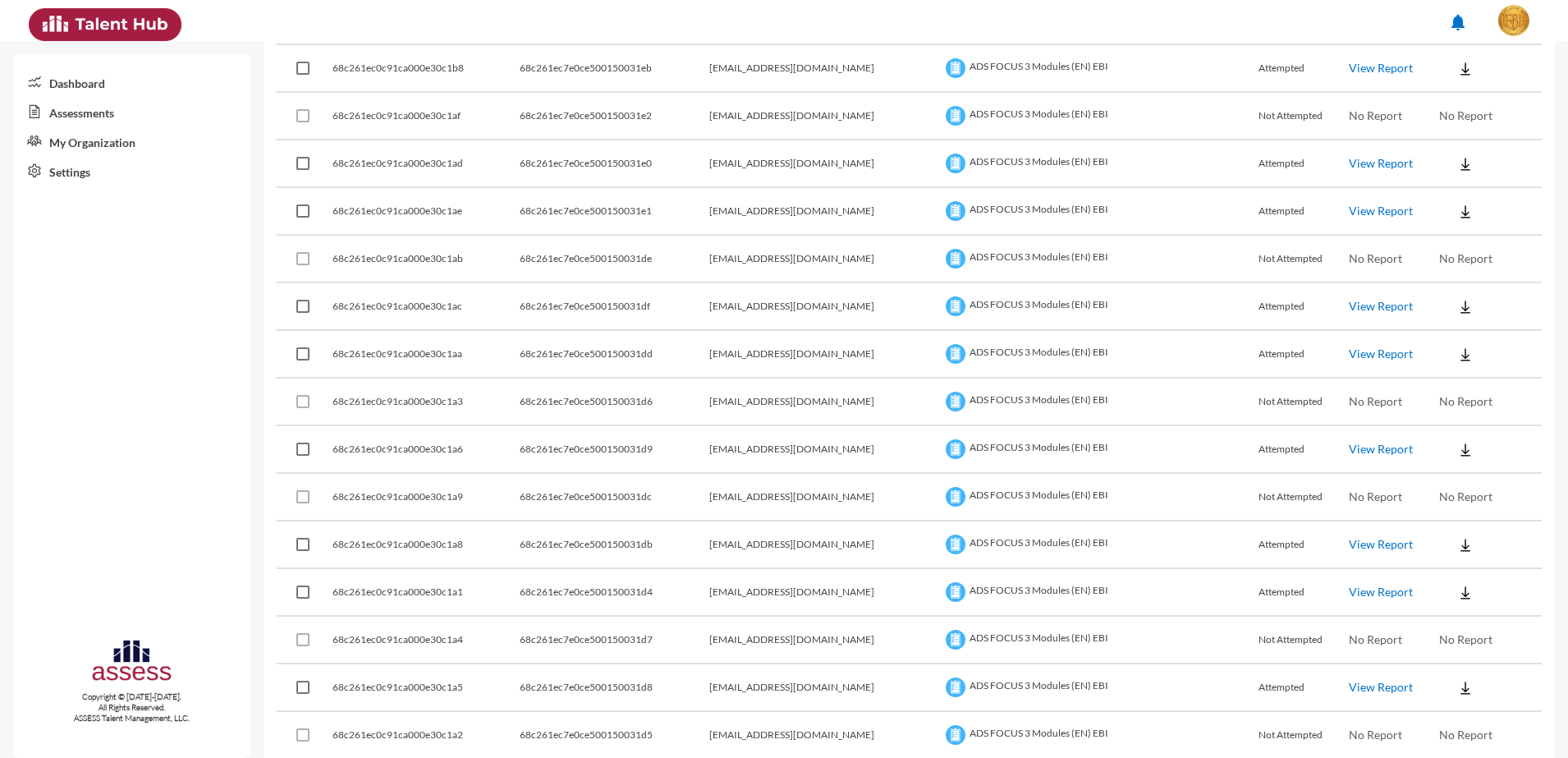
click at [1360, 542] on link "View Report" at bounding box center [1381, 543] width 64 height 14
click at [1518, 552] on td at bounding box center [1491, 545] width 104 height 48
click at [1349, 541] on link "View Report" at bounding box center [1381, 543] width 64 height 14
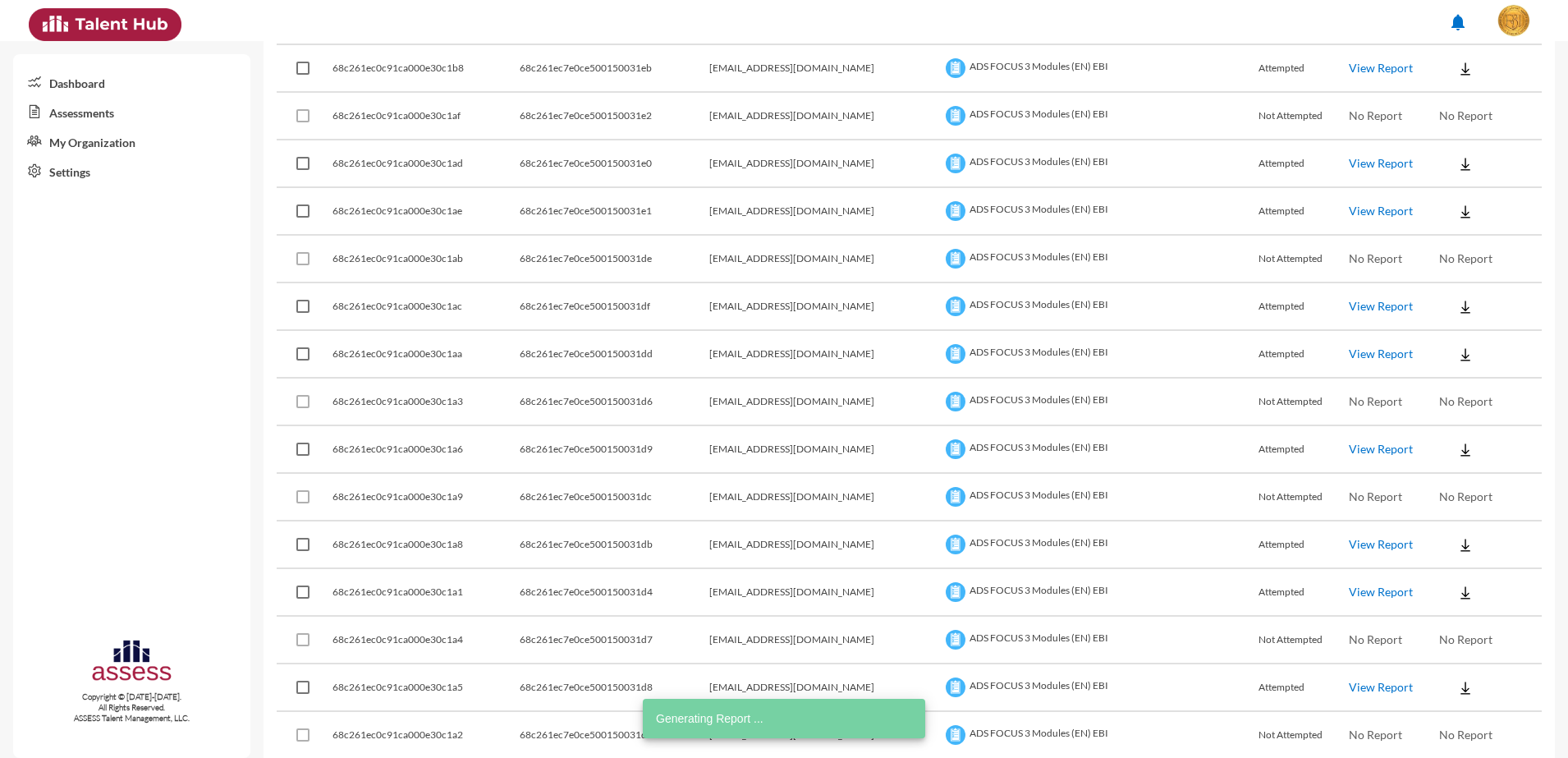
click at [1366, 590] on link "View Report" at bounding box center [1381, 591] width 64 height 14
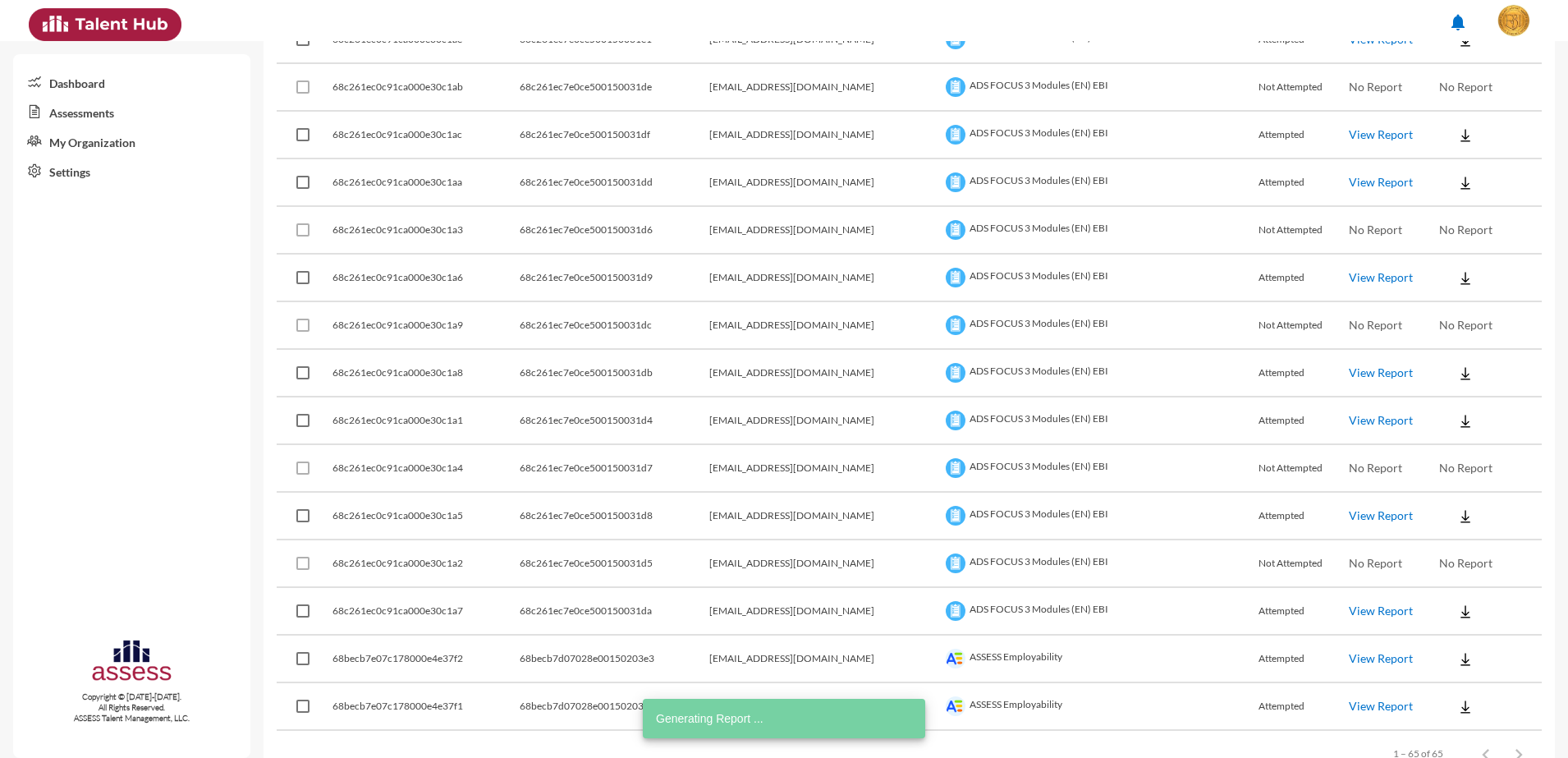
scroll to position [2771, 0]
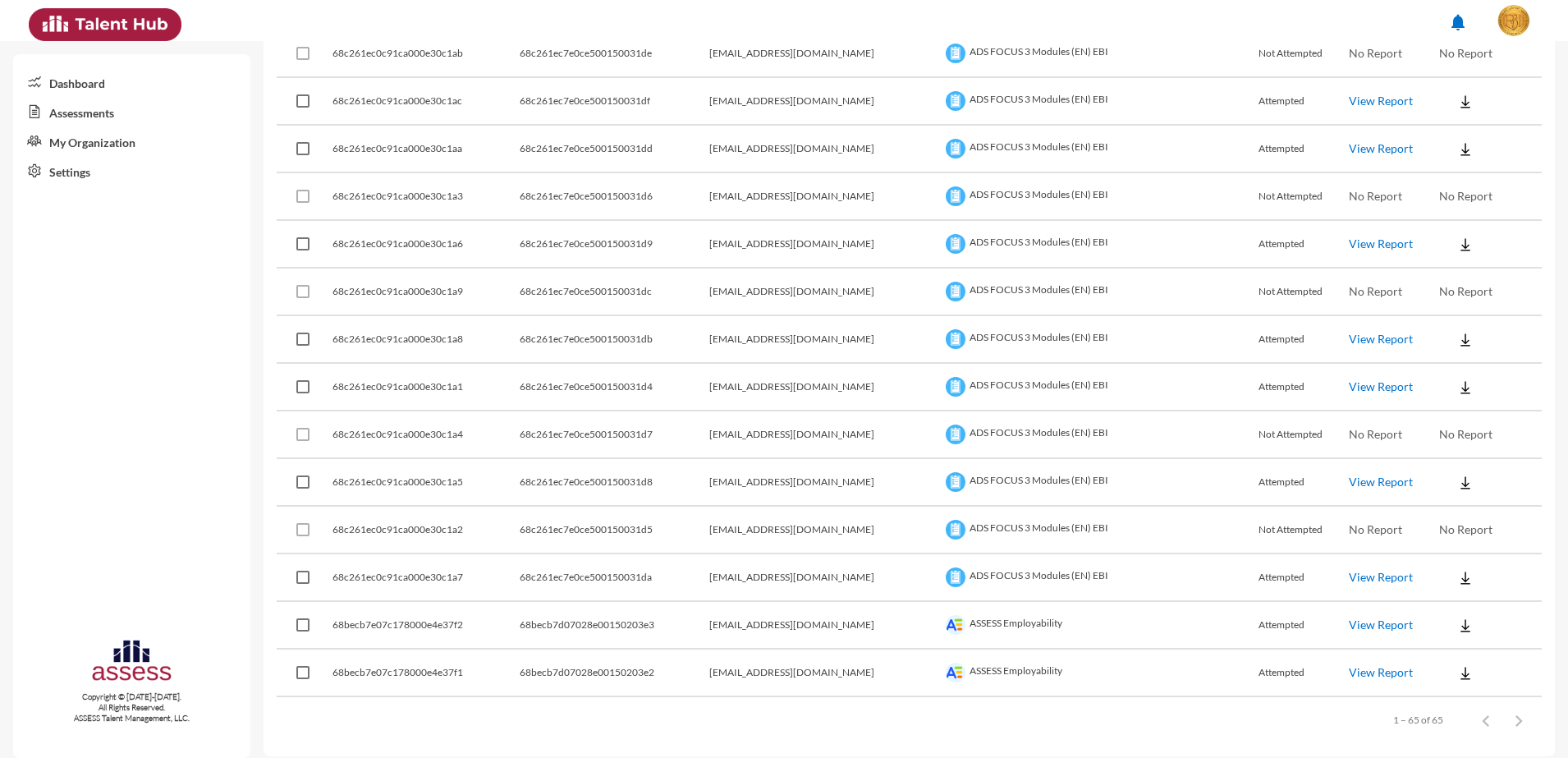
click at [1355, 483] on link "View Report" at bounding box center [1381, 481] width 64 height 14
click at [1359, 577] on link "View Report" at bounding box center [1381, 576] width 64 height 14
click at [1355, 391] on link "View Report" at bounding box center [1381, 386] width 64 height 14
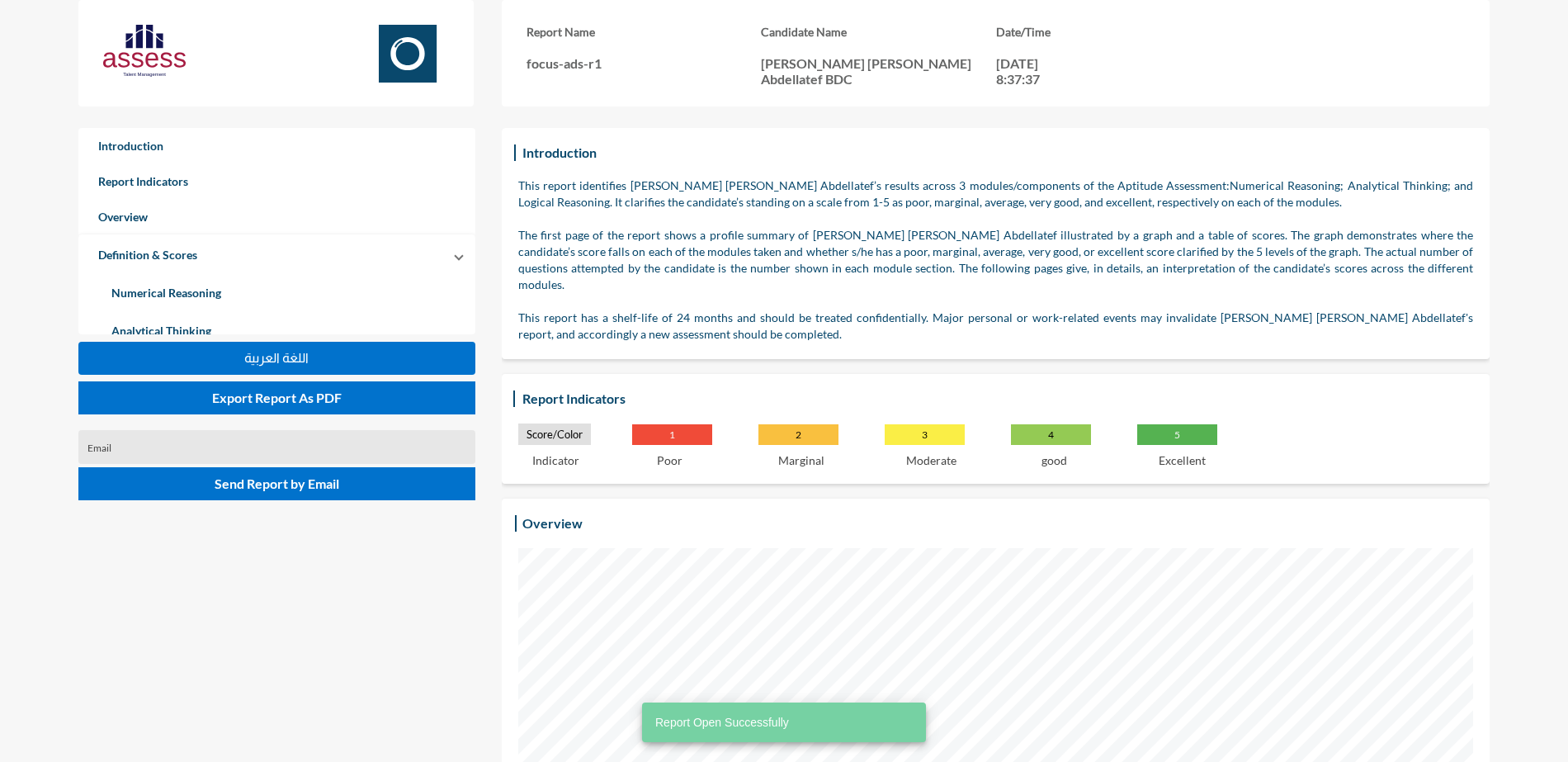
scroll to position [762, 1568]
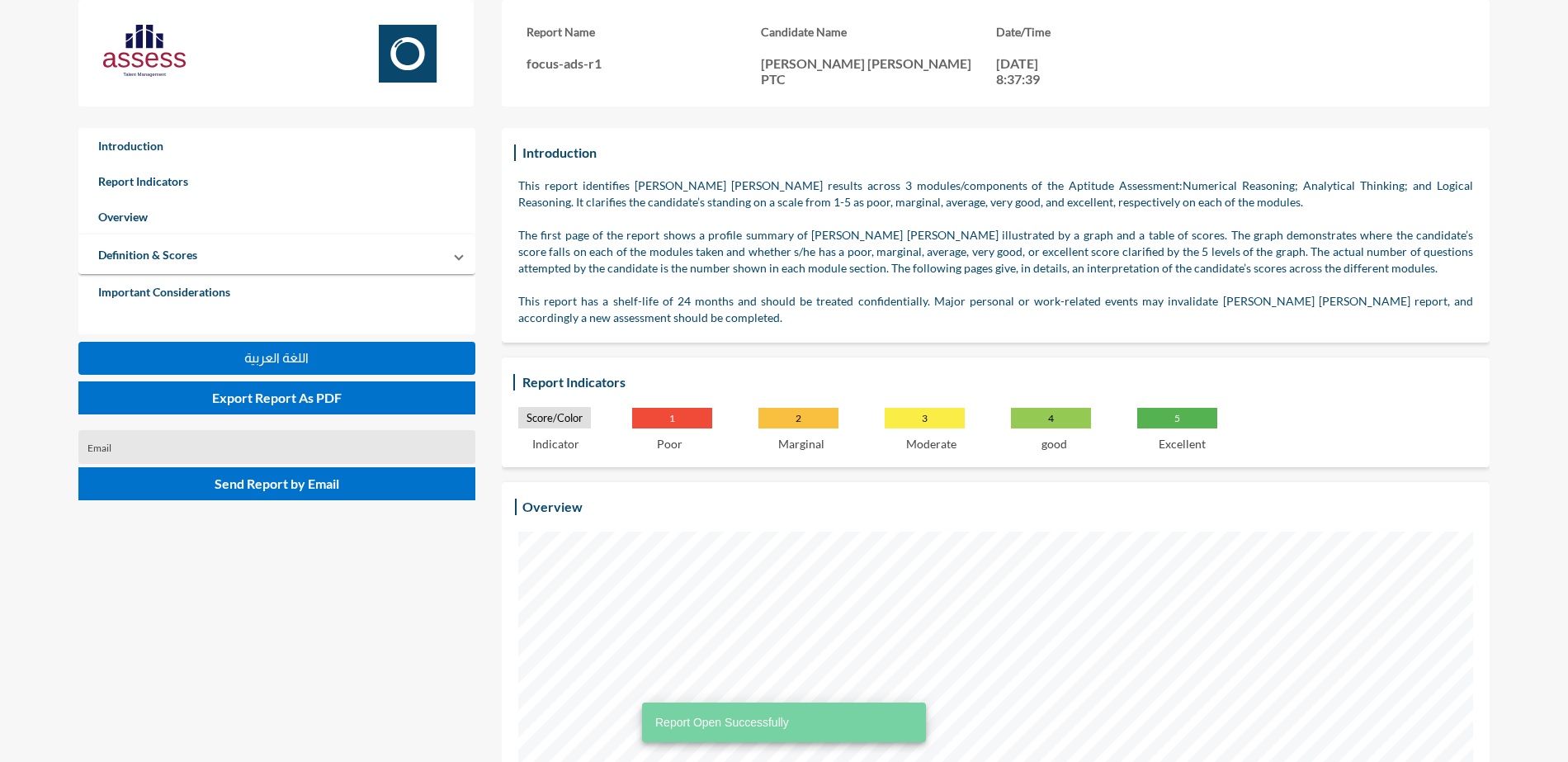
scroll to position [762, 1568]
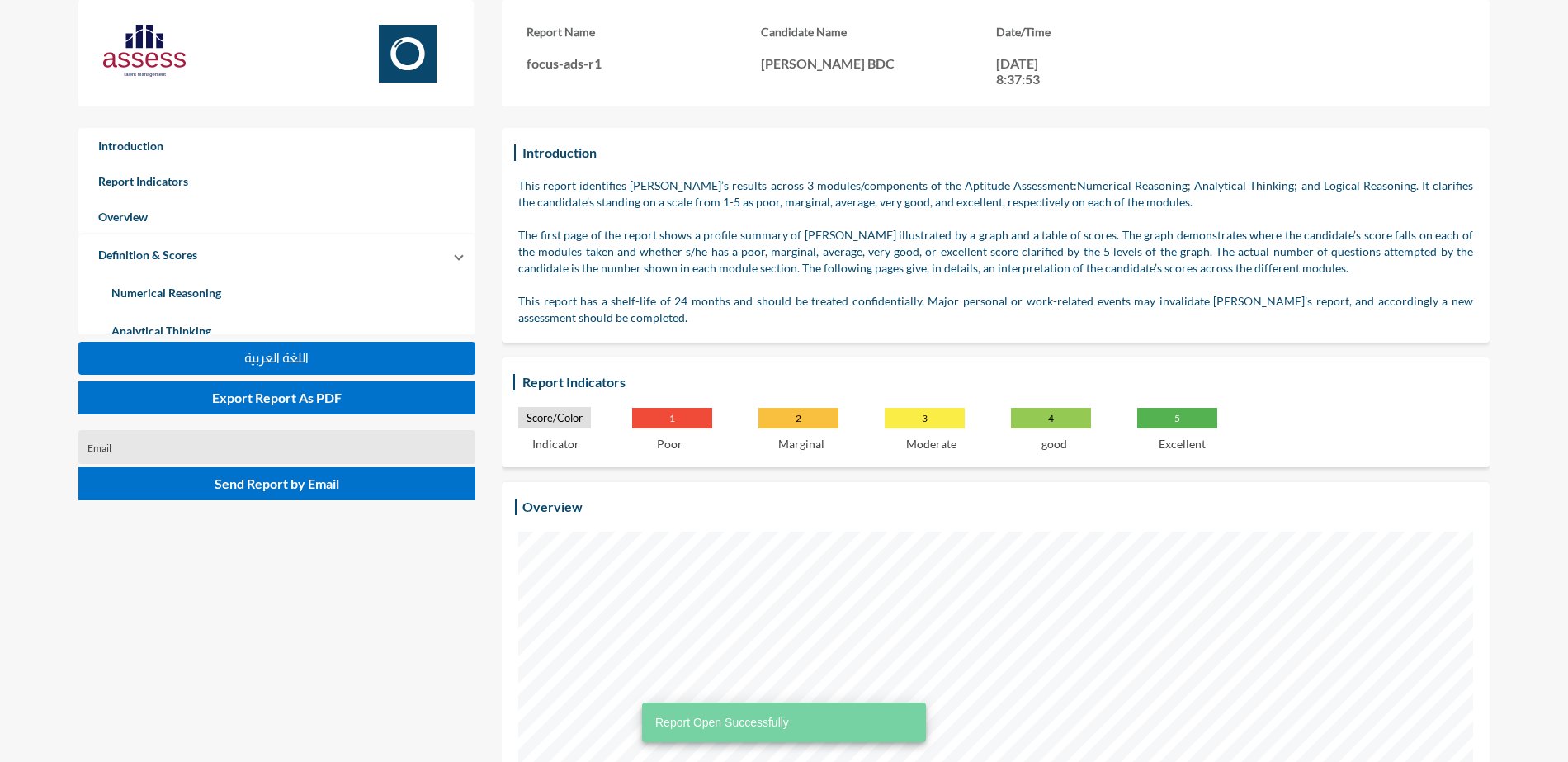
scroll to position [762, 1568]
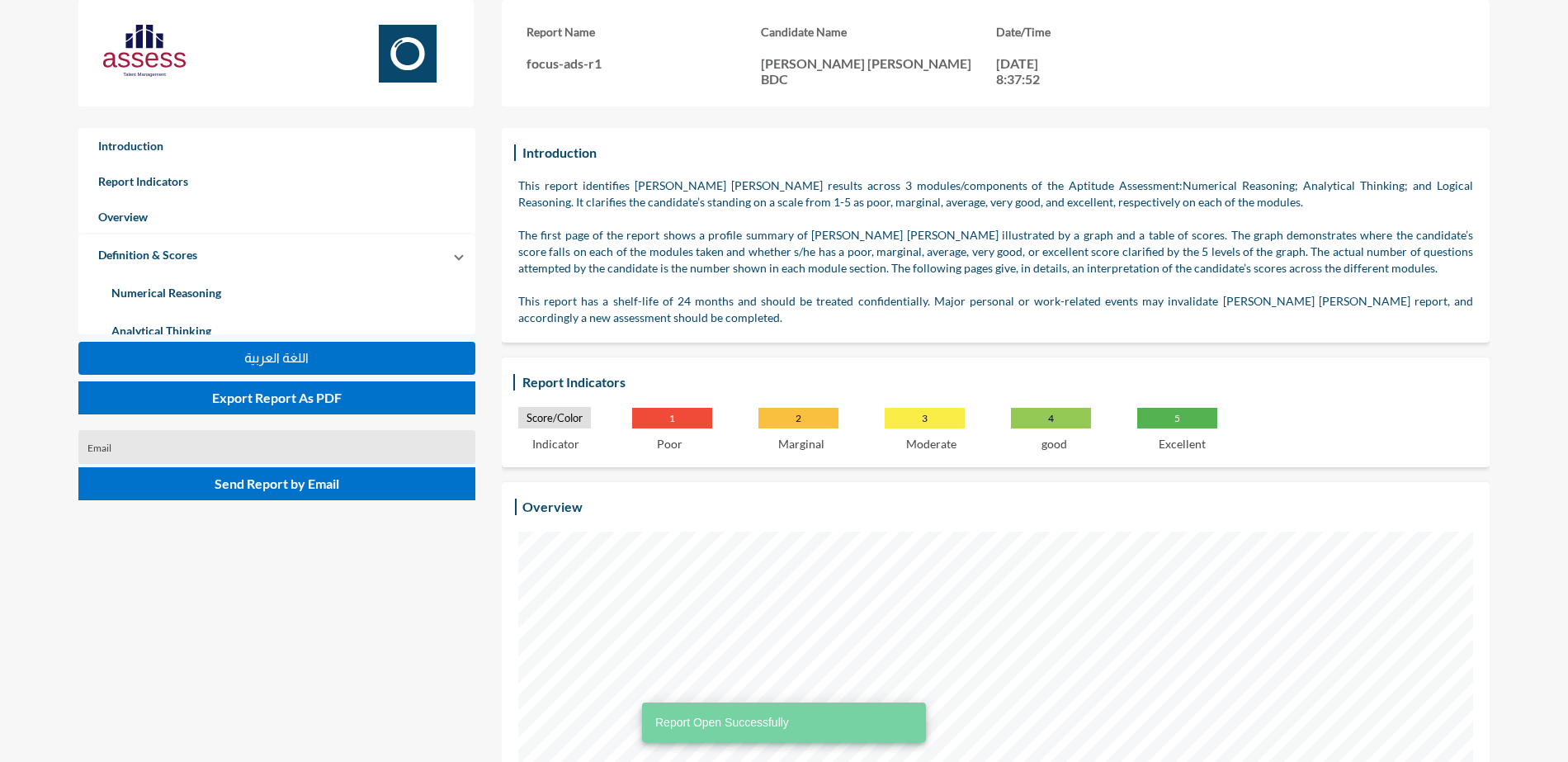
scroll to position [762, 1568]
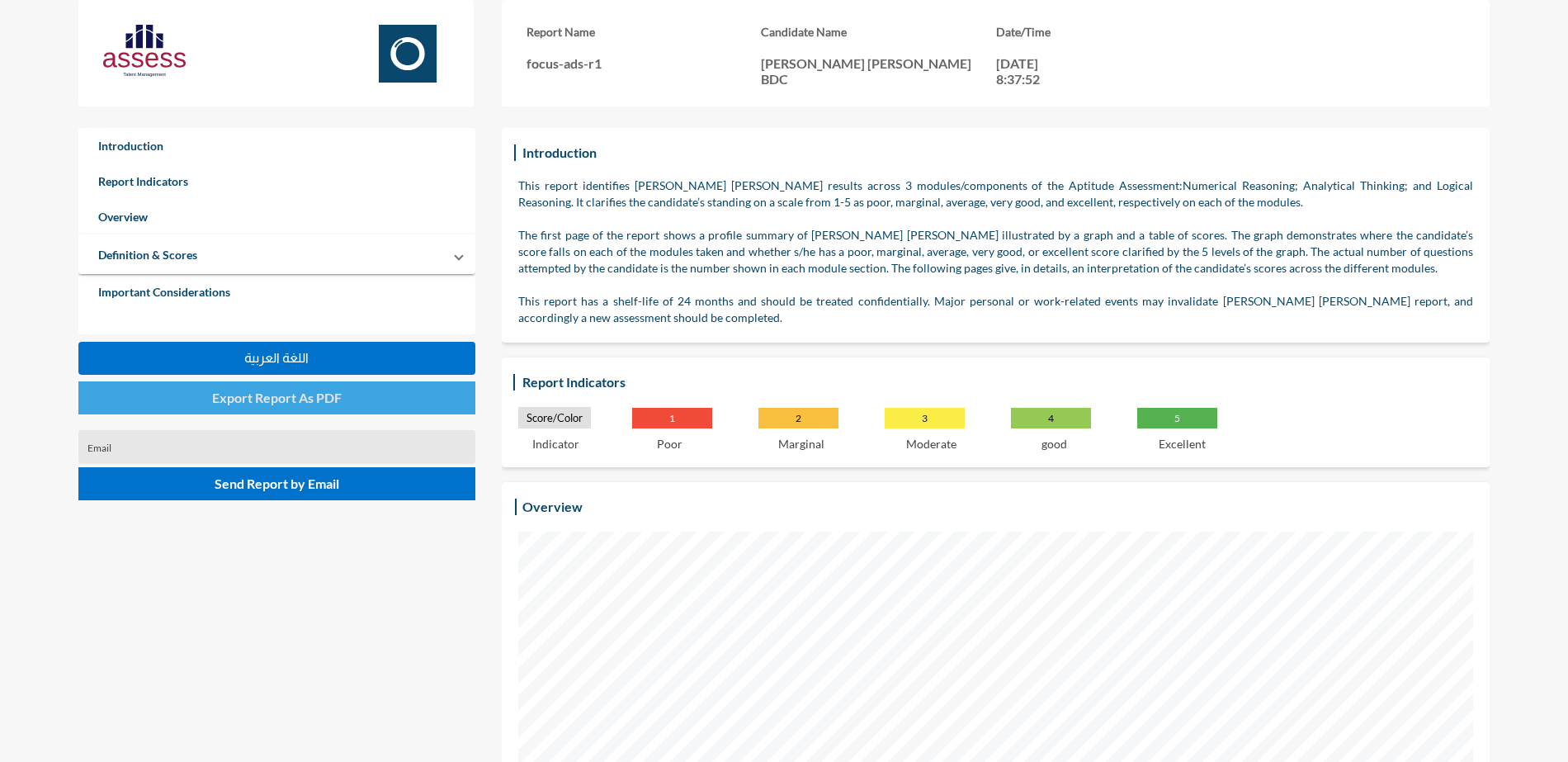
click at [392, 398] on button "Export Report As PDF" at bounding box center [277, 398] width 397 height 33
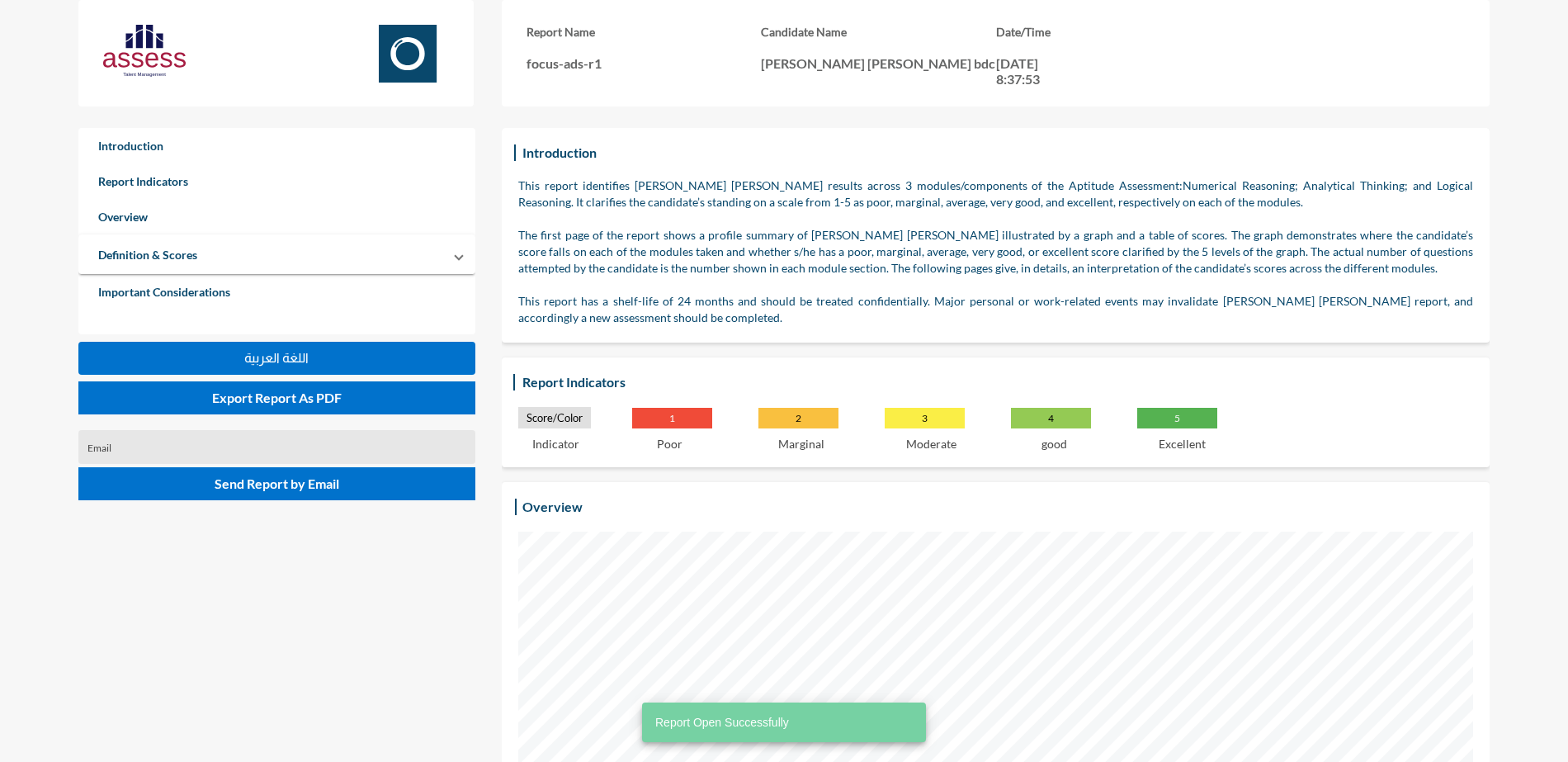
scroll to position [762, 1568]
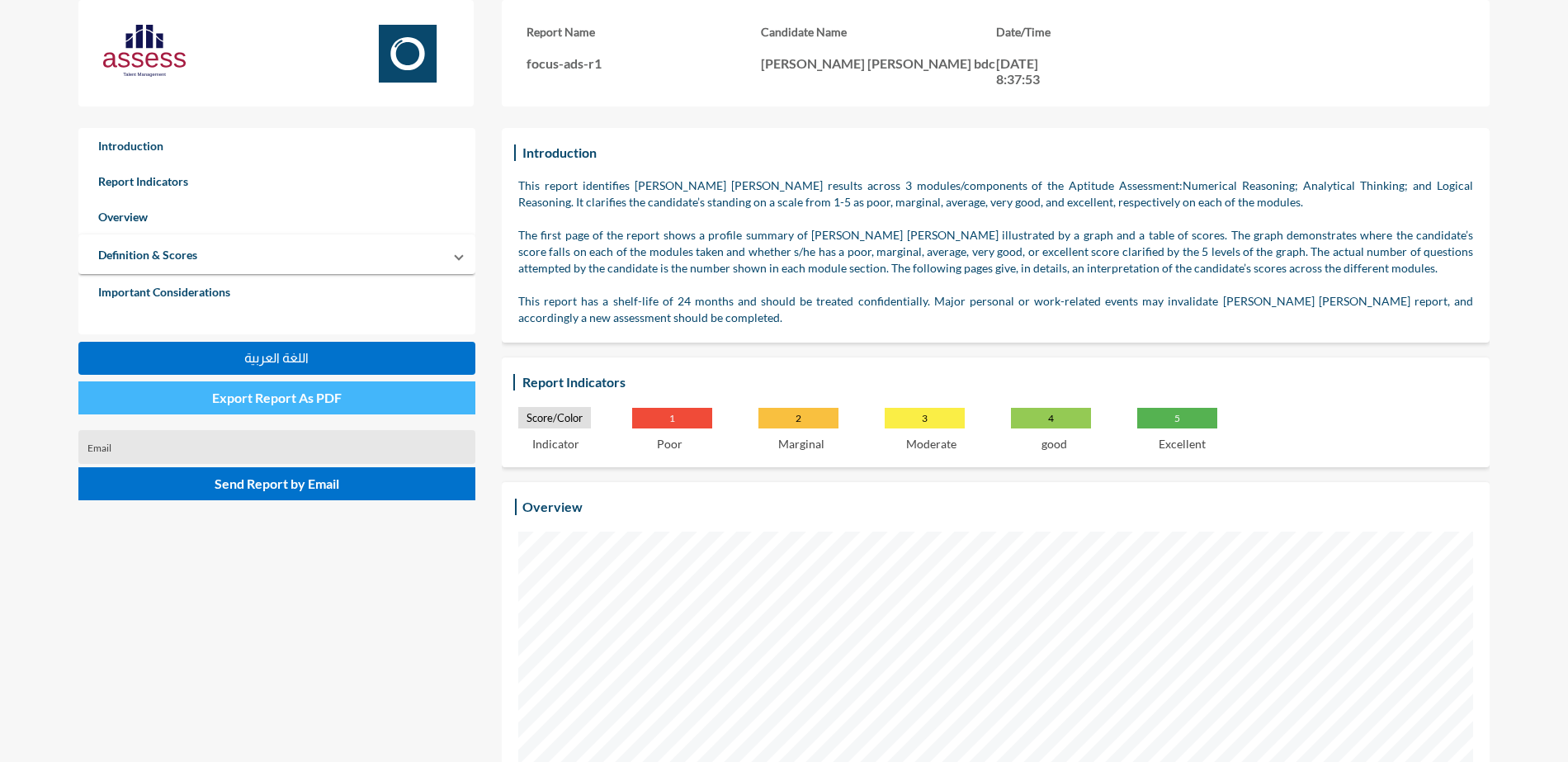
click at [295, 395] on span "Export Report As PDF" at bounding box center [277, 397] width 130 height 16
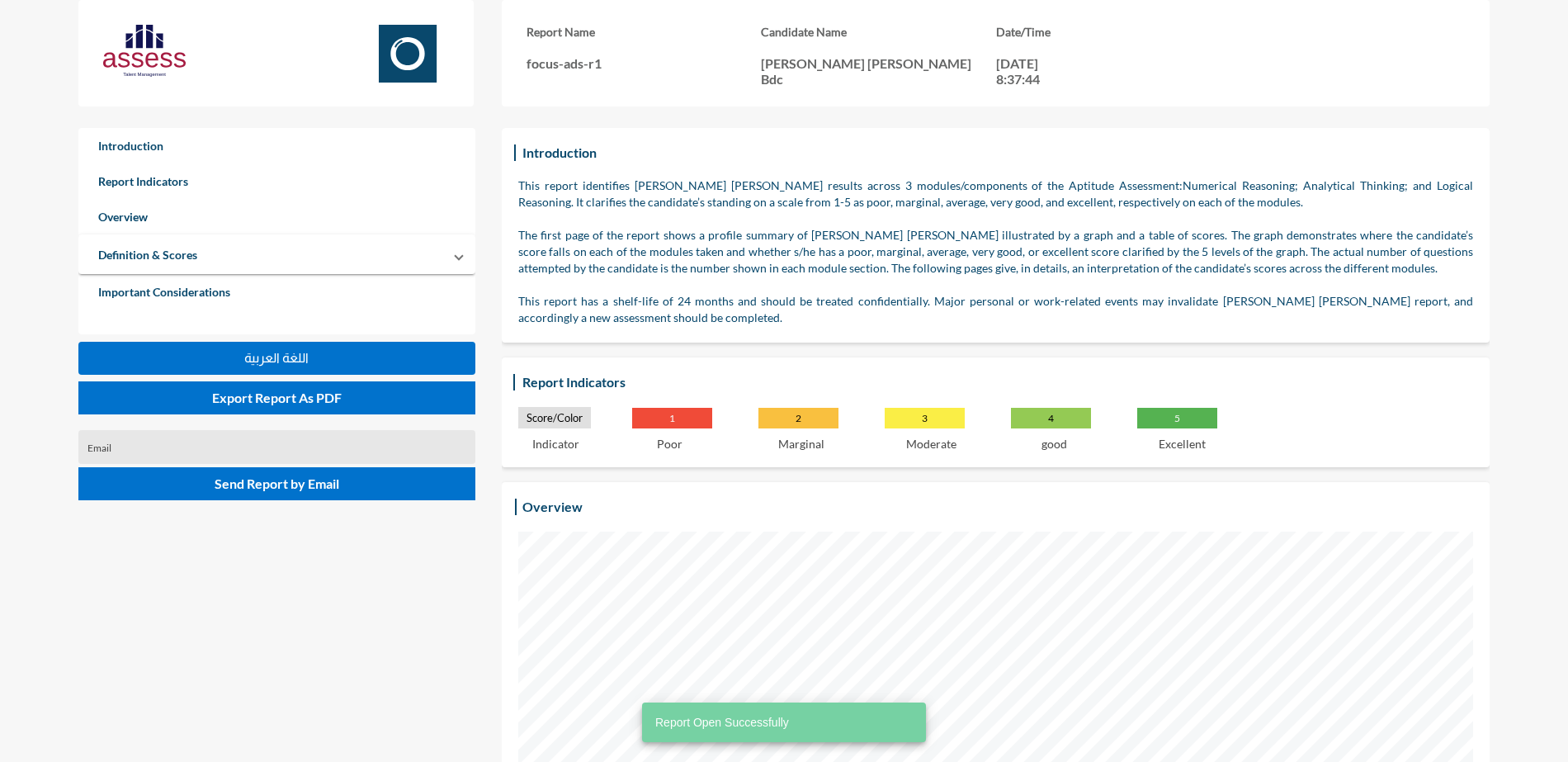
scroll to position [762, 1568]
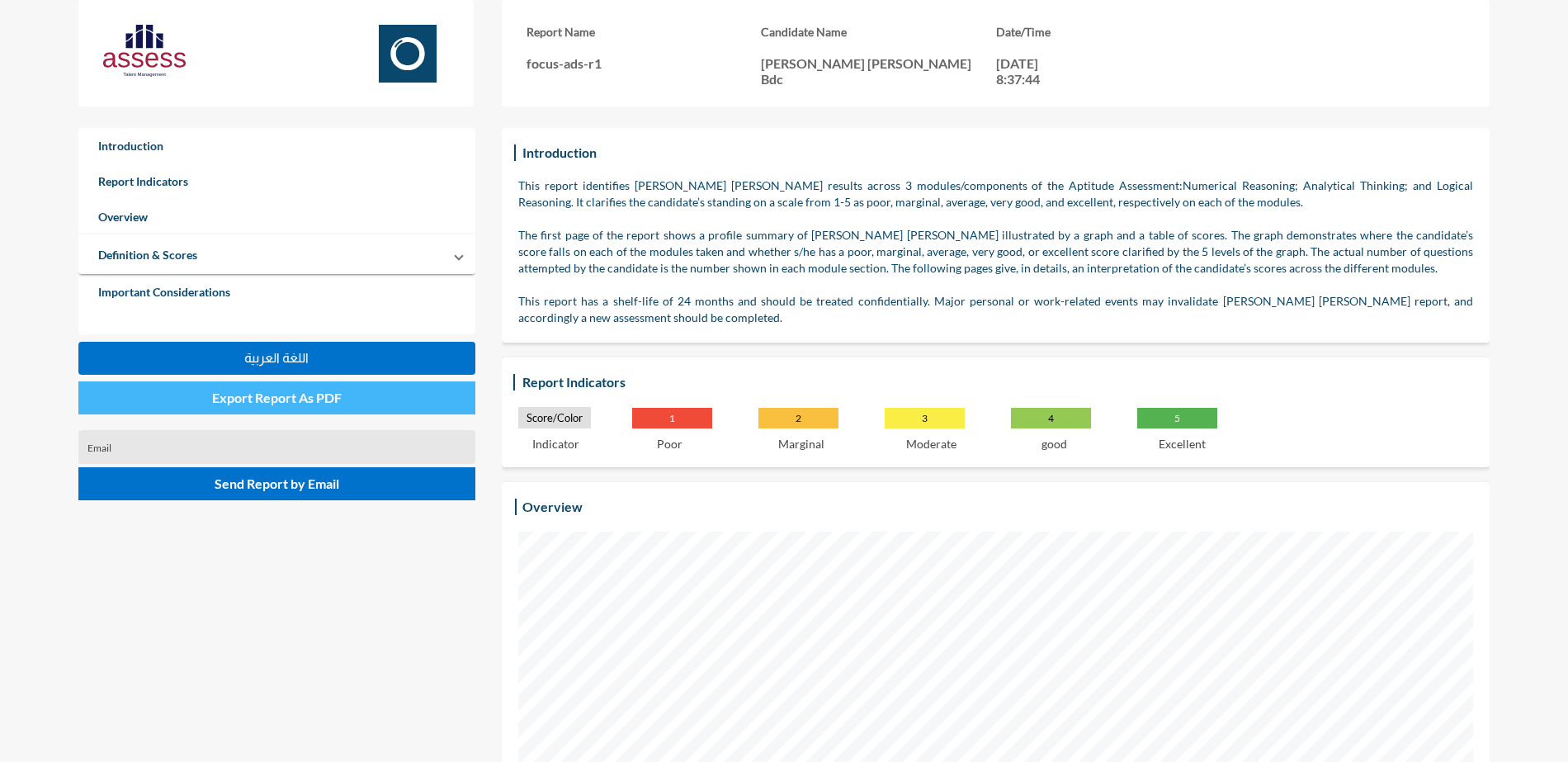
click at [336, 400] on span "Export Report As PDF" at bounding box center [277, 397] width 130 height 16
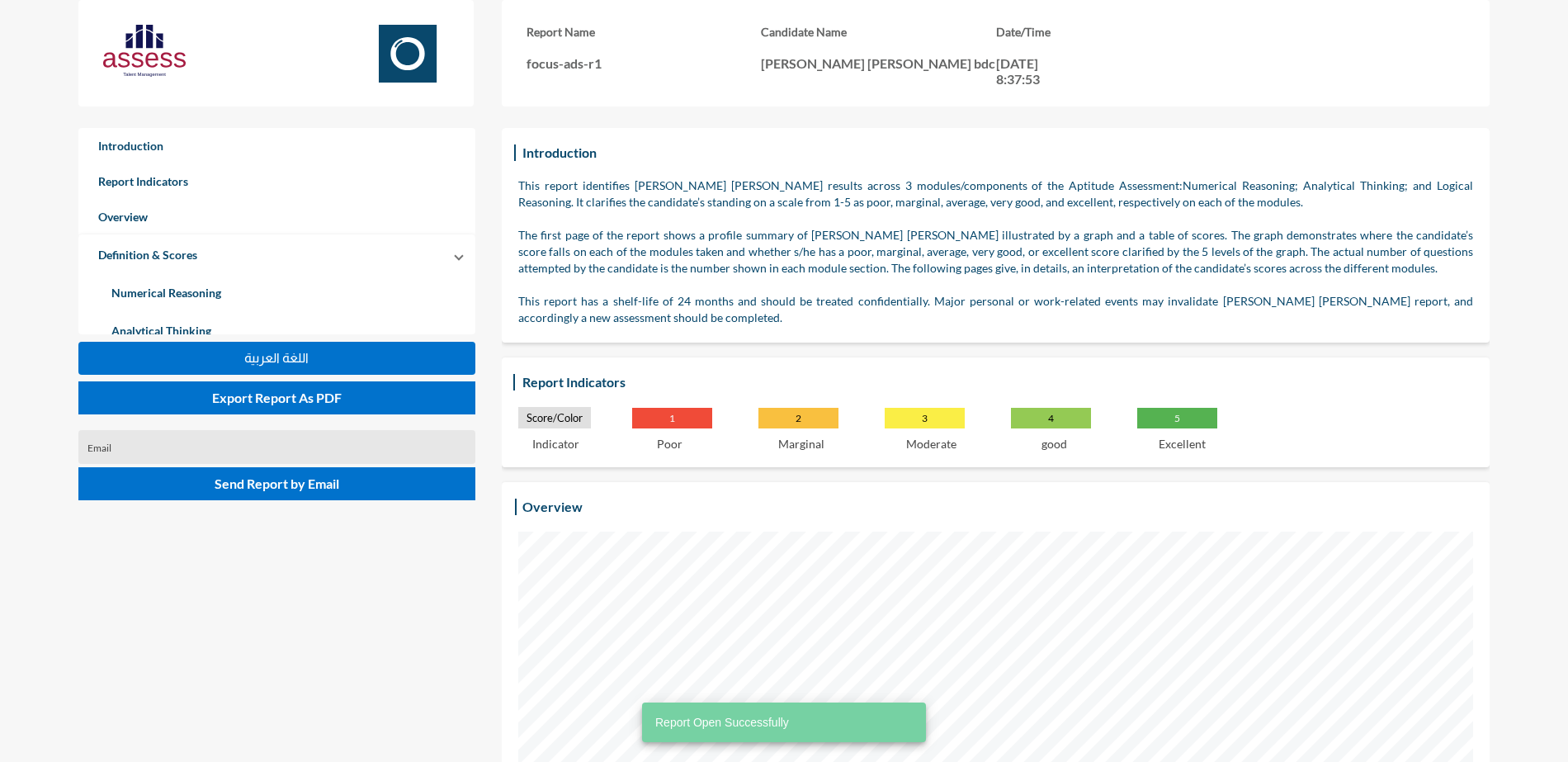
scroll to position [762, 1568]
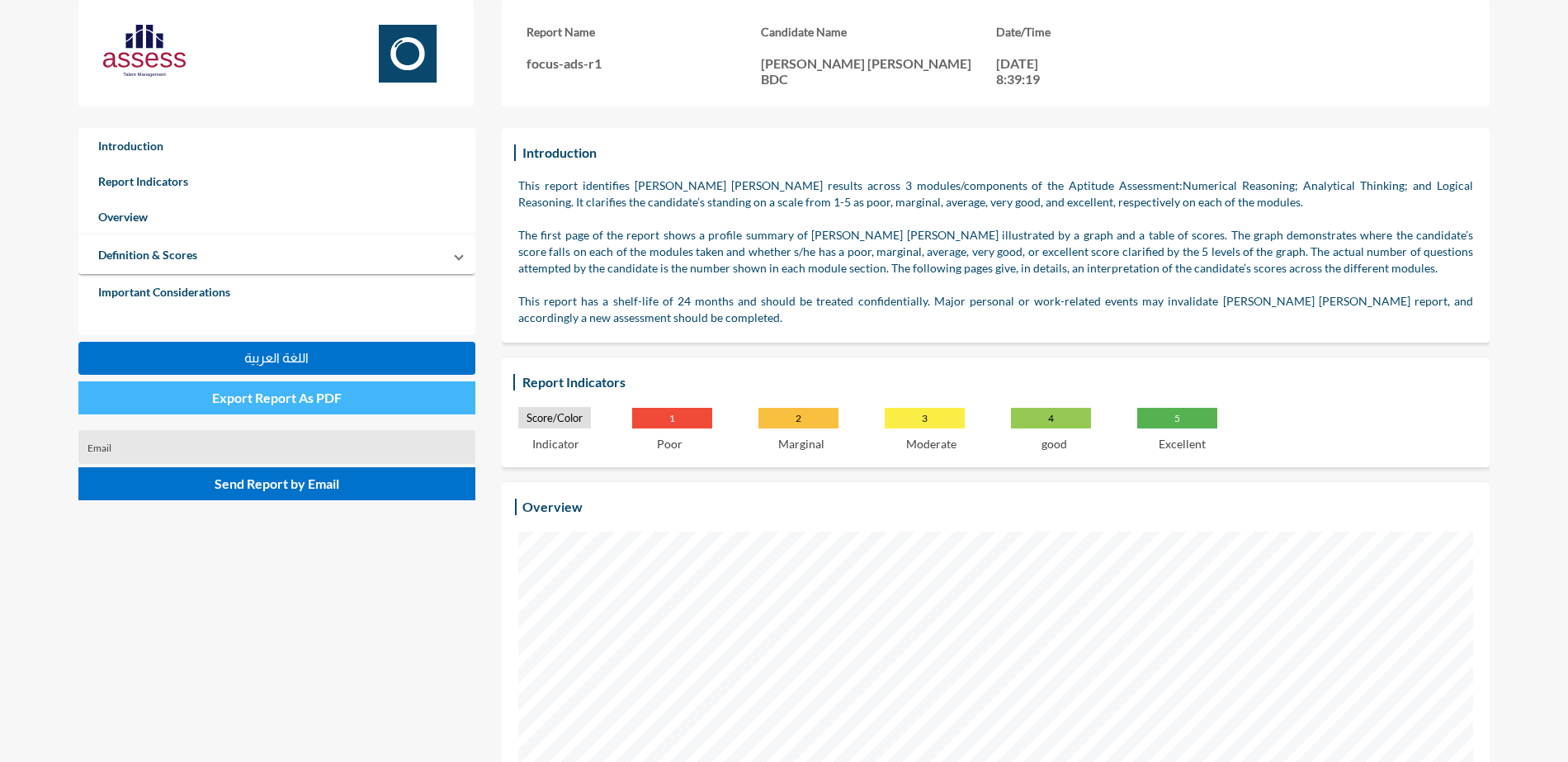
click at [406, 398] on button "Export Report As PDF" at bounding box center [277, 398] width 397 height 33
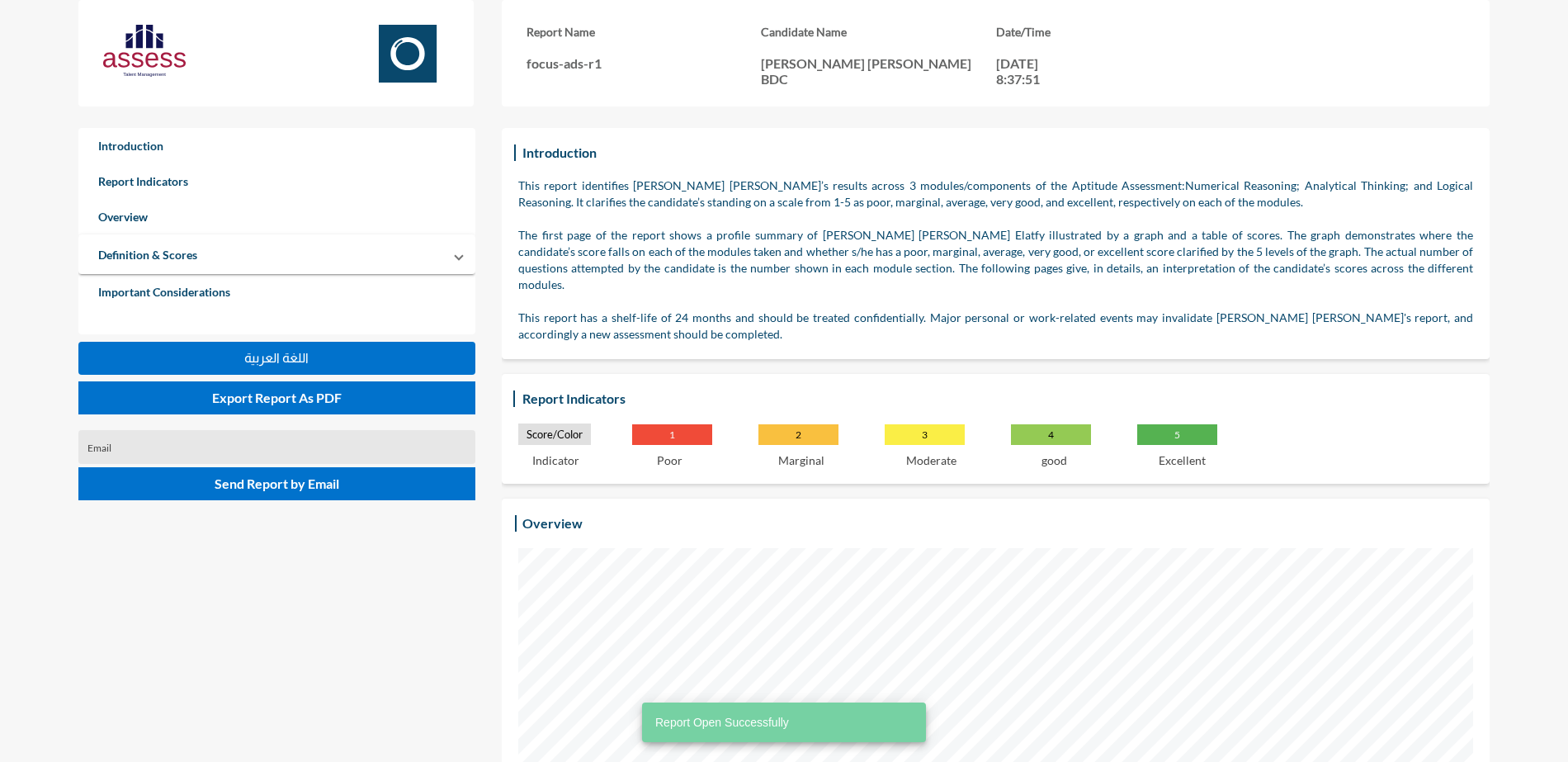
scroll to position [762, 1568]
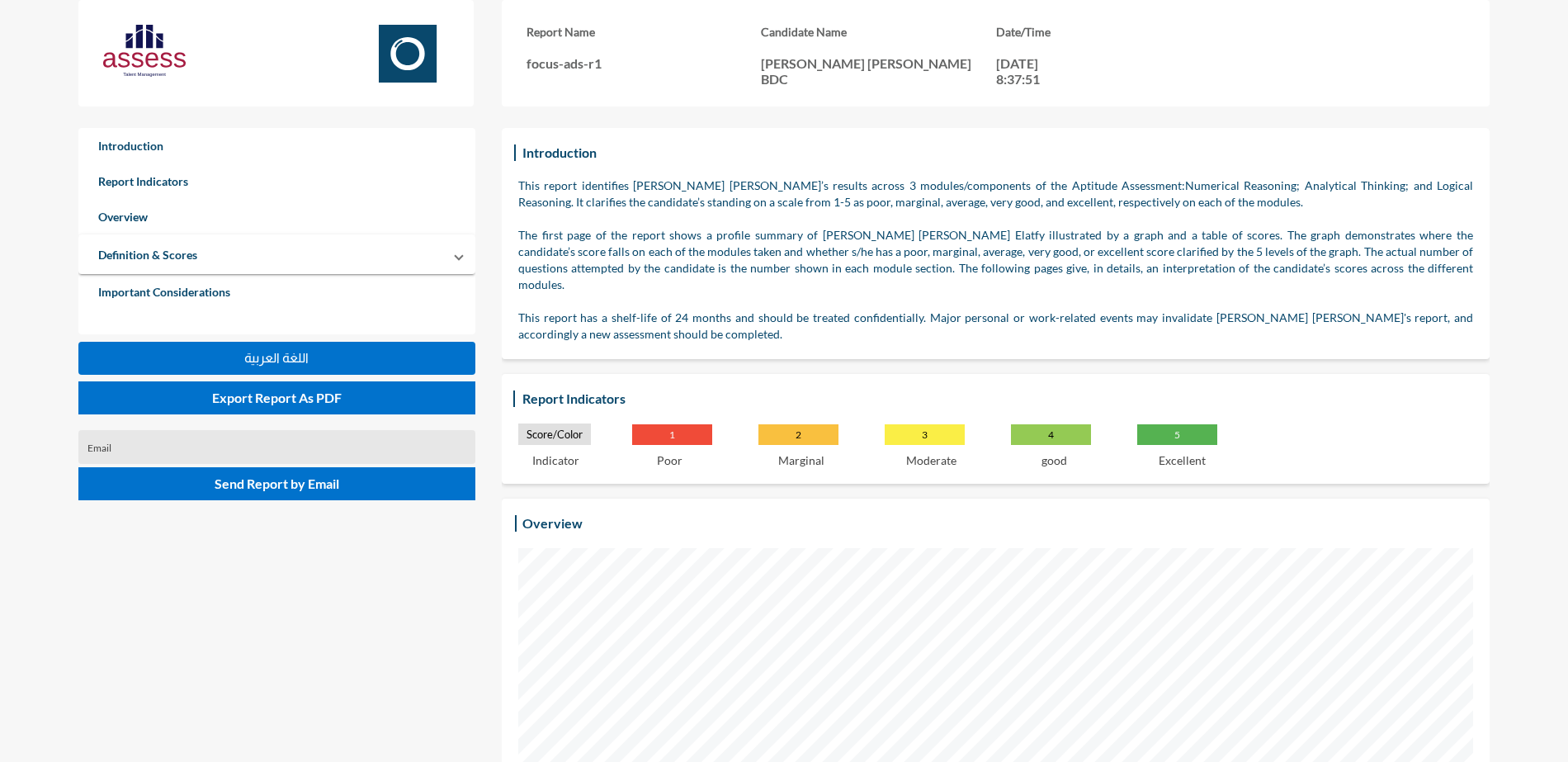
drag, startPoint x: 335, startPoint y: 392, endPoint x: 325, endPoint y: 363, distance: 30.7
click at [335, 392] on span "Export Report As PDF" at bounding box center [277, 397] width 130 height 16
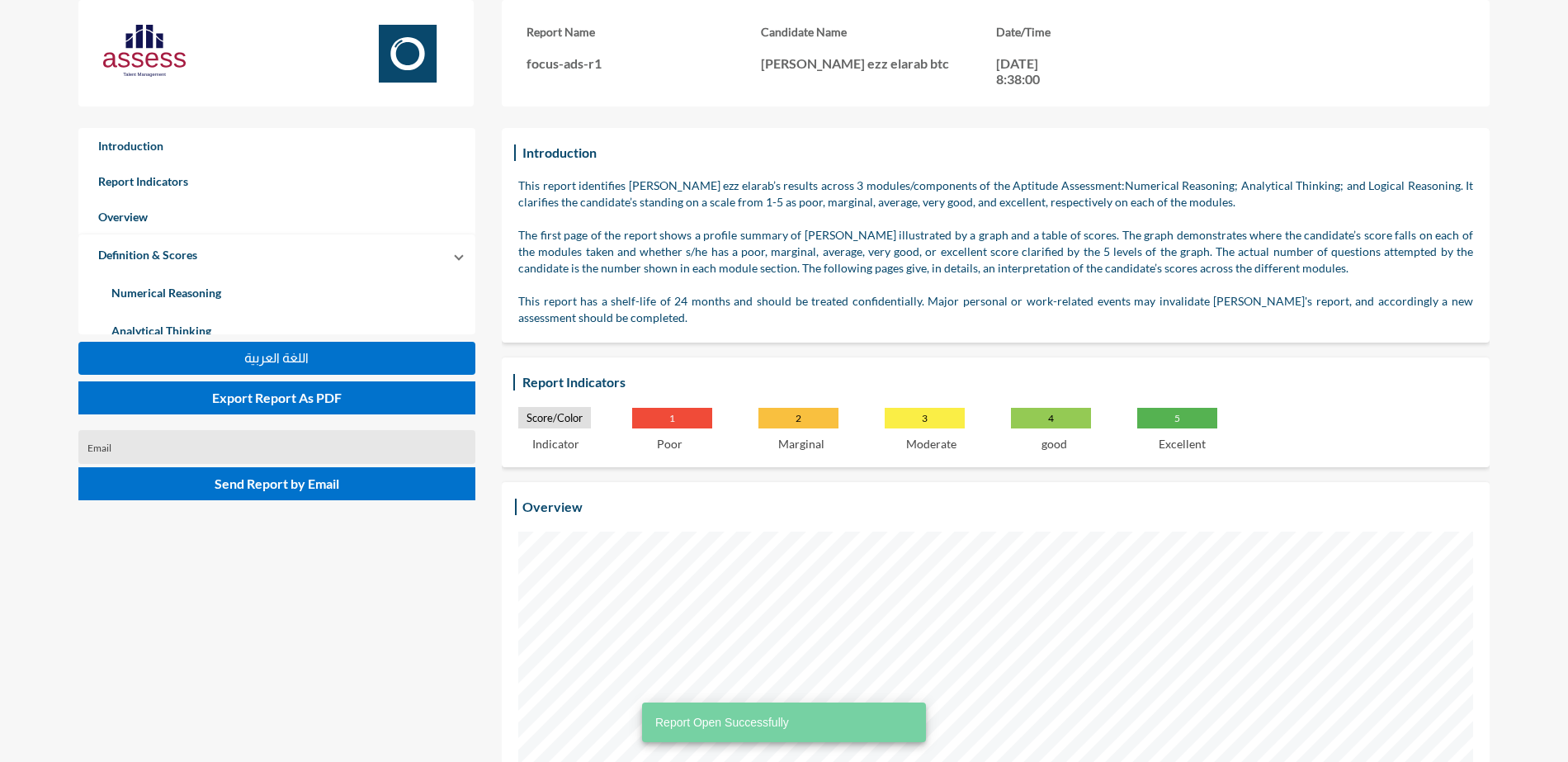
scroll to position [762, 1568]
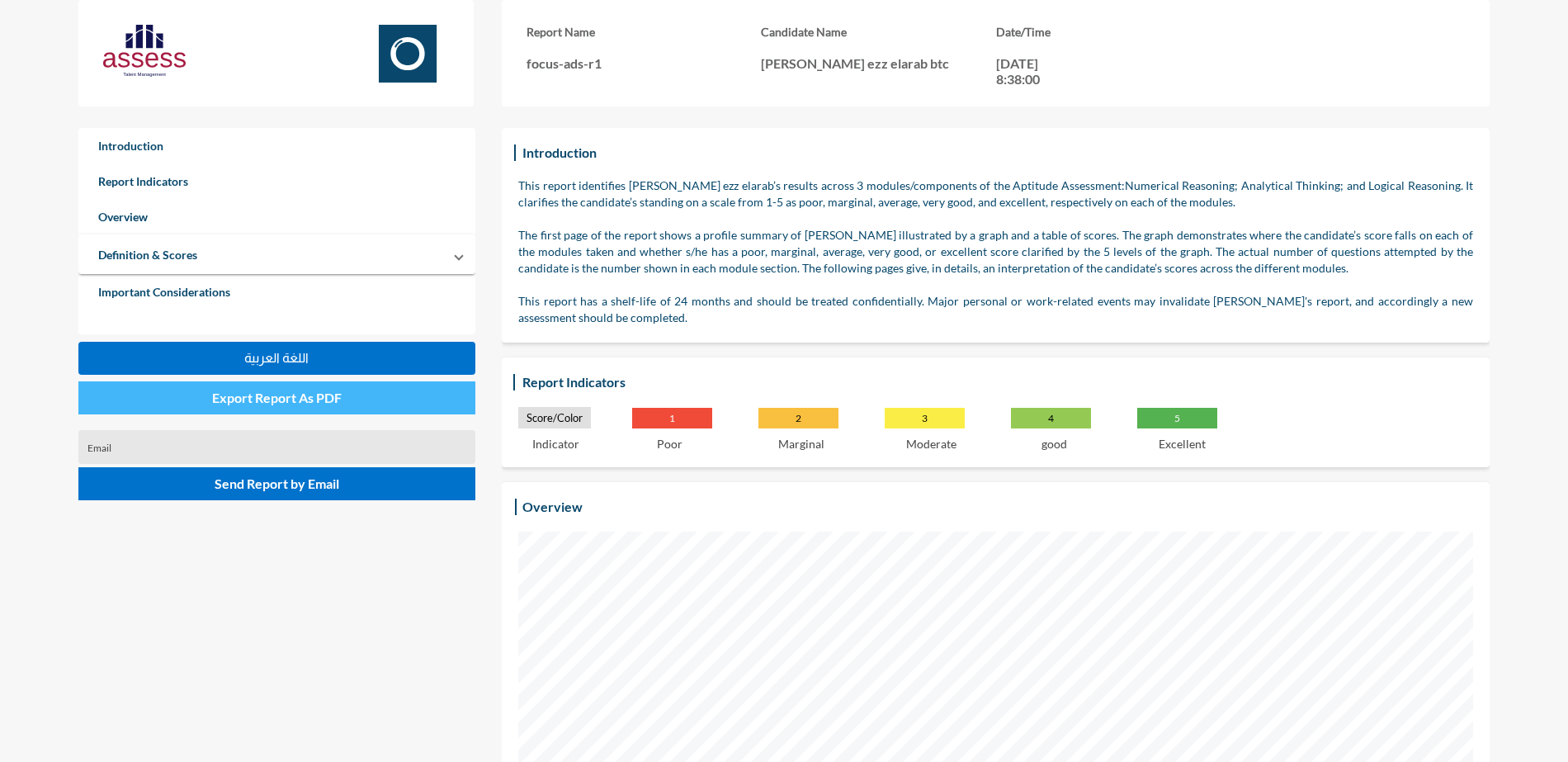
drag, startPoint x: 288, startPoint y: 407, endPoint x: 267, endPoint y: 380, distance: 34.2
click at [288, 407] on button "Export Report As PDF" at bounding box center [277, 398] width 397 height 33
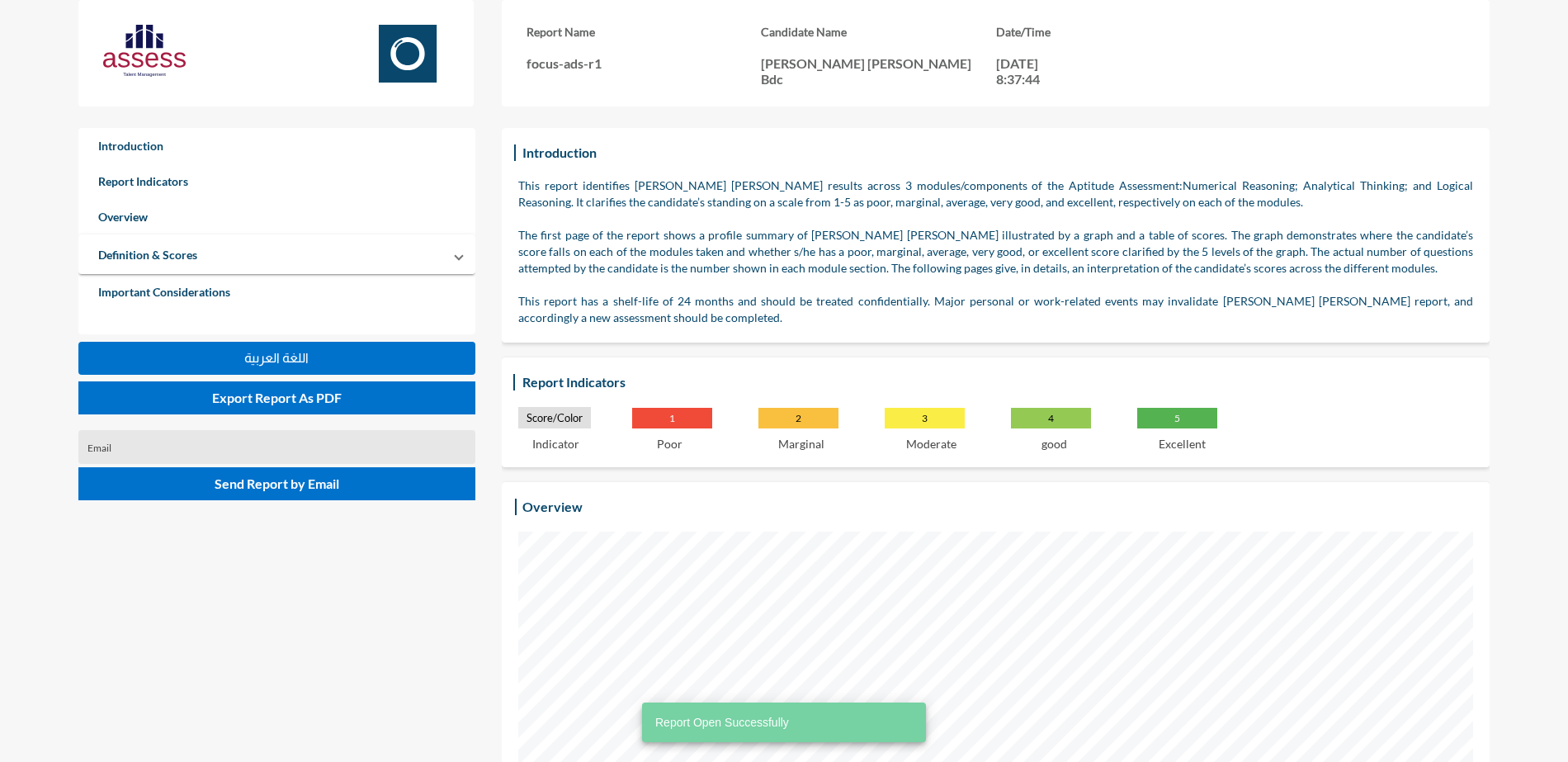
scroll to position [762, 1568]
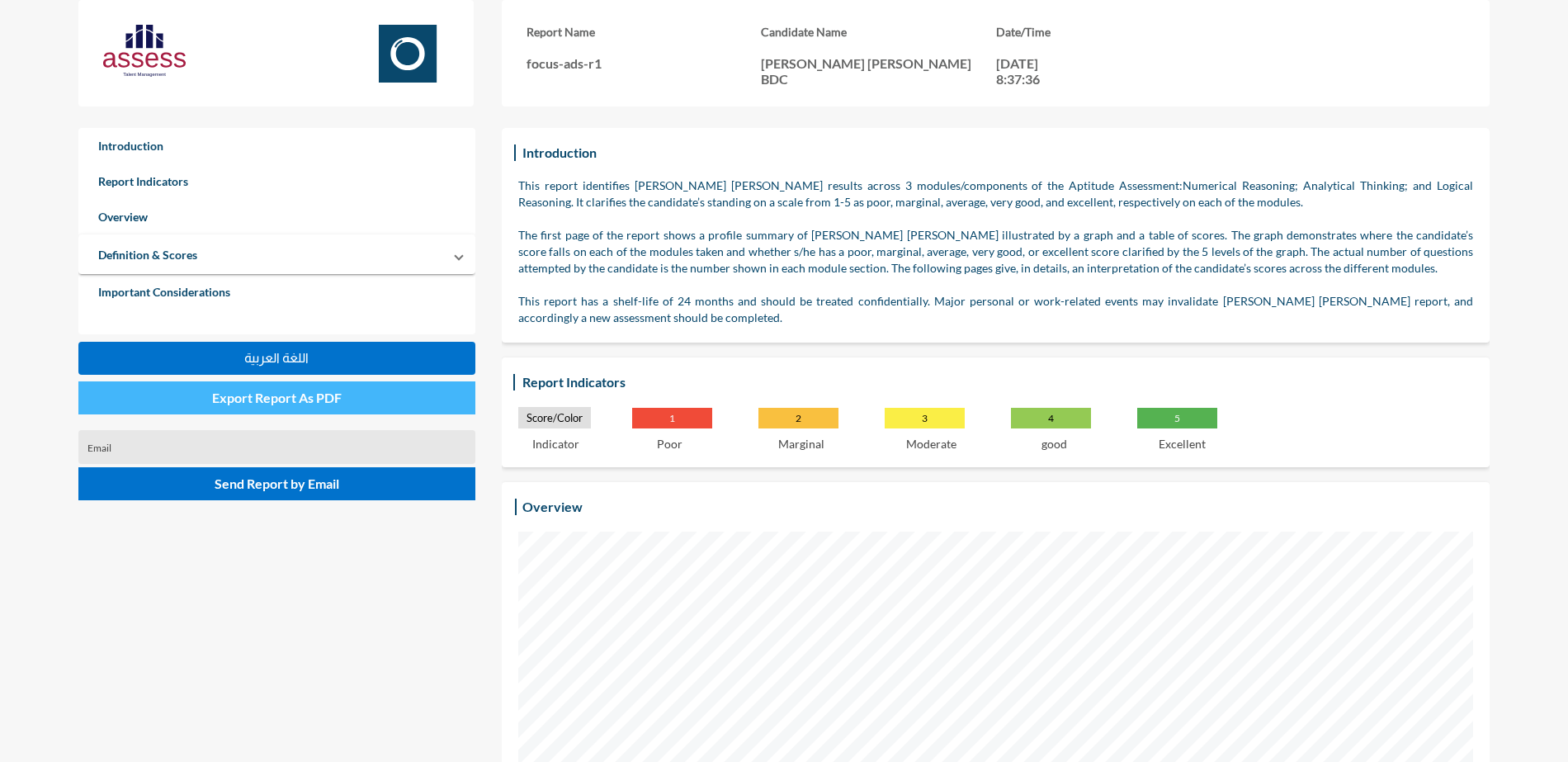
click at [294, 398] on span "Export Report As PDF" at bounding box center [277, 397] width 130 height 16
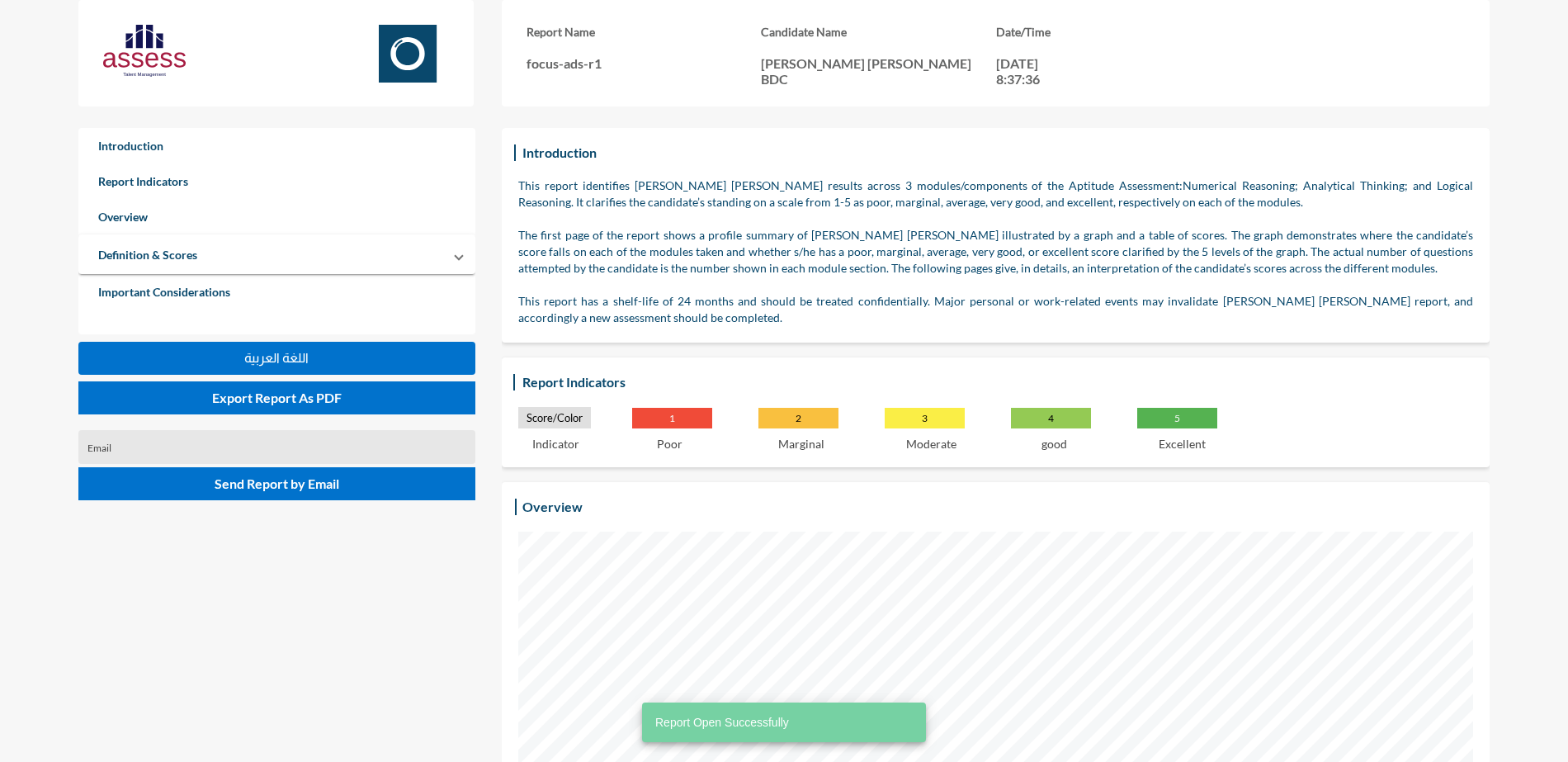
scroll to position [762, 1568]
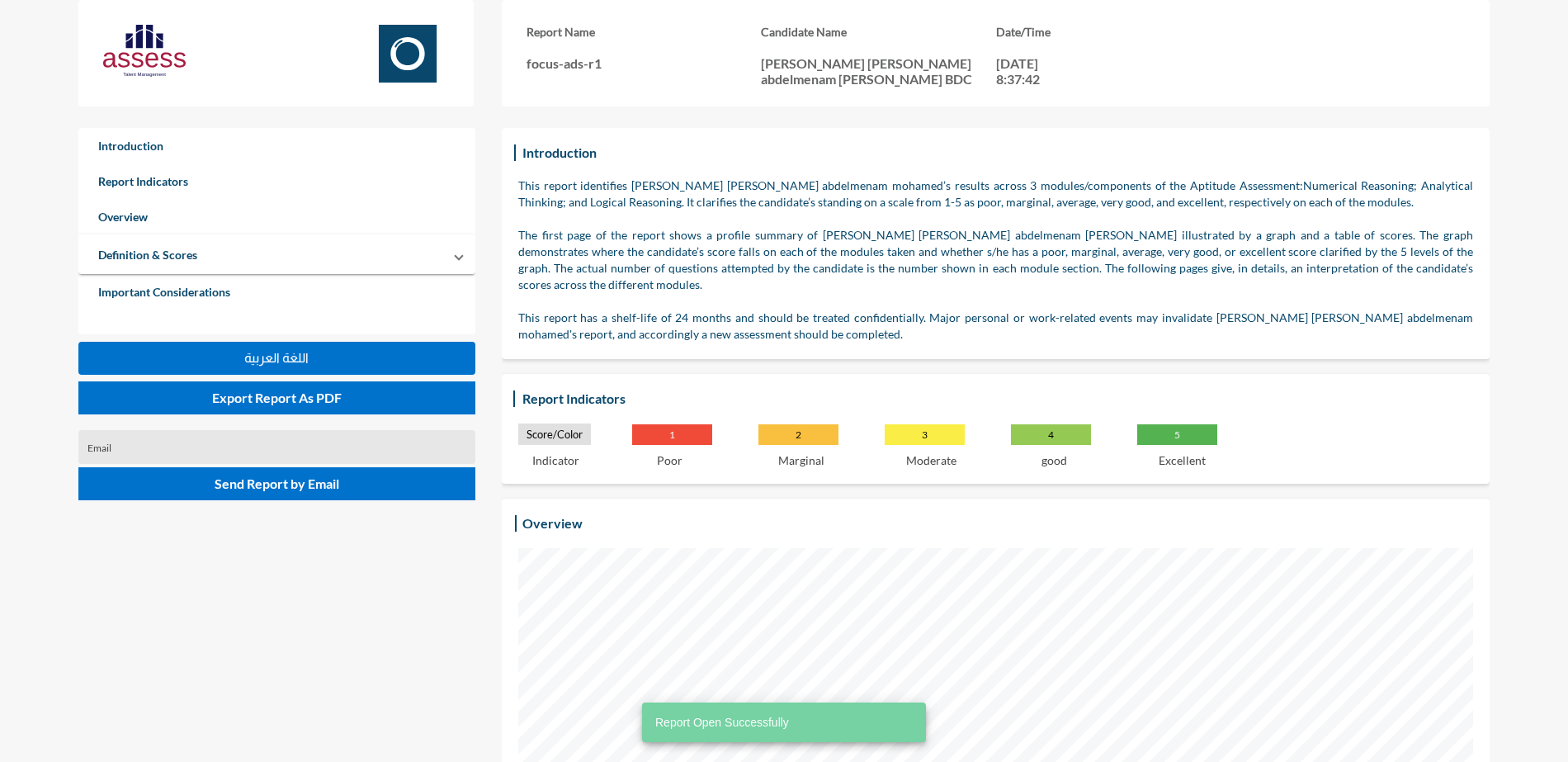
scroll to position [762, 1568]
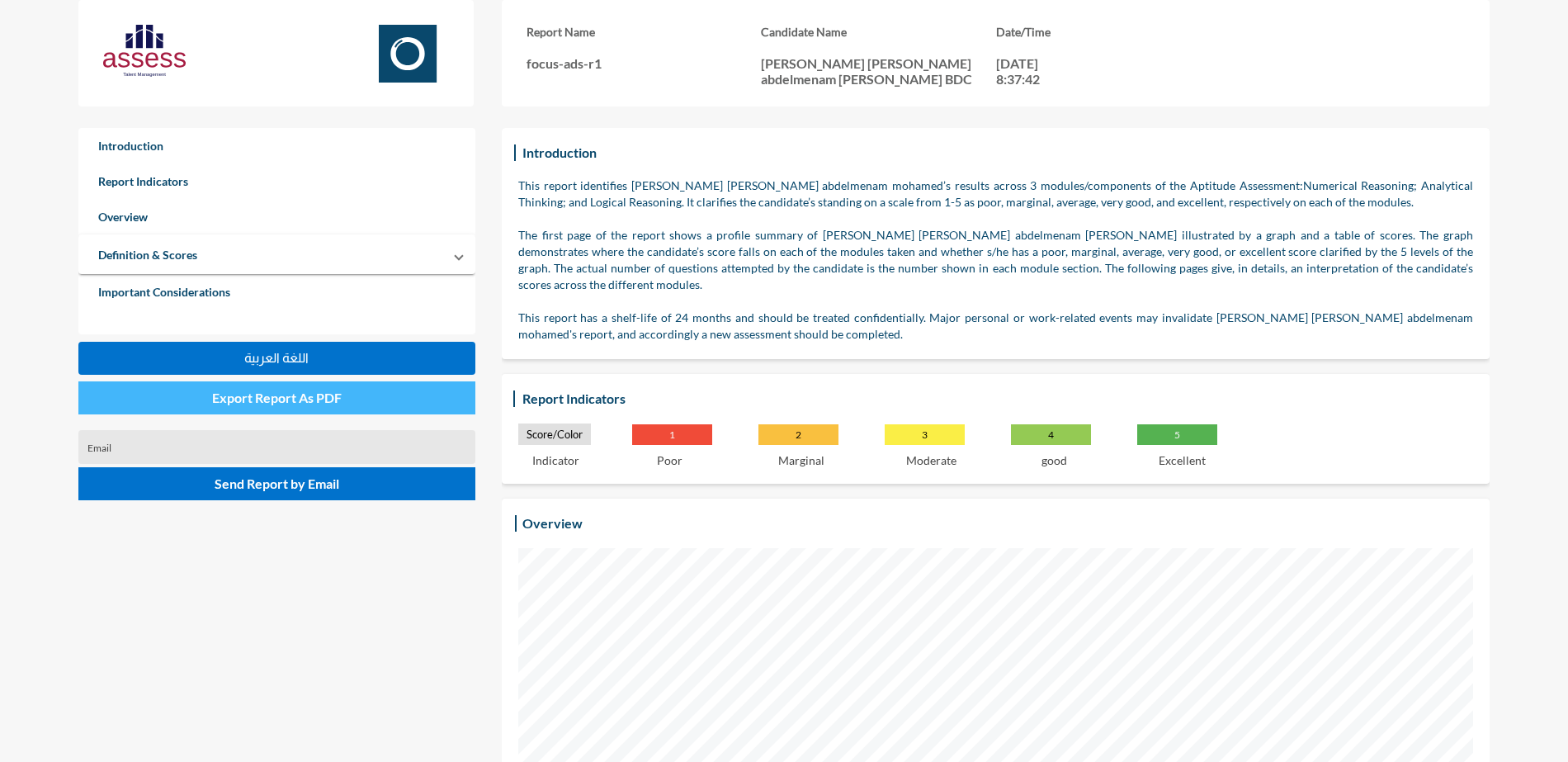
click at [316, 390] on span "Export Report As PDF" at bounding box center [277, 397] width 130 height 16
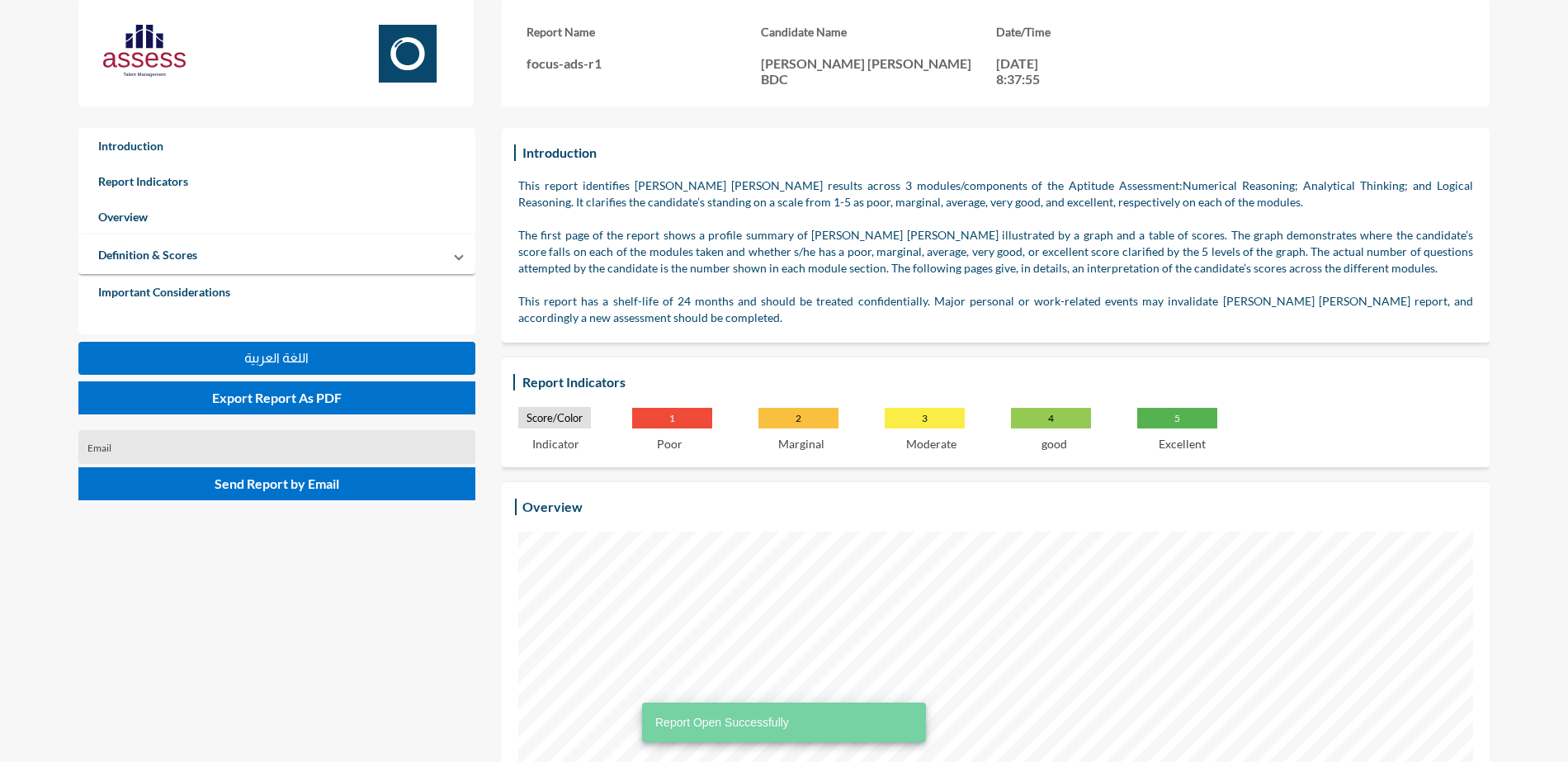
scroll to position [762, 1568]
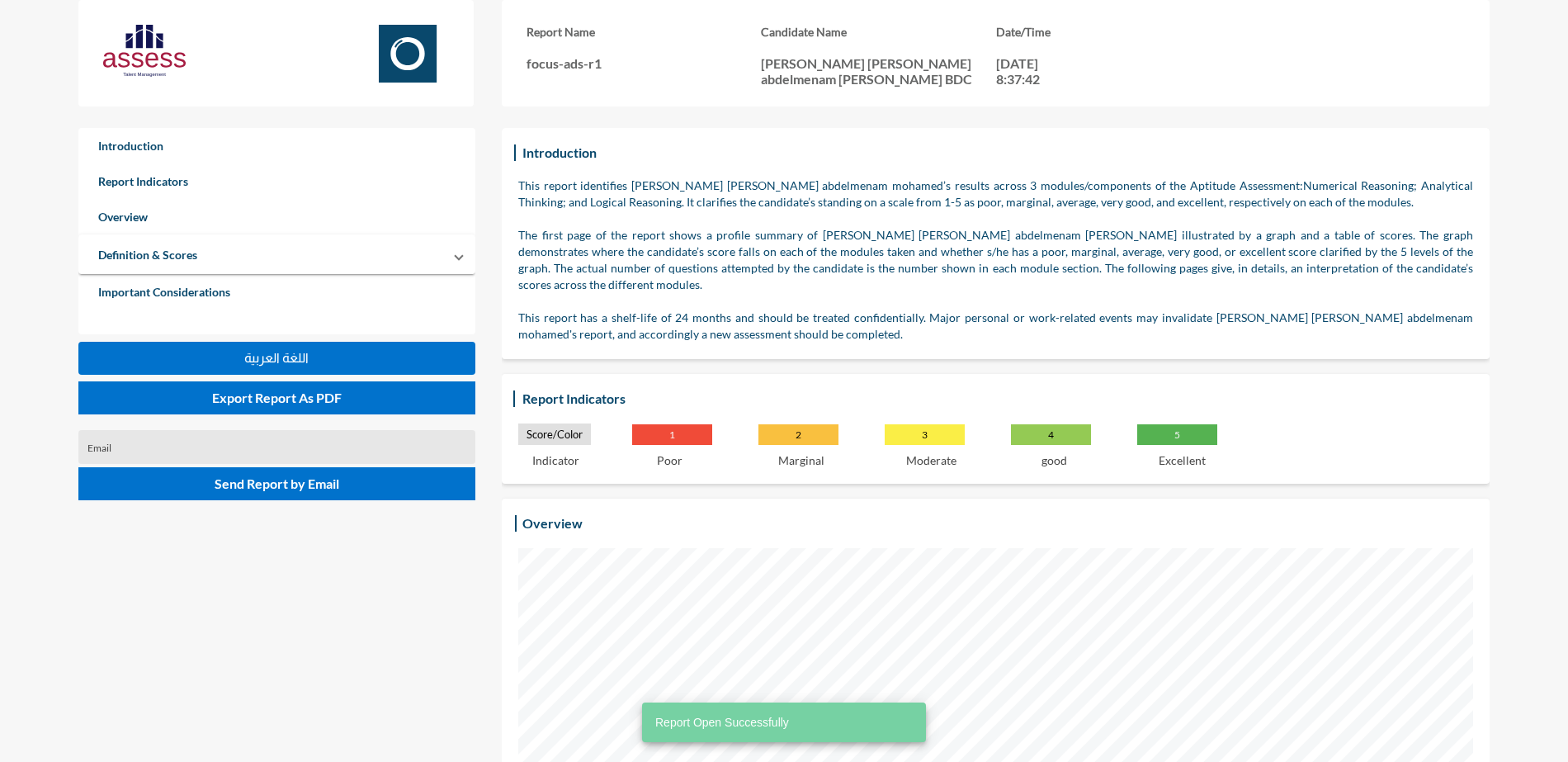
scroll to position [762, 1568]
